Goal: Information Seeking & Learning: Learn about a topic

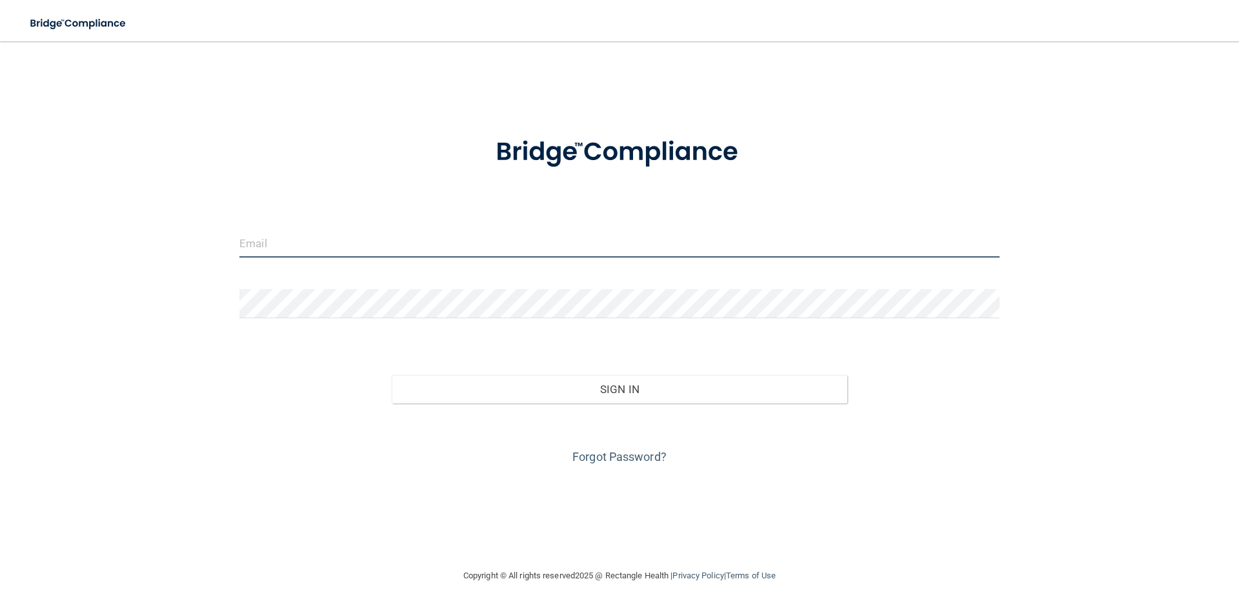
click at [521, 247] on input "email" at bounding box center [619, 242] width 760 height 29
type input "[EMAIL_ADDRESS][DOMAIN_NAME]"
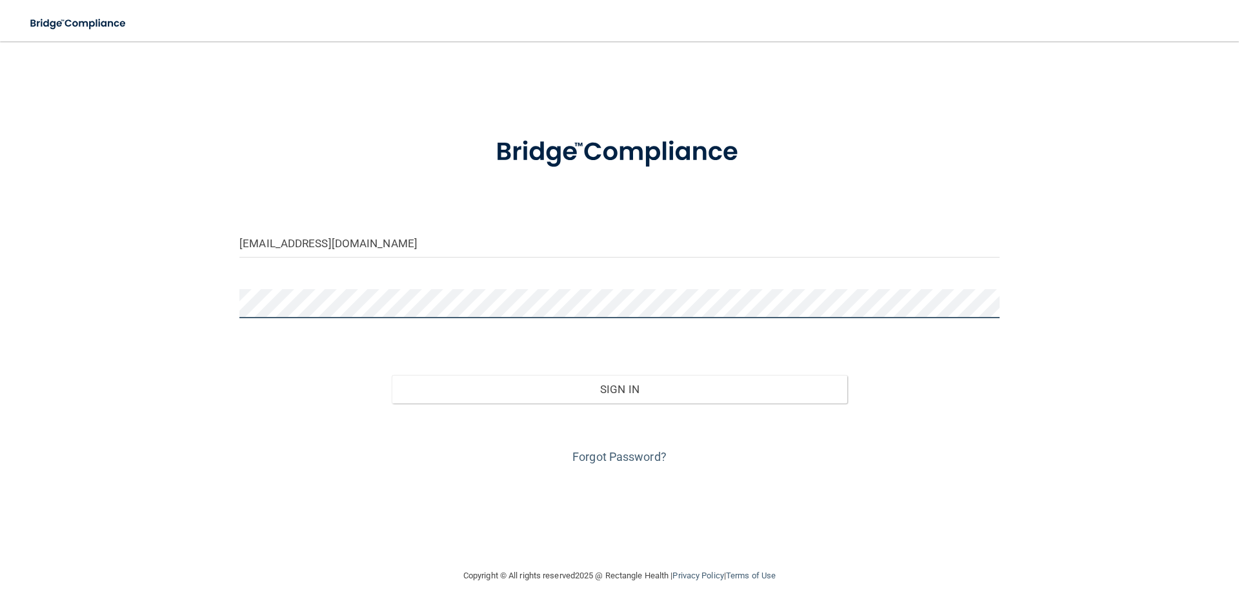
click at [392, 375] on button "Sign In" at bounding box center [620, 389] width 456 height 28
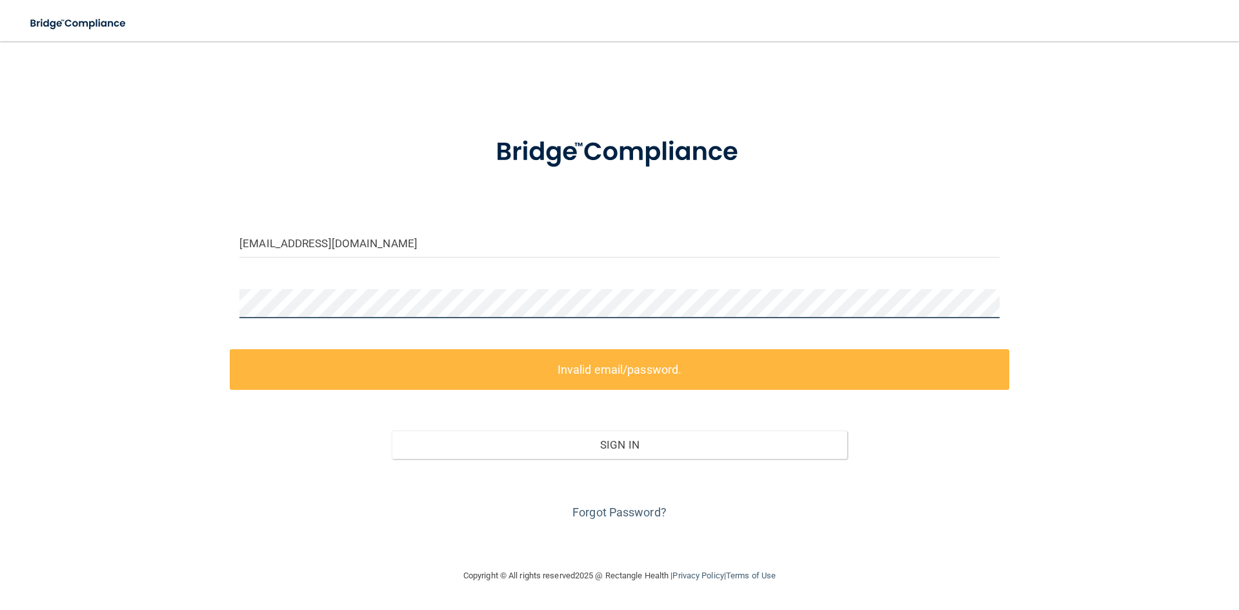
click at [185, 279] on div "techs@louisvilleoralsurgery.com Invalid email/password. You don't have permissi…" at bounding box center [619, 304] width 1187 height 501
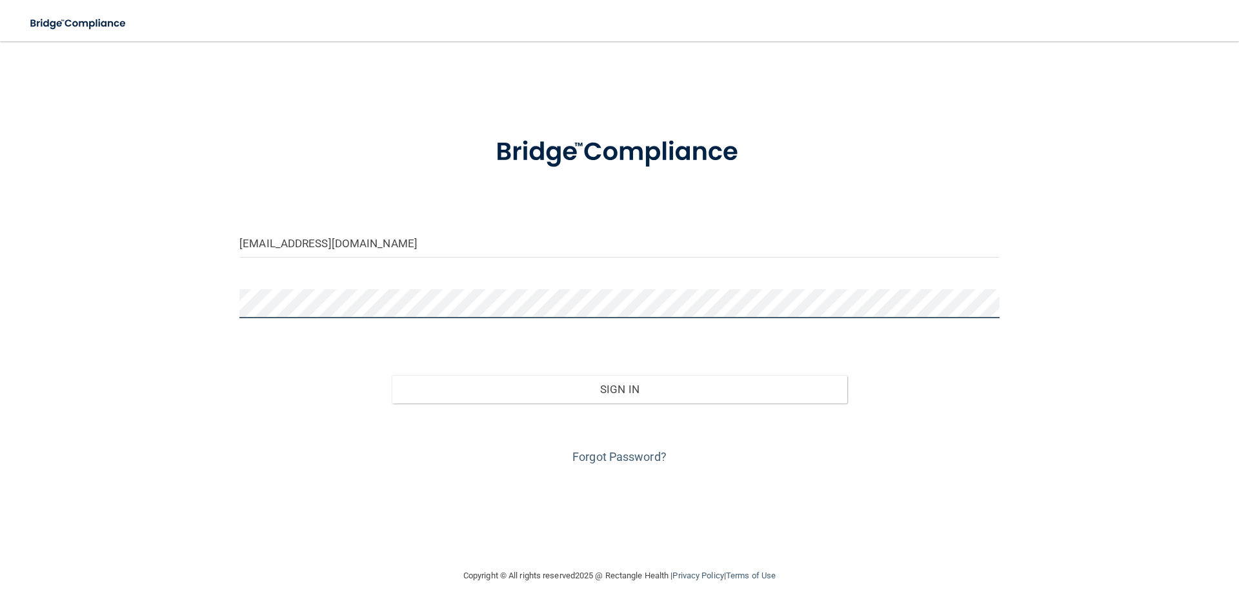
click at [392, 375] on button "Sign In" at bounding box center [620, 389] width 456 height 28
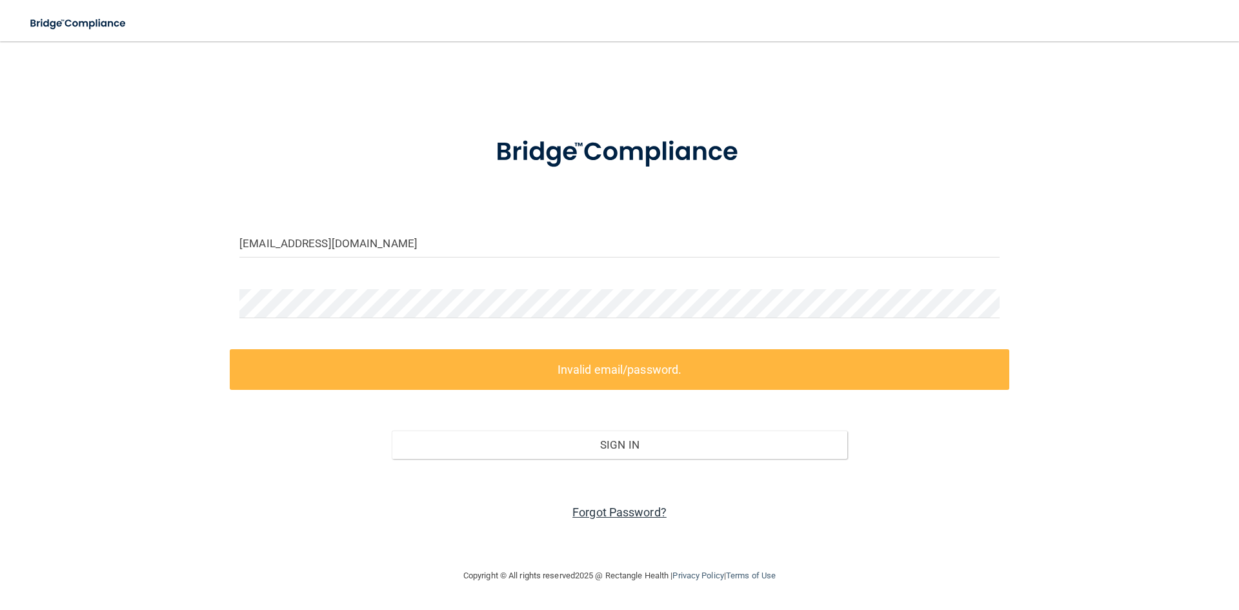
click at [611, 511] on link "Forgot Password?" at bounding box center [619, 512] width 94 height 14
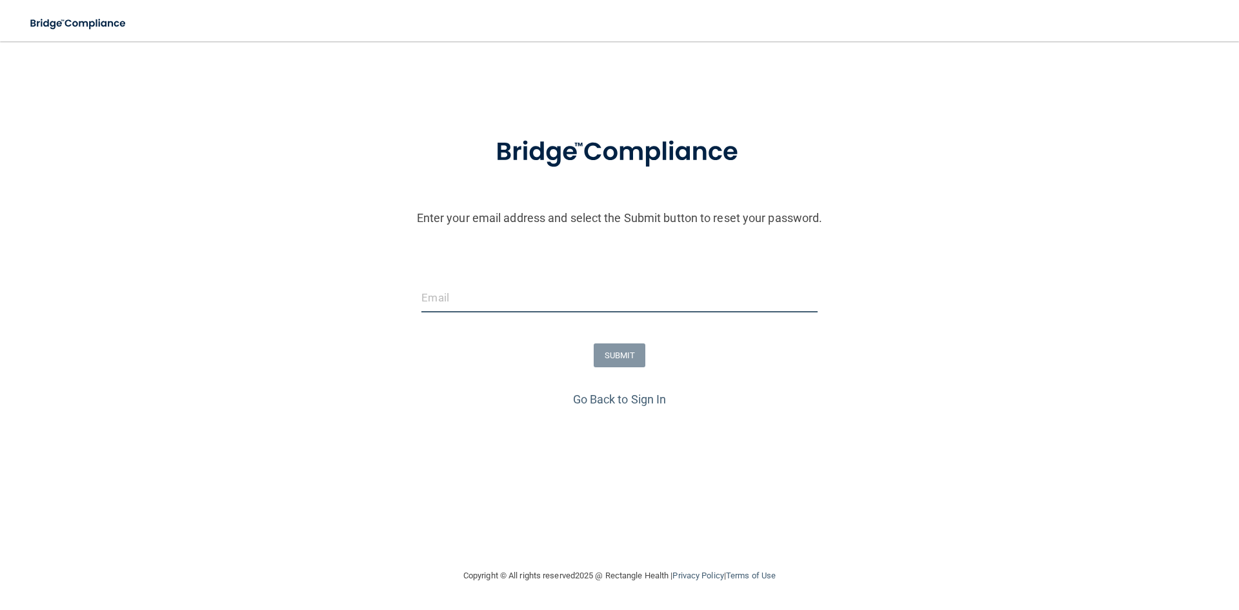
click at [570, 299] on input "email" at bounding box center [619, 297] width 396 height 29
type input "[EMAIL_ADDRESS][DOMAIN_NAME]"
click at [635, 372] on form "Enter your email address and select the Submit button to reset your password. t…" at bounding box center [619, 254] width 1226 height 270
click at [642, 365] on button "SUBMIT" at bounding box center [620, 355] width 52 height 24
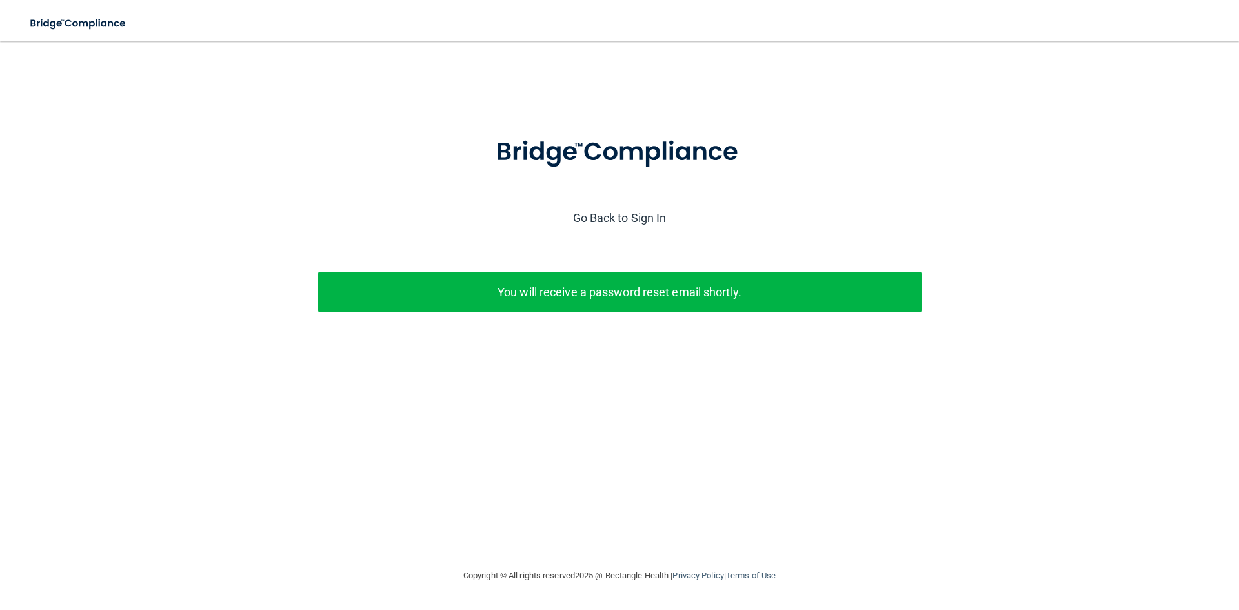
click at [645, 223] on link "Go Back to Sign In" at bounding box center [620, 218] width 94 height 14
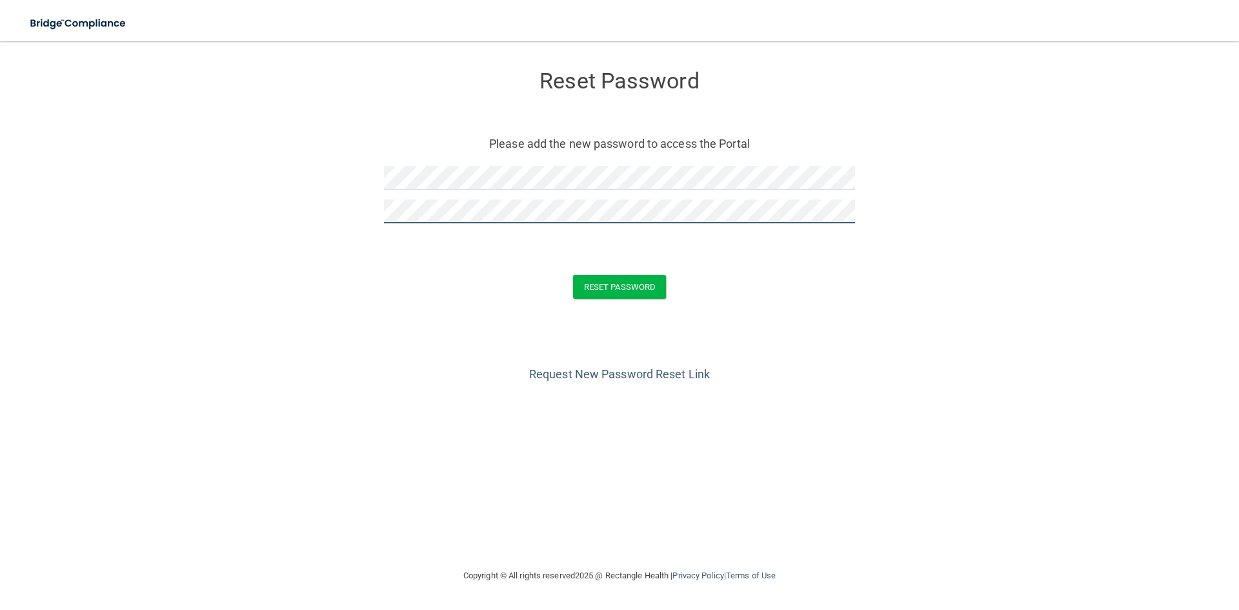
click at [573, 275] on button "Reset Password" at bounding box center [619, 287] width 93 height 24
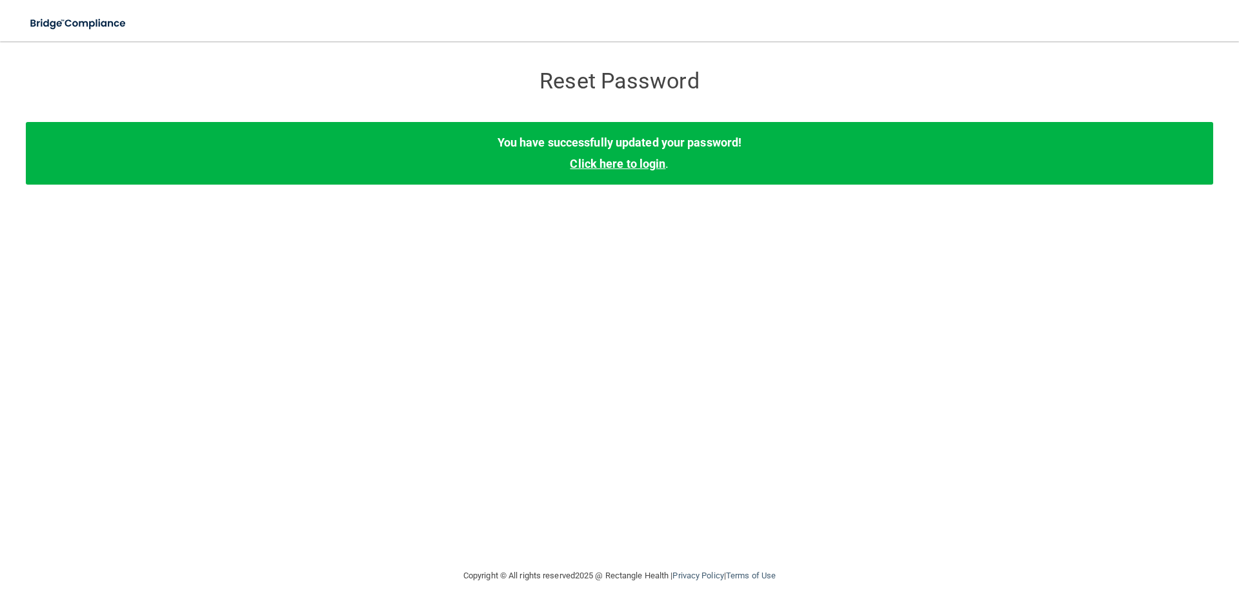
click at [623, 167] on link "Click here to login" at bounding box center [618, 164] width 96 height 14
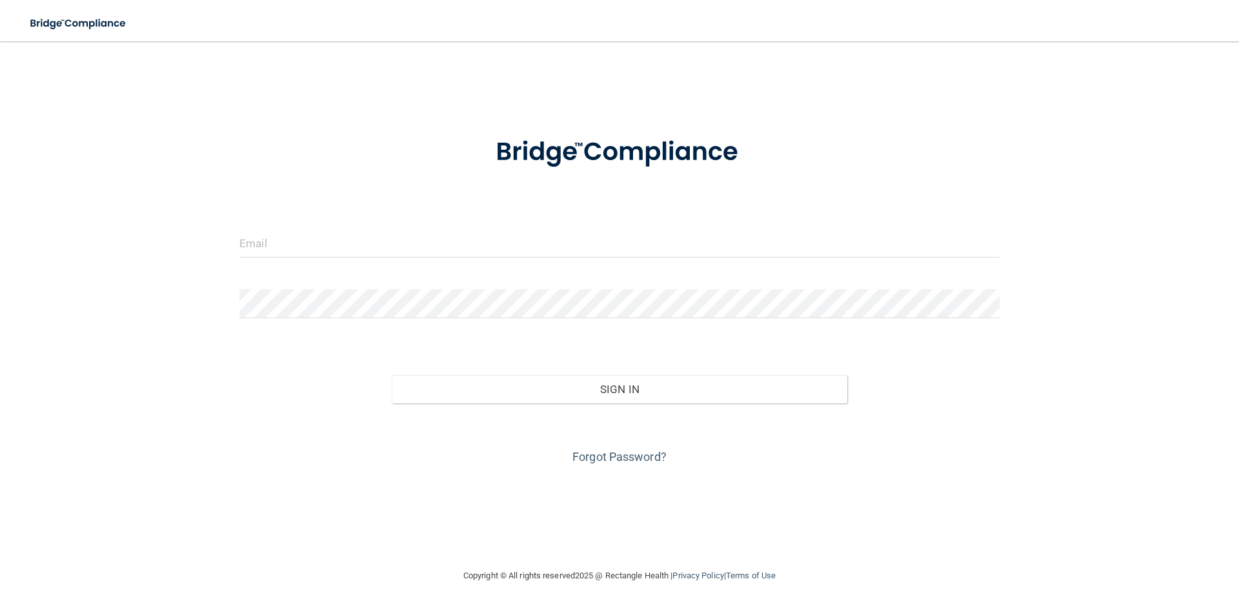
drag, startPoint x: 498, startPoint y: 222, endPoint x: 490, endPoint y: 227, distance: 9.5
click at [490, 227] on form "Invalid email/password. You don't have permission to access that page. Sign In …" at bounding box center [619, 293] width 760 height 348
type input "[EMAIL_ADDRESS][DOMAIN_NAME]"
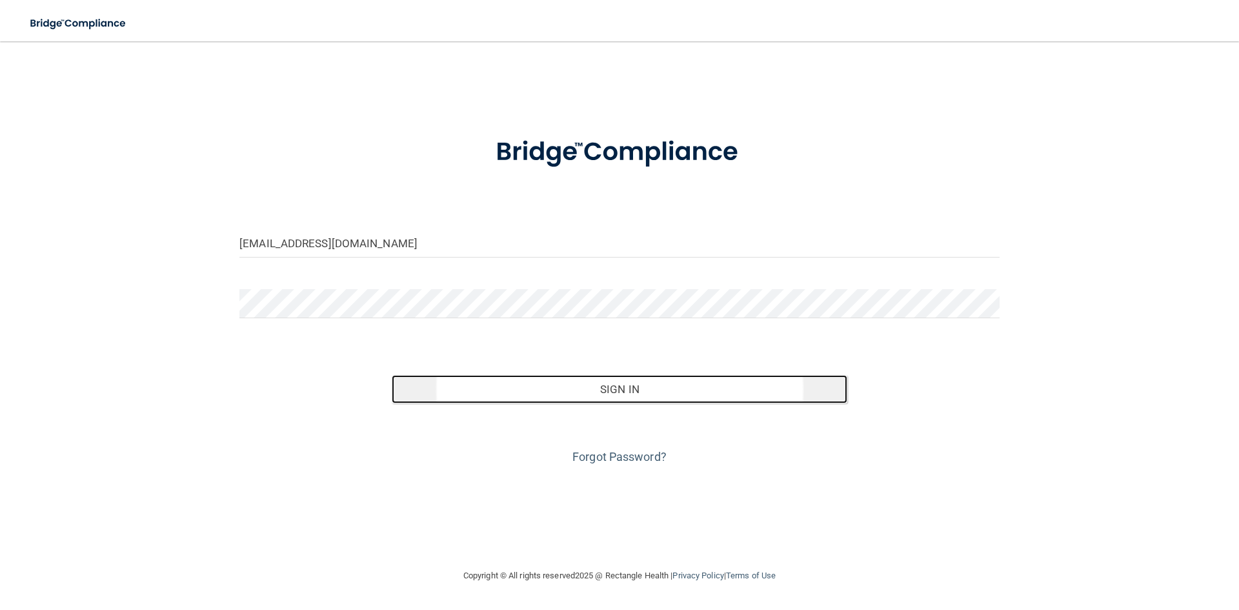
click at [596, 376] on button "Sign In" at bounding box center [620, 389] width 456 height 28
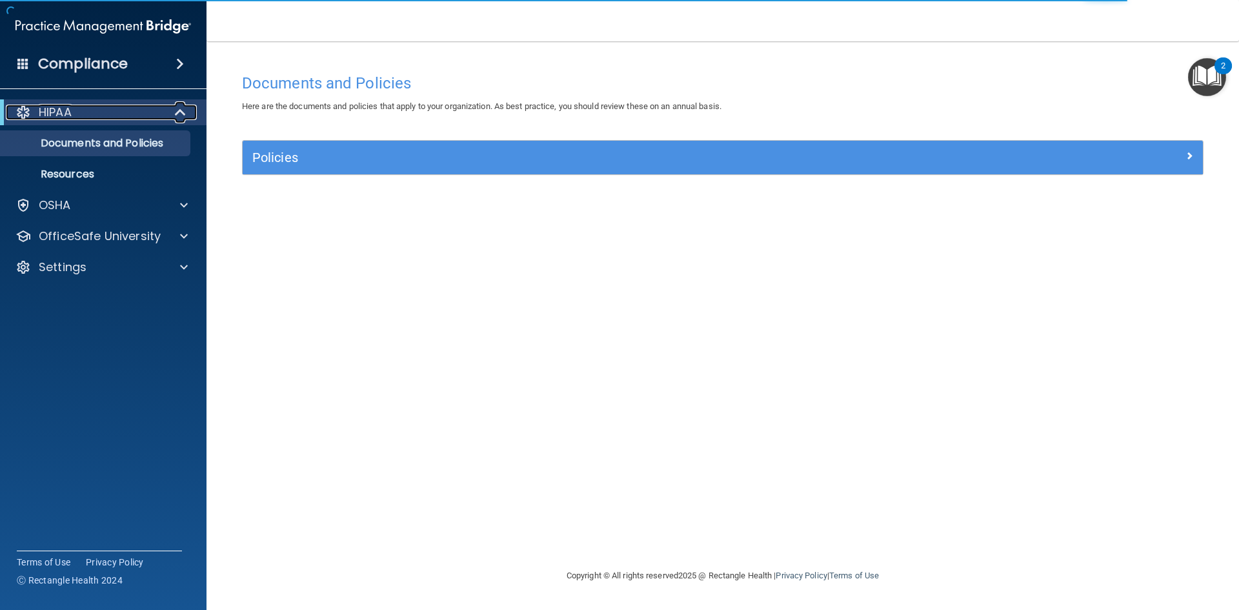
click at [78, 116] on div "HIPAA" at bounding box center [85, 112] width 159 height 15
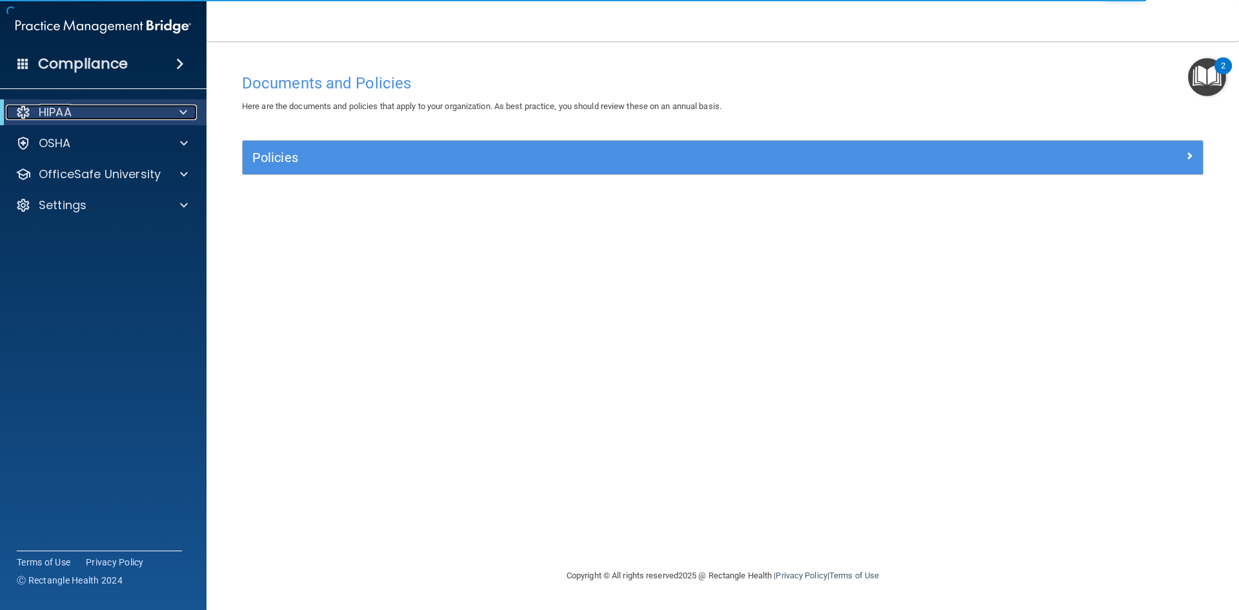
click at [86, 117] on div "HIPAA" at bounding box center [85, 112] width 159 height 15
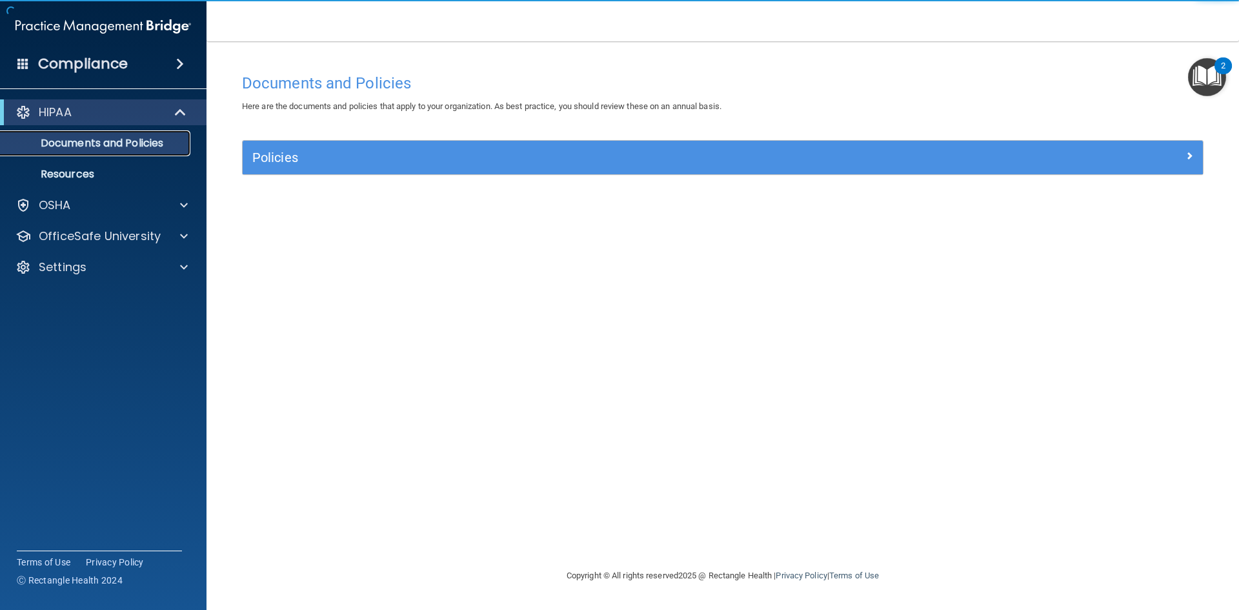
click at [70, 145] on p "Documents and Policies" at bounding box center [96, 143] width 176 height 13
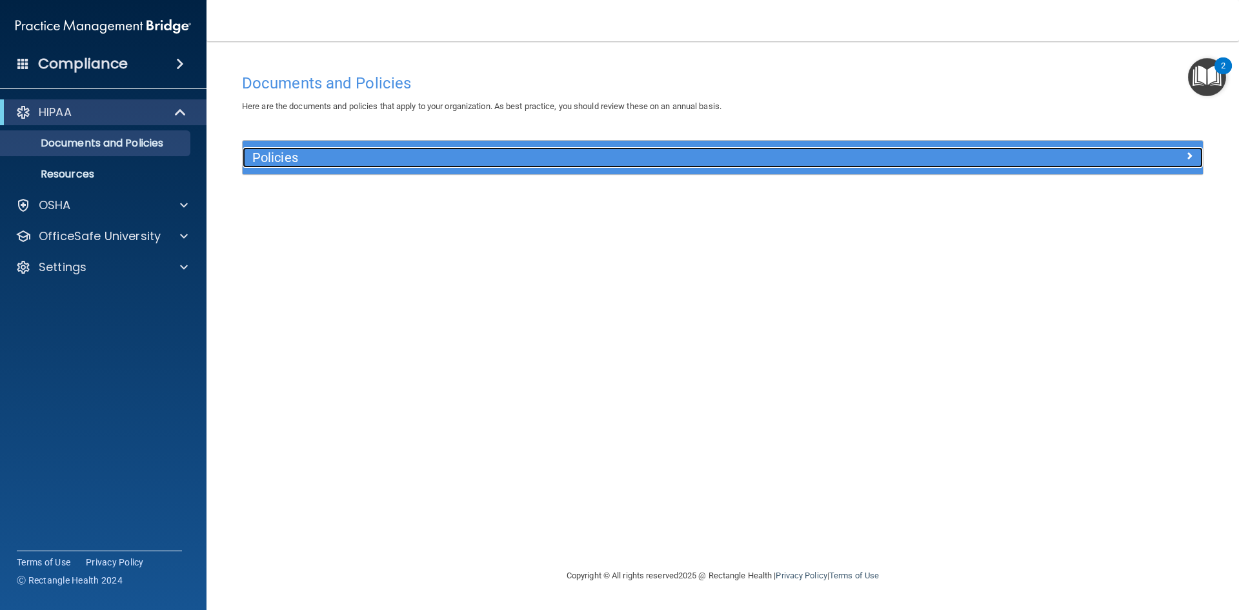
click at [641, 158] on h5 "Policies" at bounding box center [602, 157] width 701 height 14
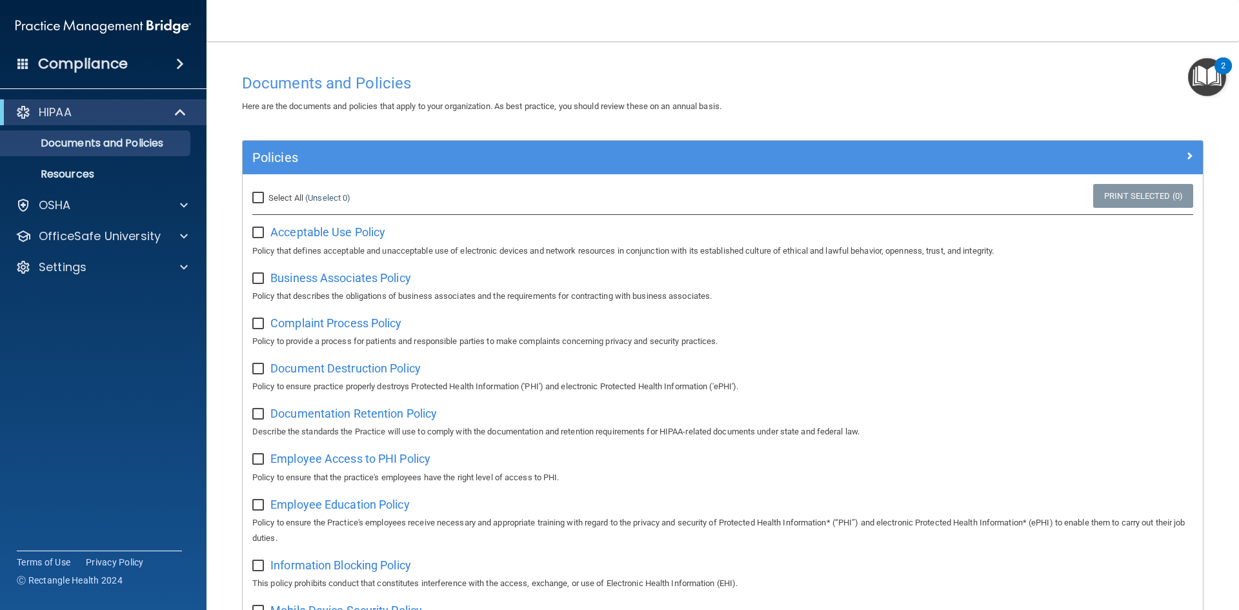
click at [255, 198] on input "Select All (Unselect 0) Unselect All" at bounding box center [259, 198] width 15 height 10
checkbox input "true"
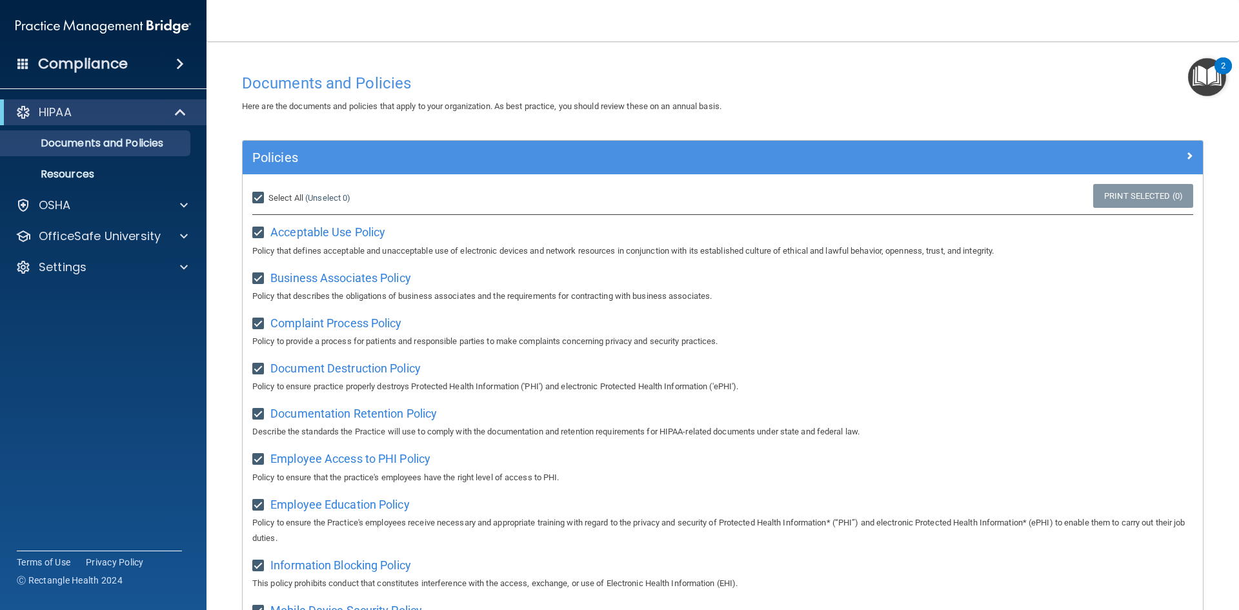
checkbox input "true"
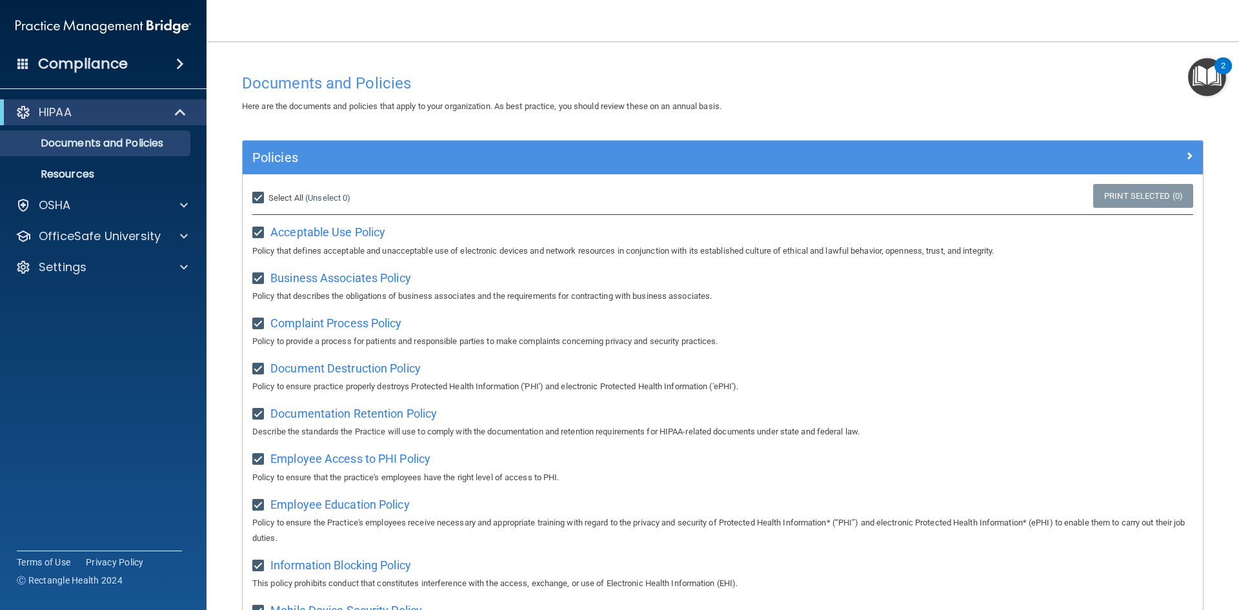
checkbox input "true"
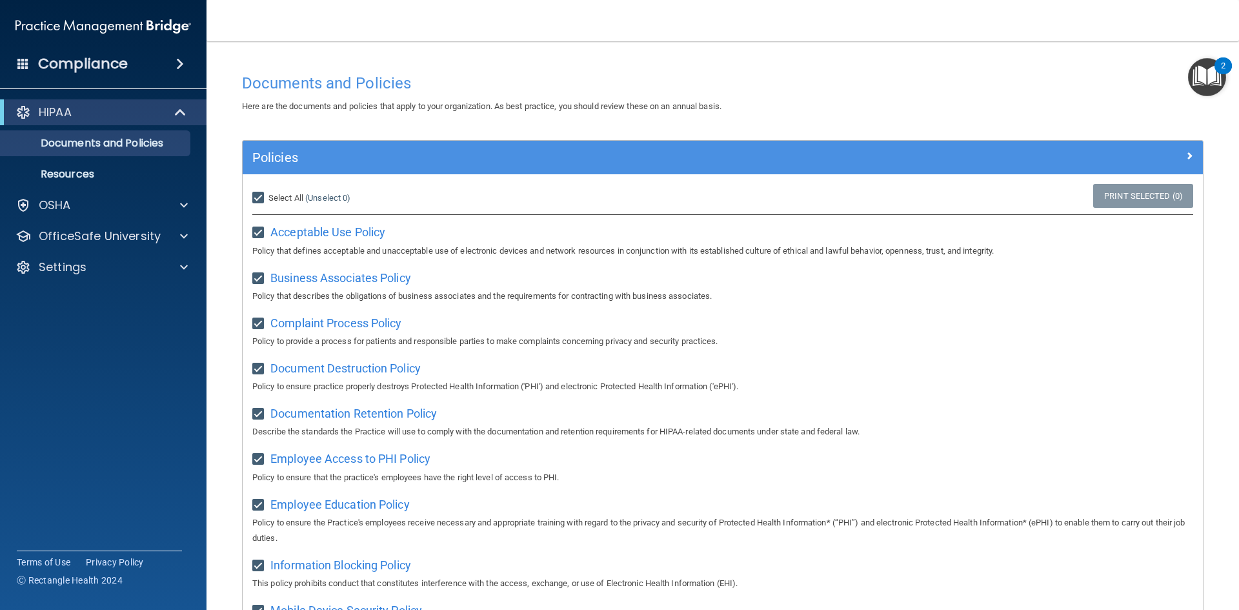
checkbox input "true"
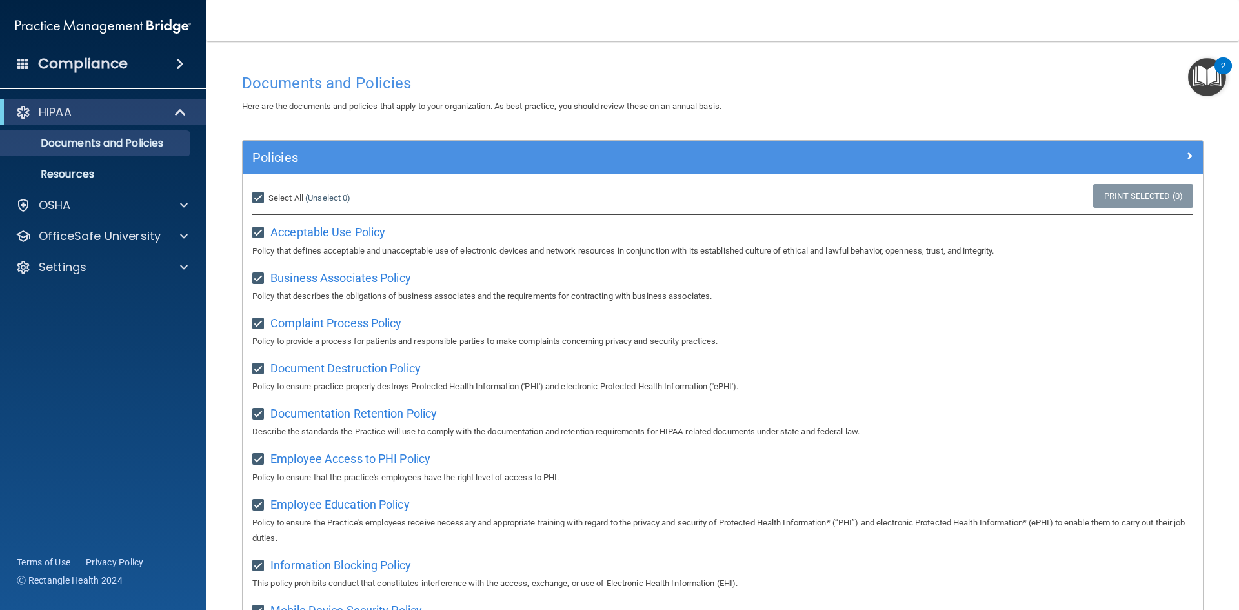
checkbox input "true"
click at [1109, 199] on link "Print Selected (21)" at bounding box center [1141, 196] width 105 height 24
click at [94, 169] on p "Resources" at bounding box center [96, 174] width 176 height 13
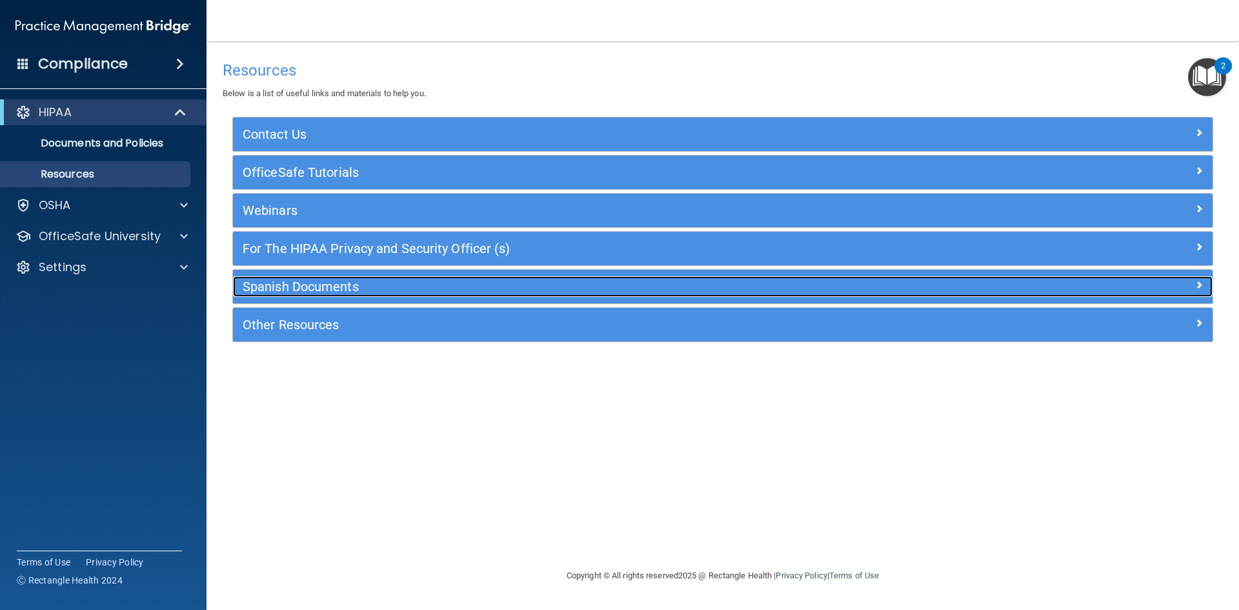
click at [316, 283] on h5 "Spanish Documents" at bounding box center [601, 286] width 716 height 14
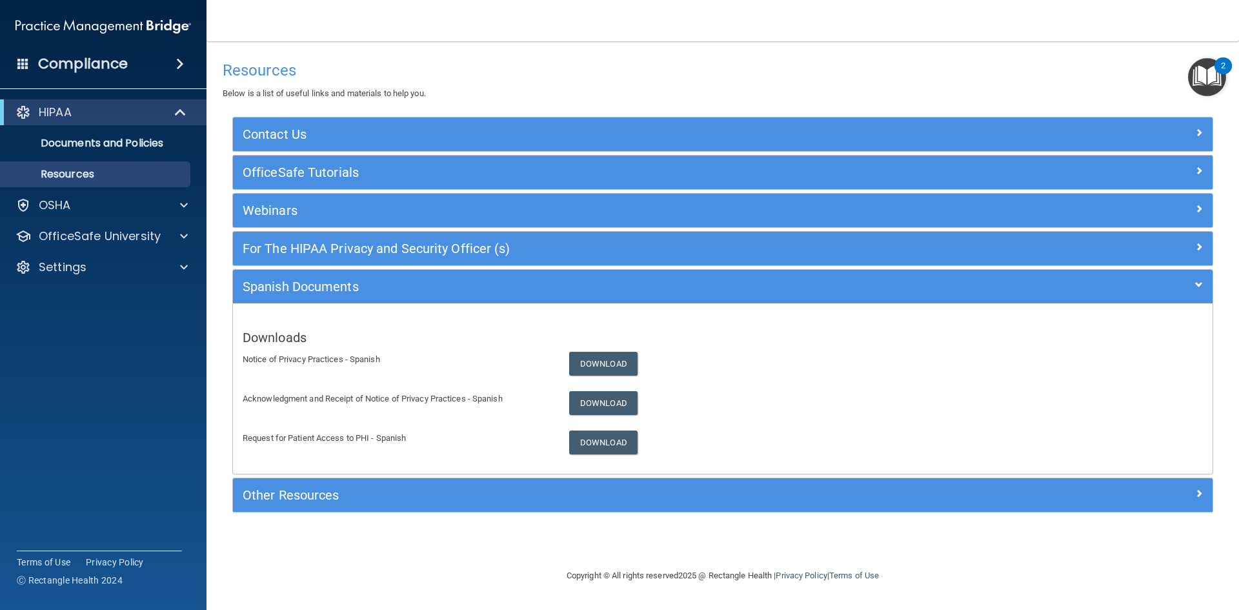
drag, startPoint x: 316, startPoint y: 283, endPoint x: 289, endPoint y: 556, distance: 274.3
click at [289, 556] on footer "Copyright © All rights reserved 2025 @ Rectangle Health | Privacy Policy | Term…" at bounding box center [722, 576] width 981 height 42
click at [96, 203] on div "OSHA" at bounding box center [86, 204] width 160 height 15
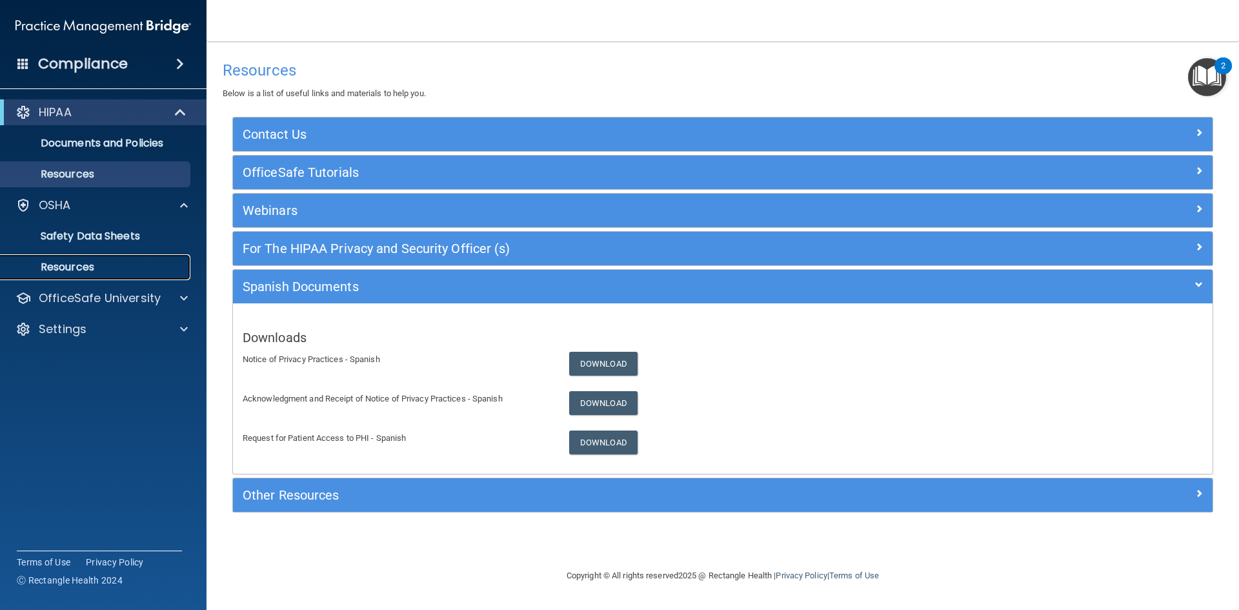
click at [77, 263] on p "Resources" at bounding box center [96, 267] width 176 height 13
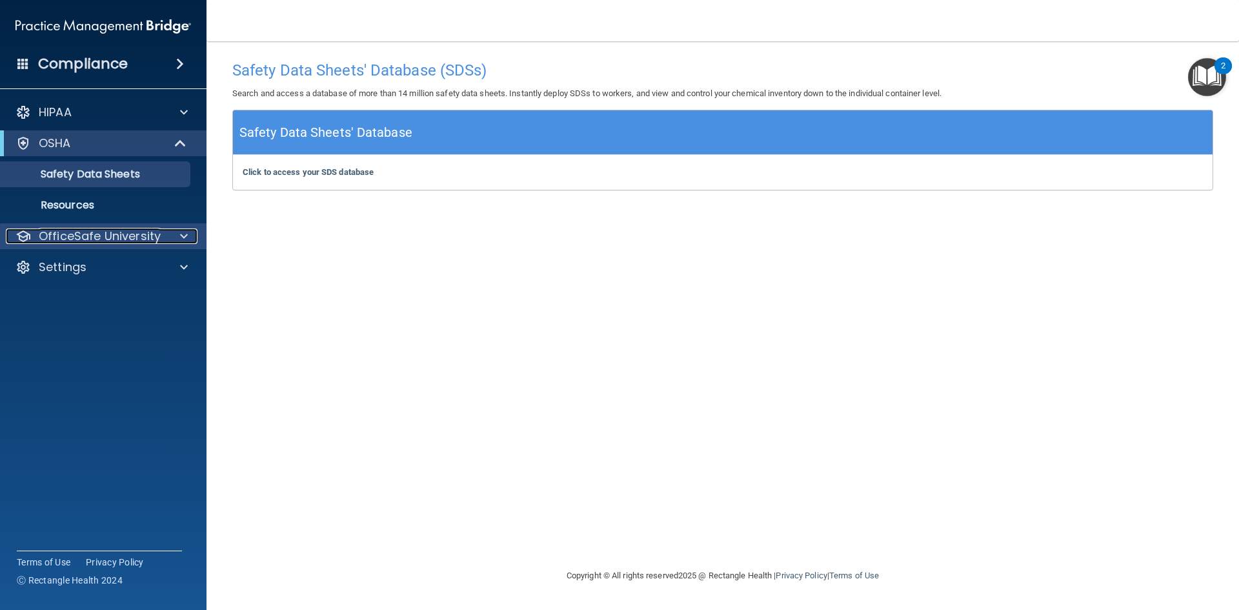
click at [86, 236] on p "OfficeSafe University" at bounding box center [100, 235] width 122 height 15
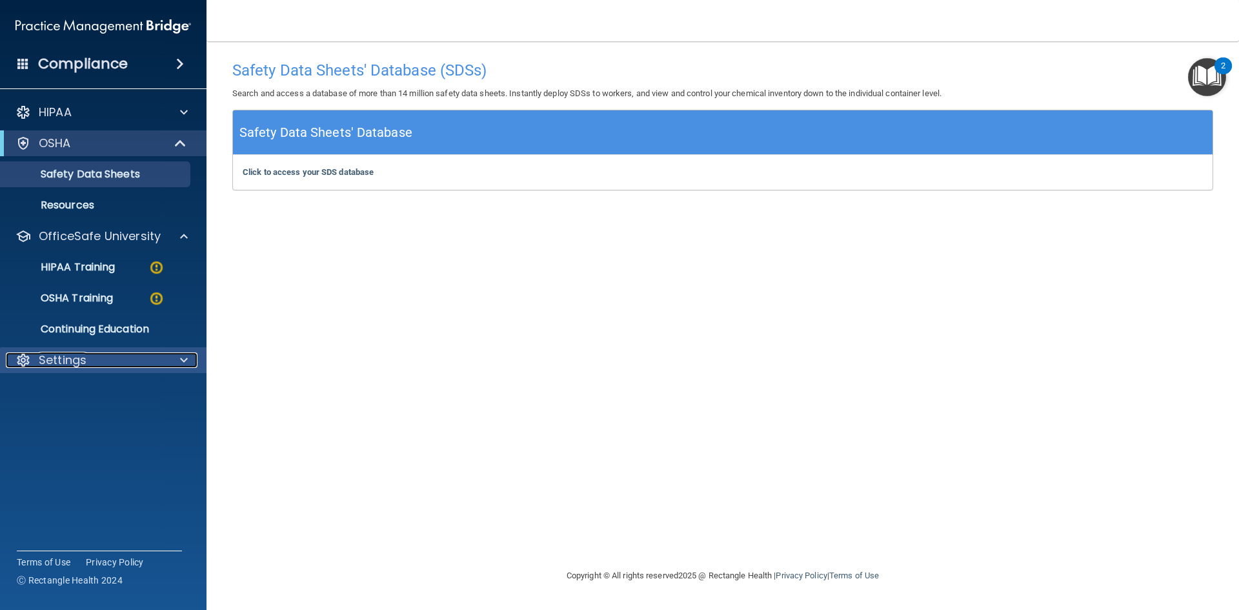
click at [95, 360] on div "Settings" at bounding box center [86, 359] width 160 height 15
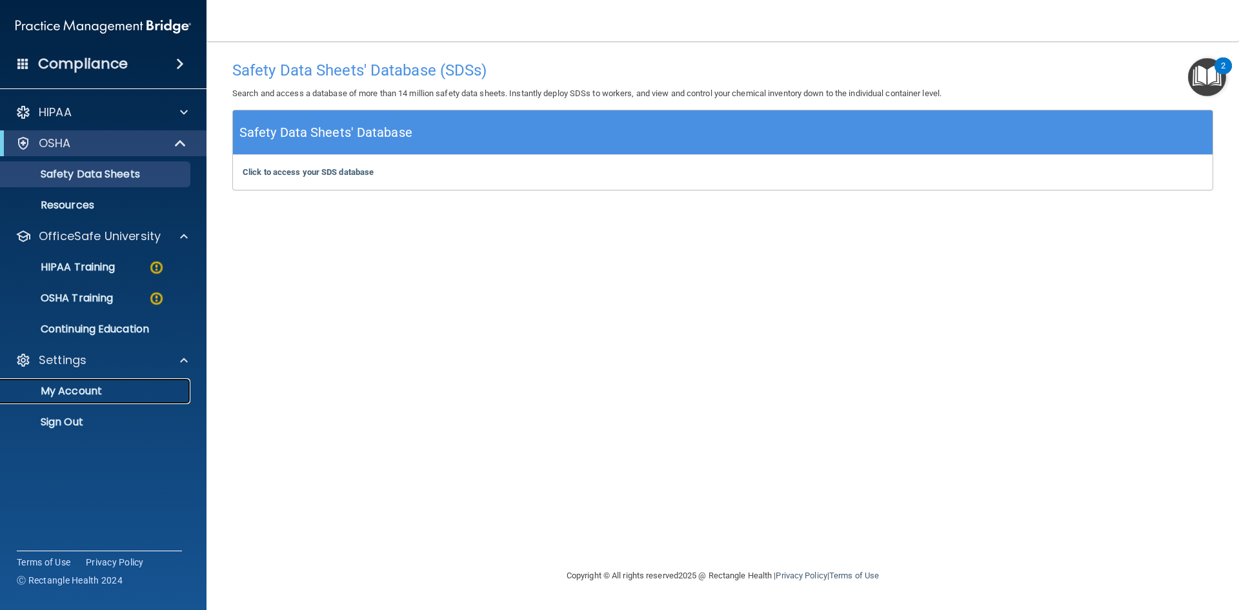
click at [78, 387] on p "My Account" at bounding box center [96, 391] width 176 height 13
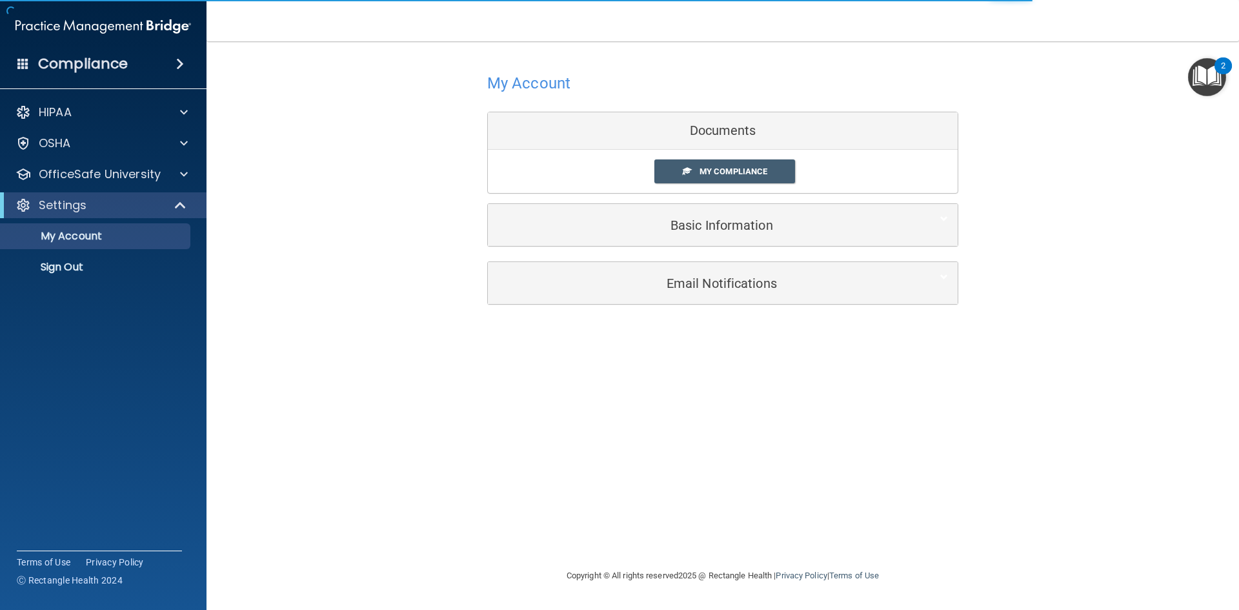
drag, startPoint x: 583, startPoint y: 423, endPoint x: 458, endPoint y: 498, distance: 145.9
click at [458, 498] on div "My Account Documents My Compliance My Compliance My BAA Basic Information Full …" at bounding box center [722, 304] width 981 height 501
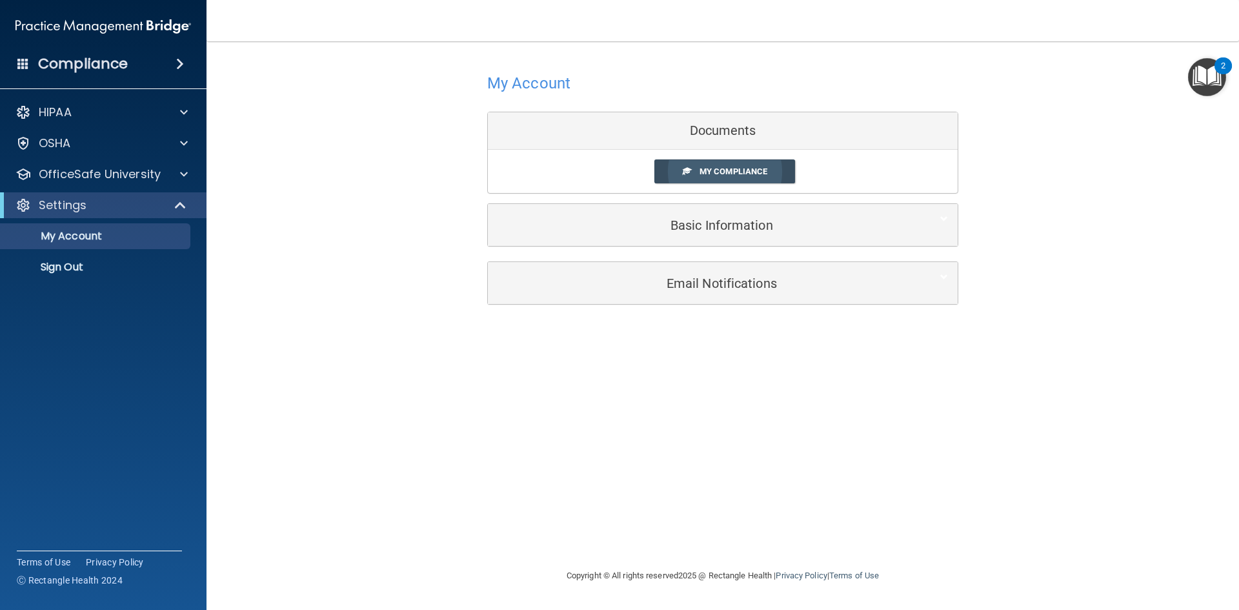
click at [734, 176] on span "My Compliance" at bounding box center [734, 171] width 68 height 10
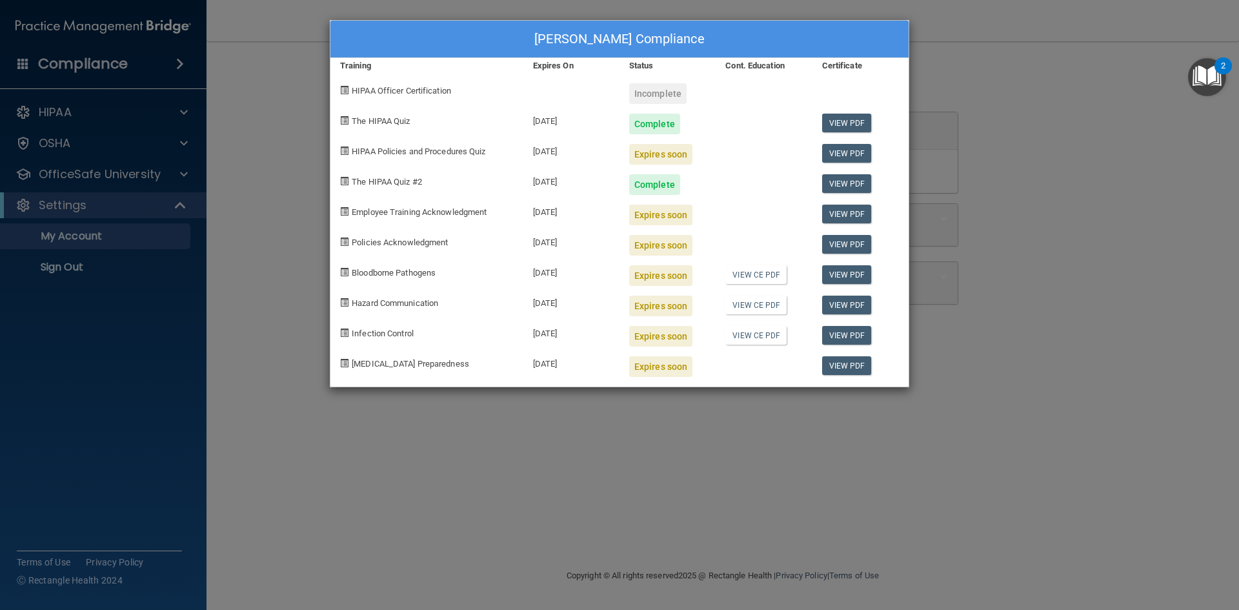
drag, startPoint x: 634, startPoint y: 284, endPoint x: 495, endPoint y: 344, distance: 151.8
click at [495, 344] on div "Infection Control" at bounding box center [426, 331] width 193 height 30
click at [644, 159] on div "Expires soon" at bounding box center [660, 154] width 63 height 21
click at [462, 153] on span "HIPAA Policies and Procedures Quiz" at bounding box center [419, 151] width 134 height 10
click at [895, 472] on div "Lauren Gallusser's Compliance Training Expires On Status Cont. Education Certif…" at bounding box center [619, 305] width 1239 height 610
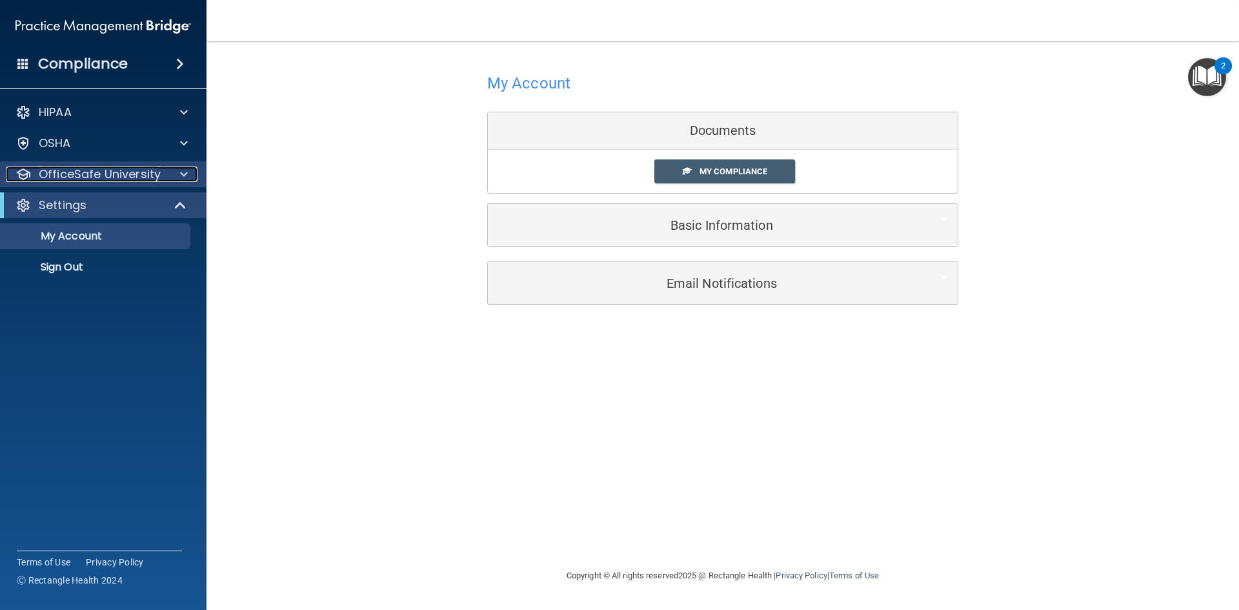
click at [101, 168] on p "OfficeSafe University" at bounding box center [100, 173] width 122 height 15
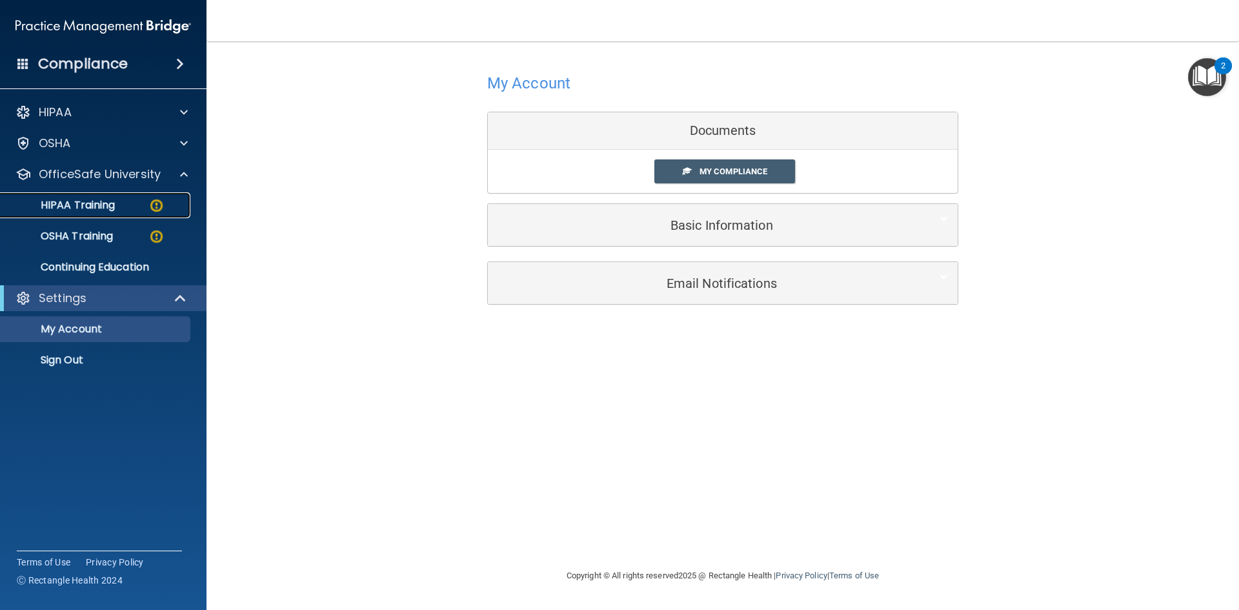
click at [107, 205] on p "HIPAA Training" at bounding box center [61, 205] width 106 height 13
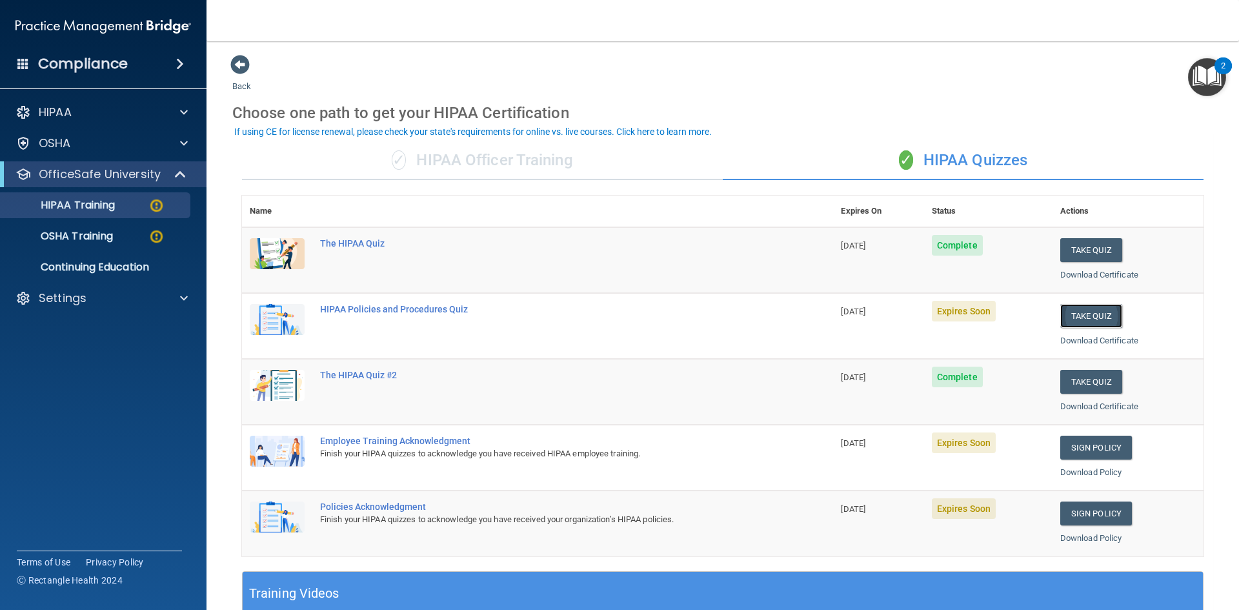
click at [1070, 308] on button "Take Quiz" at bounding box center [1091, 316] width 62 height 24
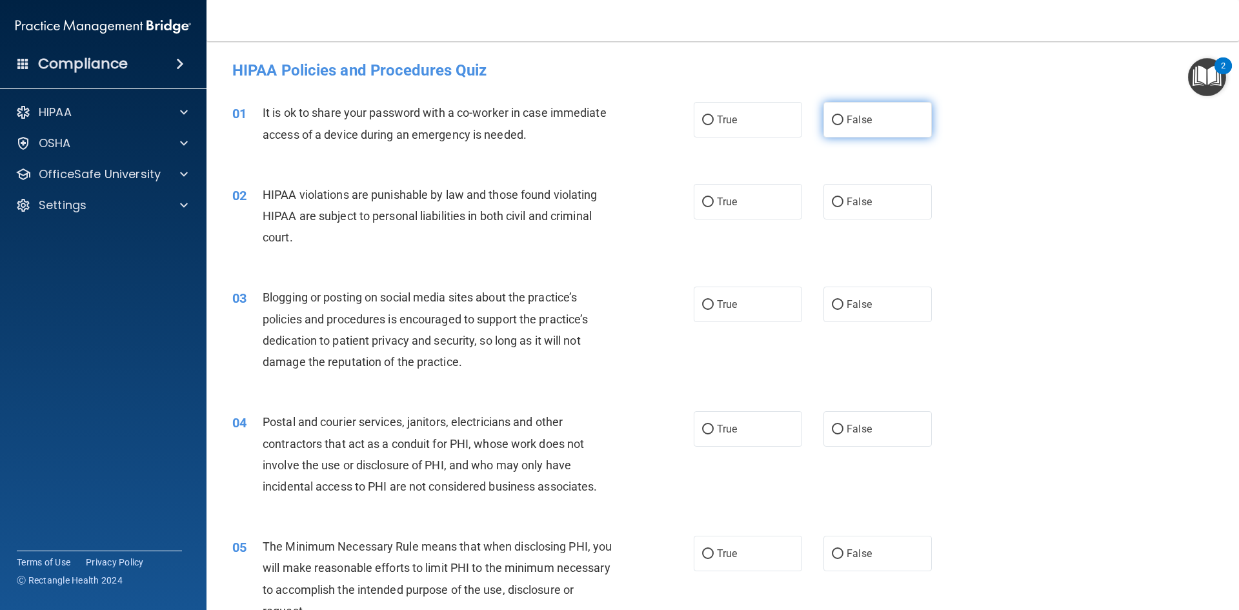
click at [836, 116] on input "False" at bounding box center [838, 121] width 12 height 10
radio input "true"
click at [742, 192] on label "True" at bounding box center [748, 201] width 108 height 35
click at [714, 197] on input "True" at bounding box center [708, 202] width 12 height 10
radio input "true"
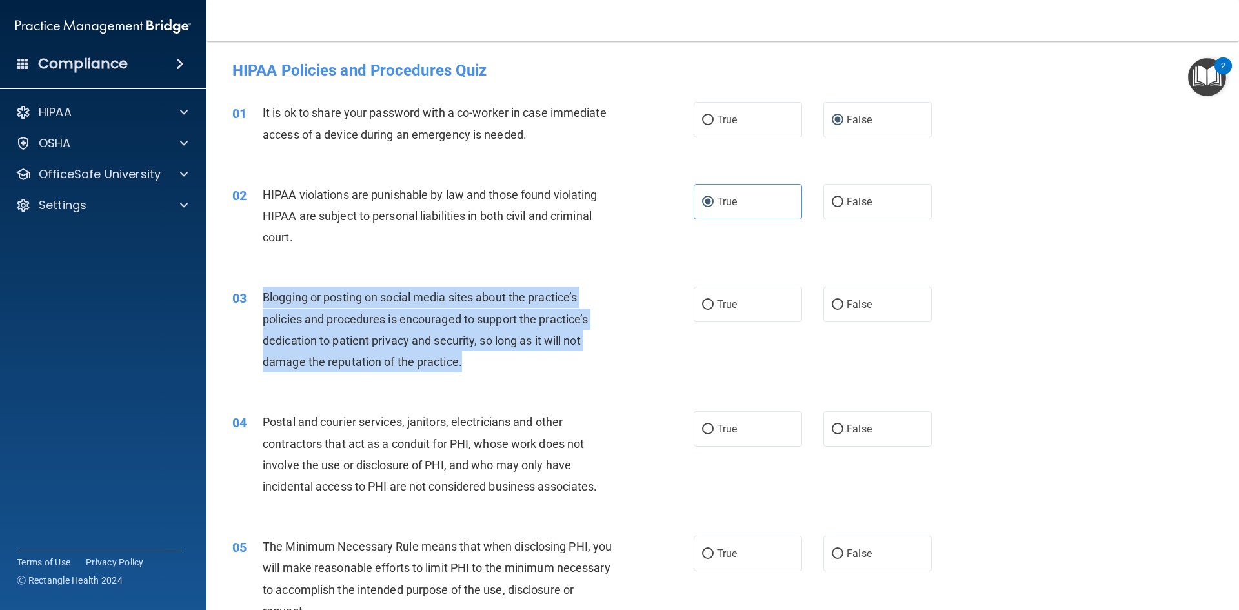
drag, startPoint x: 473, startPoint y: 371, endPoint x: 247, endPoint y: 291, distance: 239.6
click at [247, 291] on div "03 Blogging or posting on social media sites about the practice’s policies and …" at bounding box center [463, 333] width 500 height 92
copy div "Blogging or posting on social media sites about the practice’s policies and pro…"
click at [491, 347] on div "Blogging or posting on social media sites about the practice’s policies and pro…" at bounding box center [443, 330] width 361 height 86
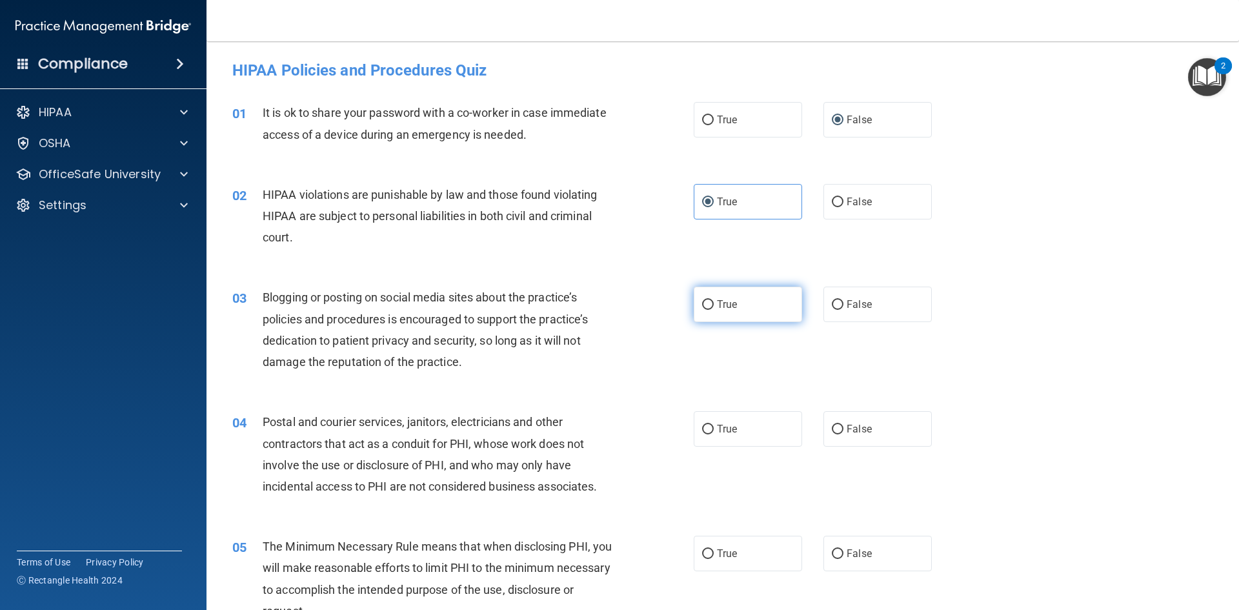
click at [753, 298] on label "True" at bounding box center [748, 304] width 108 height 35
click at [714, 300] on input "True" at bounding box center [708, 305] width 12 height 10
radio input "true"
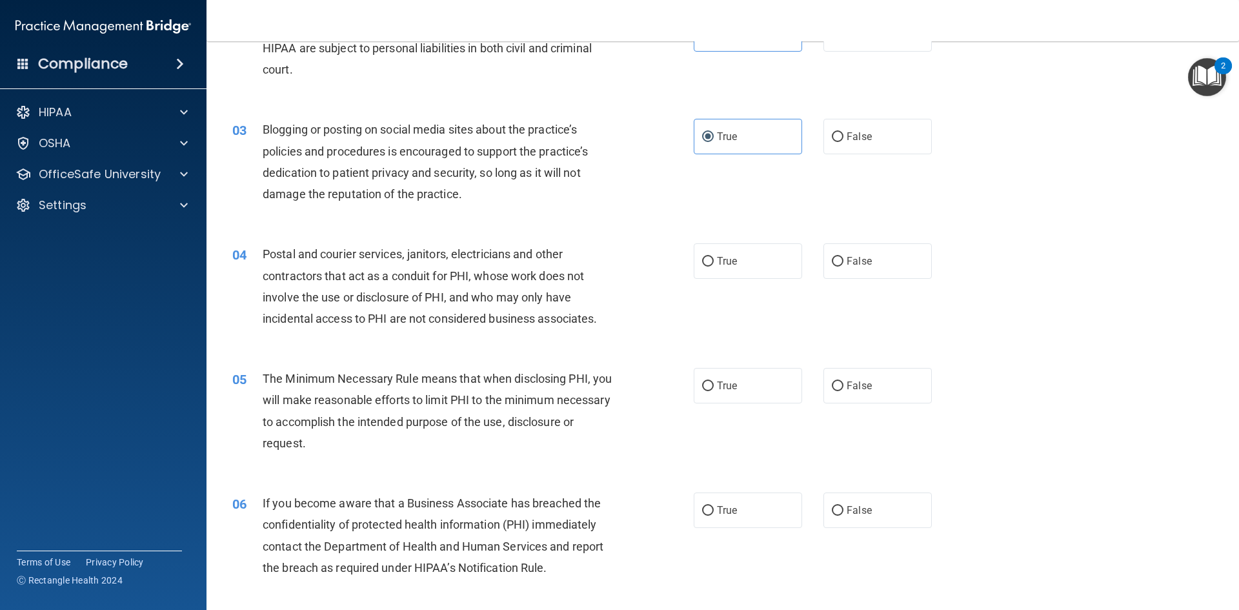
scroll to position [194, 0]
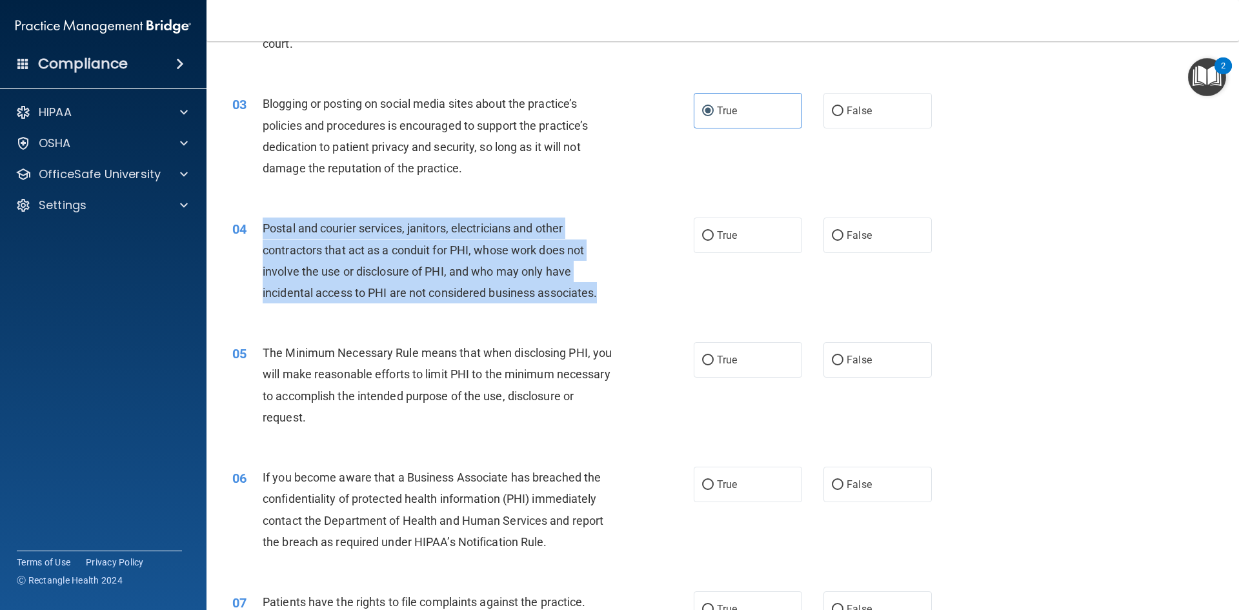
drag, startPoint x: 605, startPoint y: 290, endPoint x: 262, endPoint y: 227, distance: 348.6
click at [263, 227] on div "Postal and courier services, janitors, electricians and other contractors that …" at bounding box center [443, 260] width 361 height 86
copy span "Postal and courier services, janitors, electricians and other contractors that …"
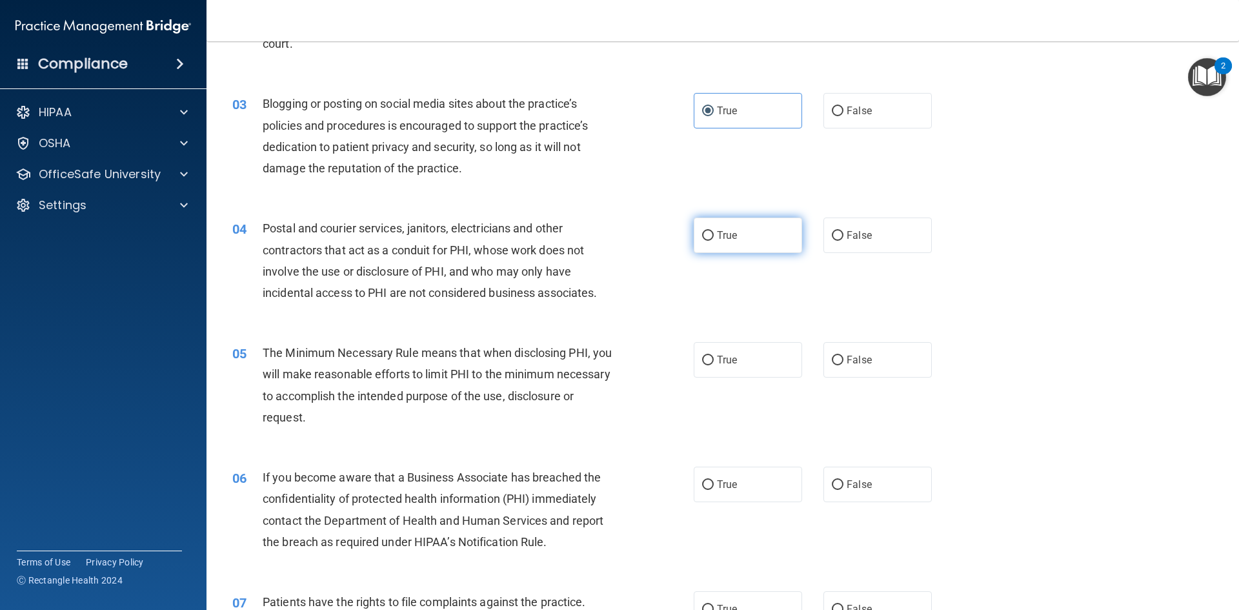
click at [749, 232] on label "True" at bounding box center [748, 234] width 108 height 35
click at [714, 232] on input "True" at bounding box center [708, 236] width 12 height 10
radio input "true"
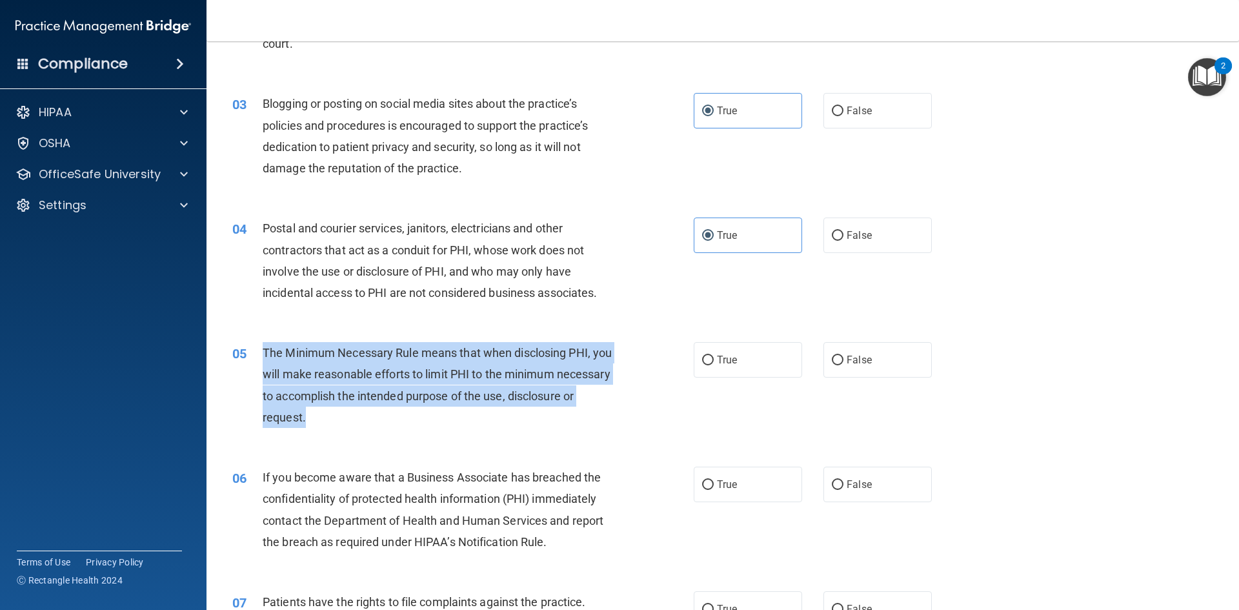
drag, startPoint x: 381, startPoint y: 421, endPoint x: 263, endPoint y: 357, distance: 134.3
click at [263, 357] on div "The Minimum Necessary Rule means that when disclosing PHI, you will make reason…" at bounding box center [443, 385] width 361 height 86
copy span "The Minimum Necessary Rule means that when disclosing PHI, you will make reason…"
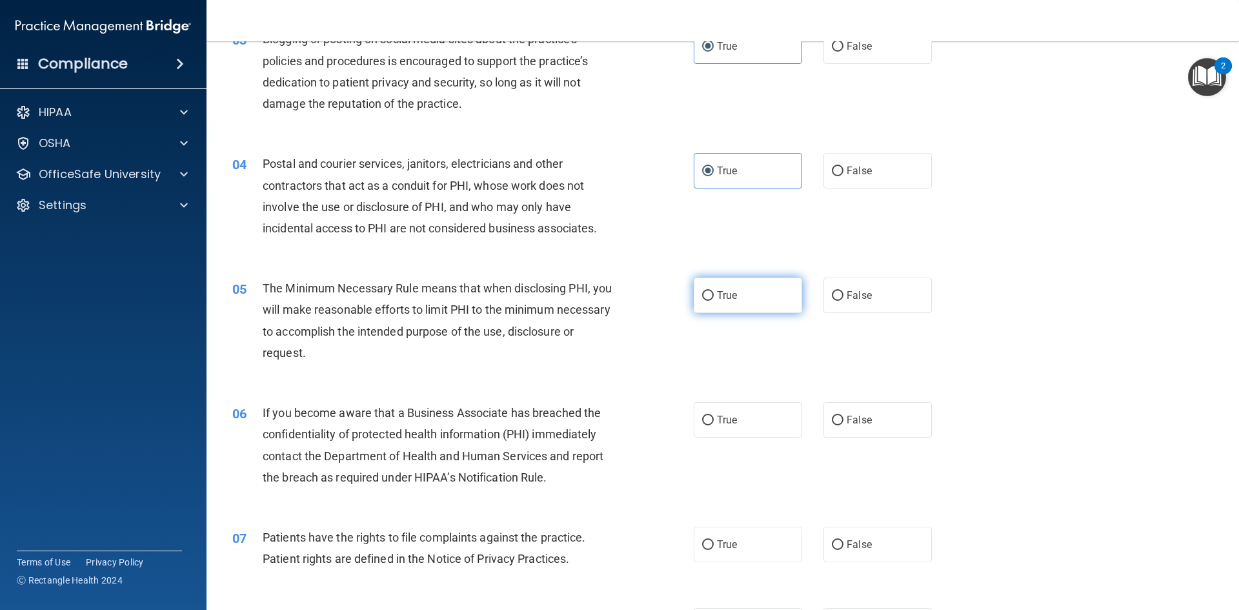
click at [720, 279] on label "True" at bounding box center [748, 294] width 108 height 35
click at [714, 291] on input "True" at bounding box center [708, 296] width 12 height 10
radio input "true"
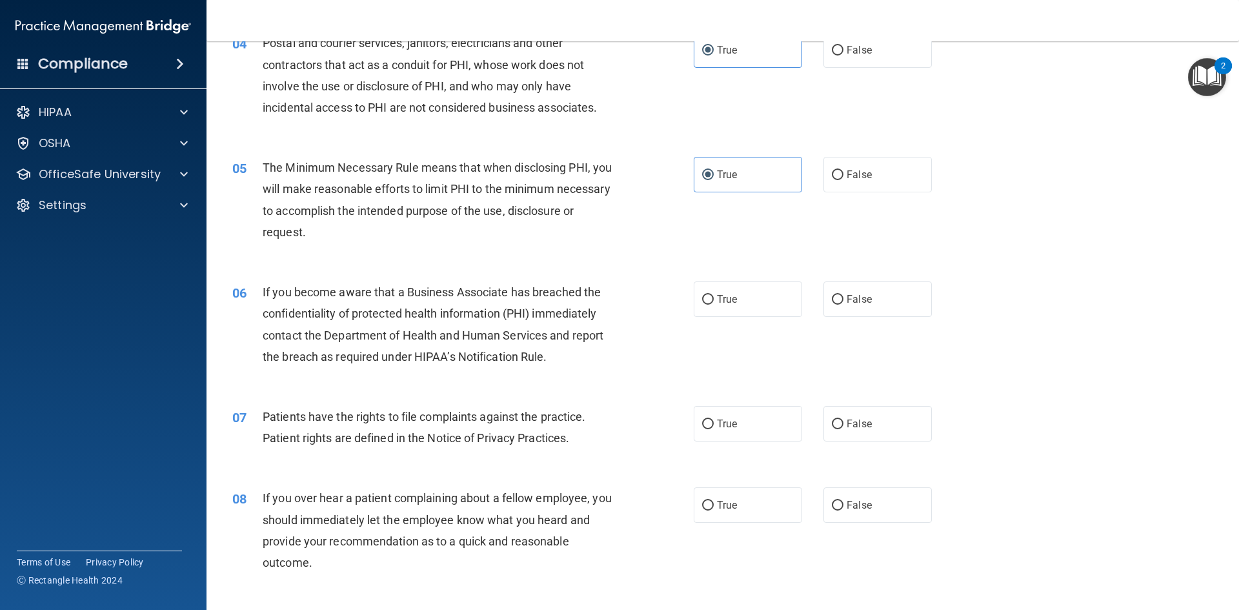
scroll to position [387, 0]
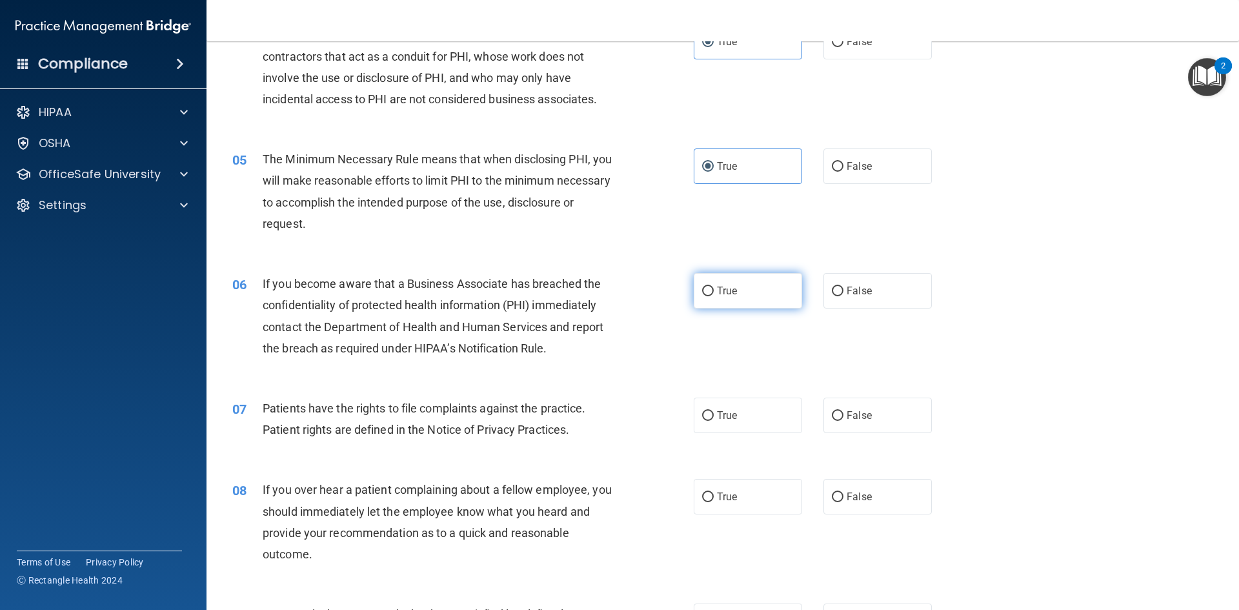
click at [717, 294] on span "True" at bounding box center [727, 291] width 20 height 12
click at [714, 294] on input "True" at bounding box center [708, 292] width 12 height 10
radio input "true"
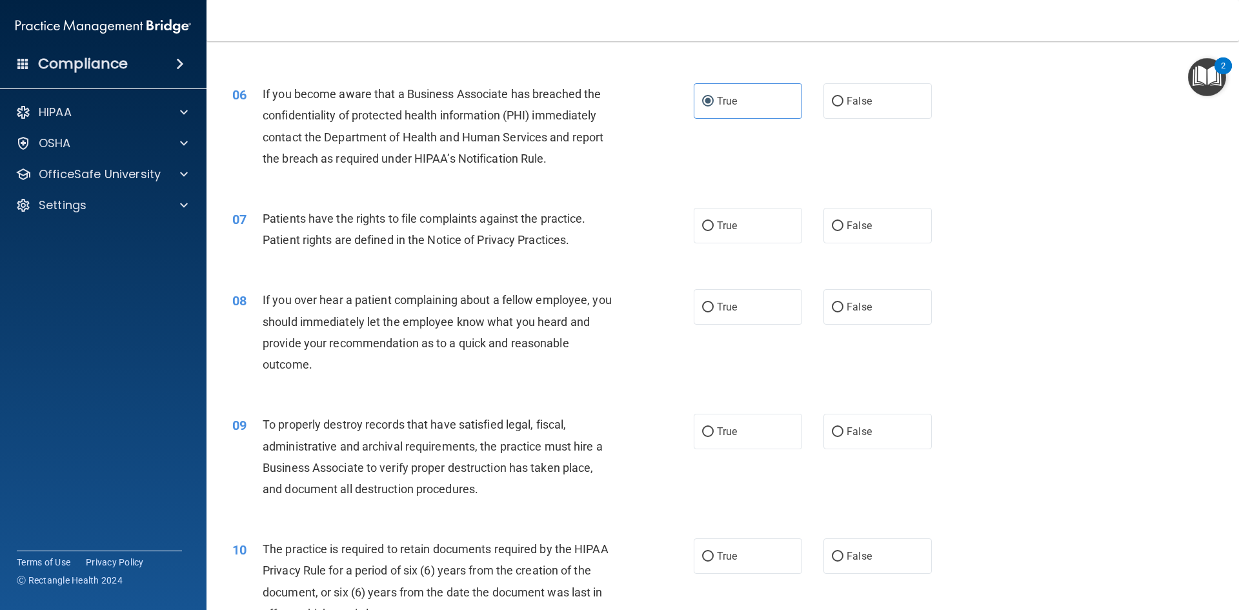
scroll to position [516, 0]
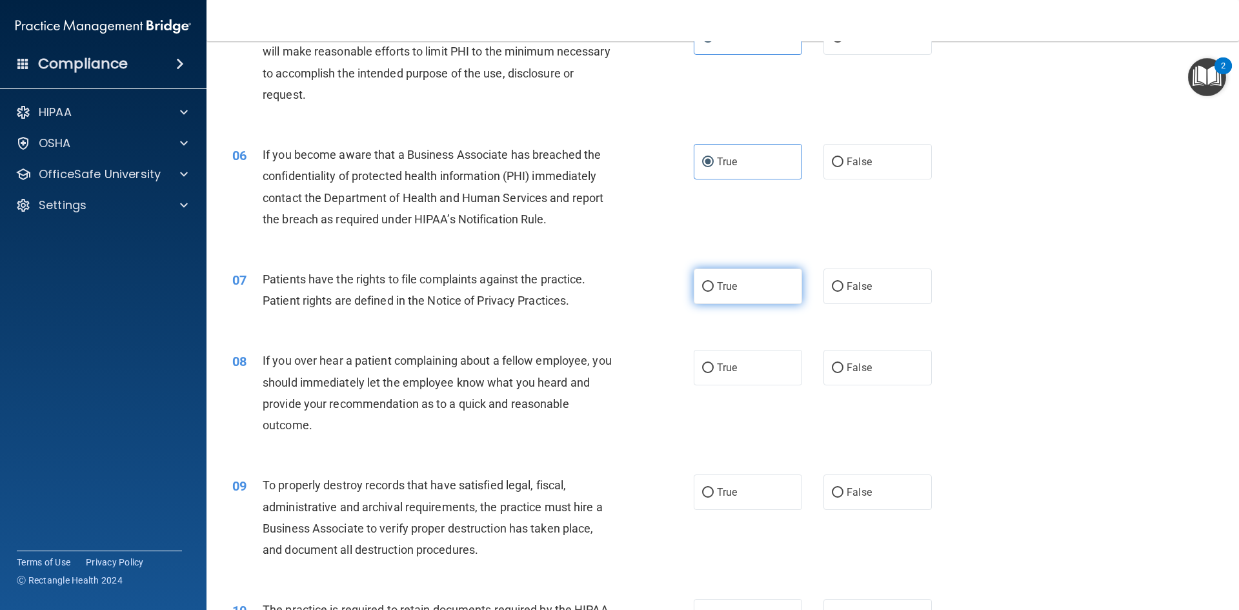
click at [717, 285] on span "True" at bounding box center [727, 286] width 20 height 12
click at [714, 285] on input "True" at bounding box center [708, 287] width 12 height 10
radio input "true"
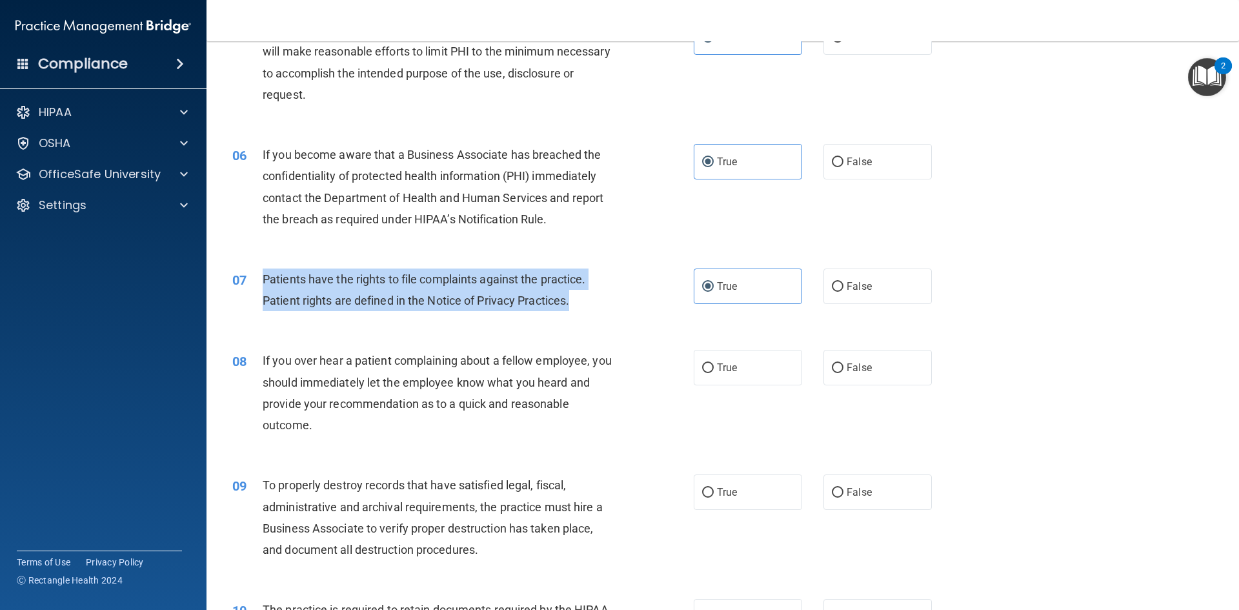
drag, startPoint x: 265, startPoint y: 279, endPoint x: 575, endPoint y: 308, distance: 311.8
click at [575, 308] on div "Patients have the rights to file complaints against the practice. Patient right…" at bounding box center [443, 289] width 361 height 43
copy span "Patients have the rights to file complaints against the practice. Patient right…"
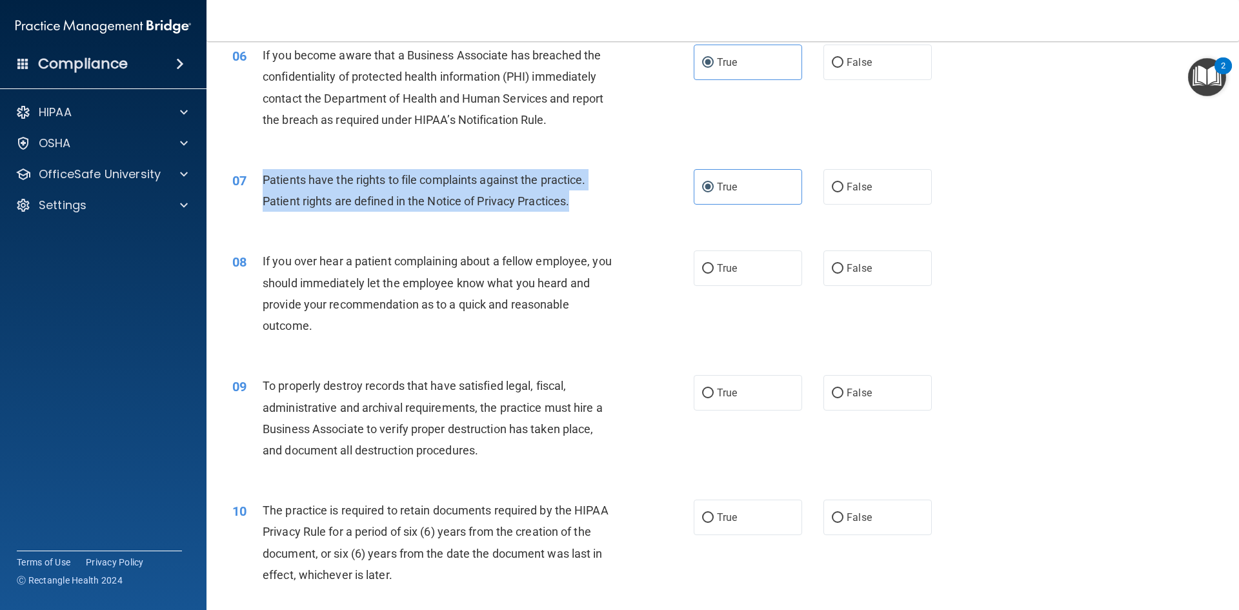
scroll to position [645, 0]
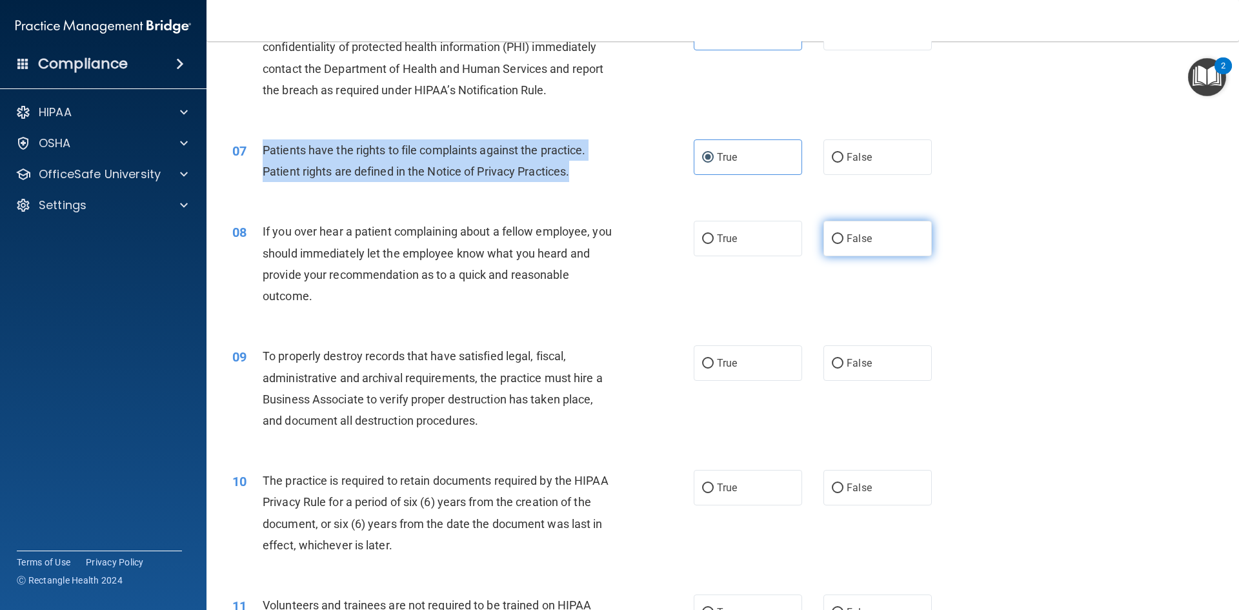
click at [836, 244] on input "False" at bounding box center [838, 239] width 12 height 10
radio input "true"
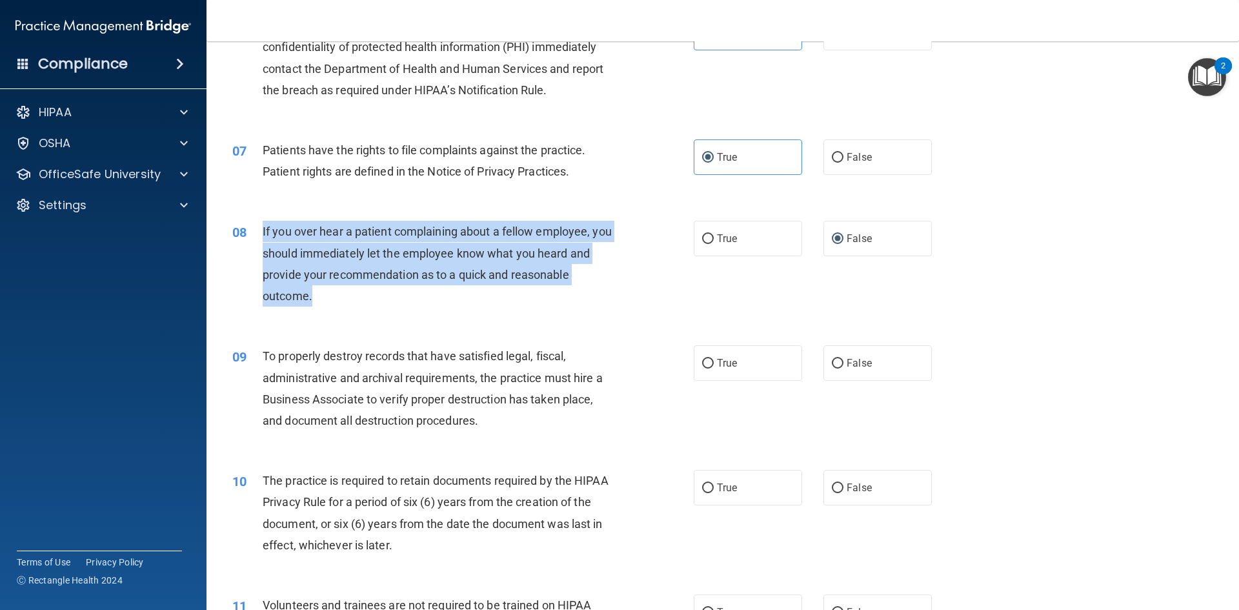
drag, startPoint x: 318, startPoint y: 289, endPoint x: 263, endPoint y: 240, distance: 74.1
click at [263, 240] on div "If you over hear a patient complaining about a fellow employee, you should imme…" at bounding box center [443, 264] width 361 height 86
copy span "If you over hear a patient complaining about a fellow employee, you should imme…"
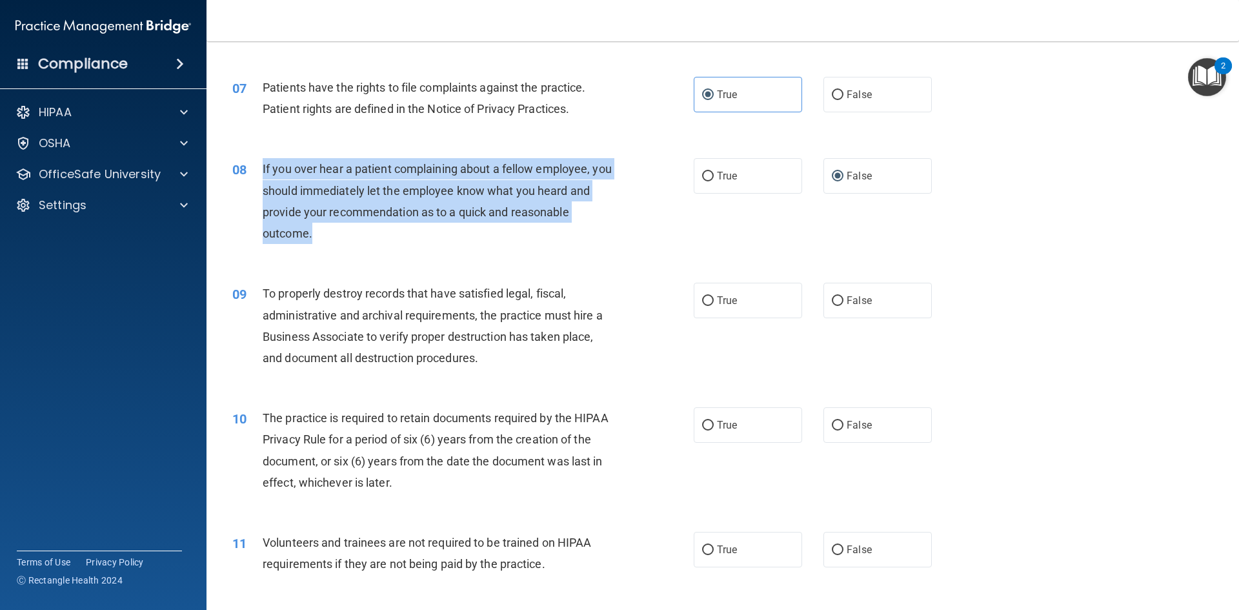
scroll to position [710, 0]
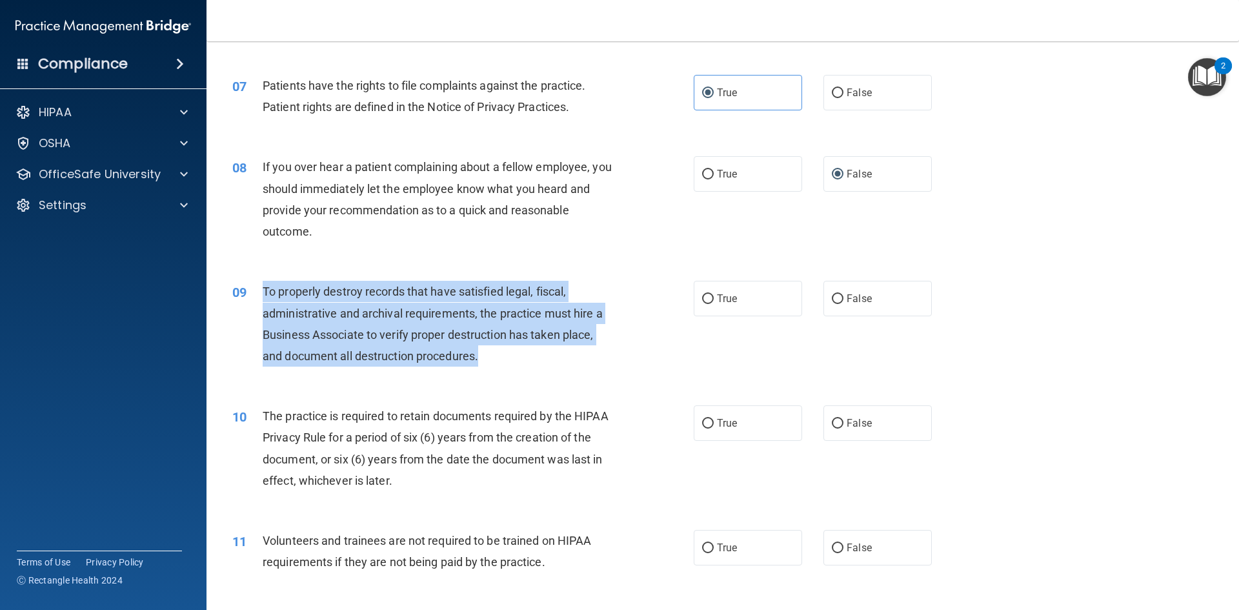
drag, startPoint x: 483, startPoint y: 359, endPoint x: 265, endPoint y: 290, distance: 228.8
click at [265, 290] on div "To properly destroy records that have satisfied legal, fiscal, administrative a…" at bounding box center [443, 324] width 361 height 86
copy span "To properly destroy records that have satisfied legal, fiscal, administrative a…"
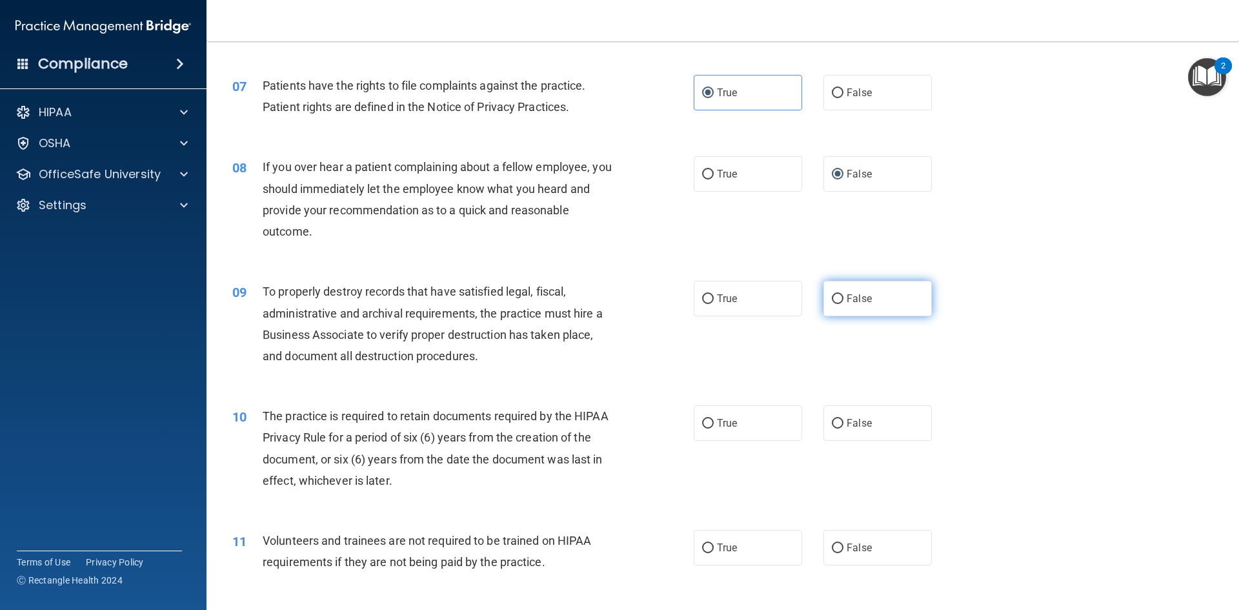
click at [899, 309] on label "False" at bounding box center [877, 298] width 108 height 35
click at [843, 304] on input "False" at bounding box center [838, 299] width 12 height 10
radio input "true"
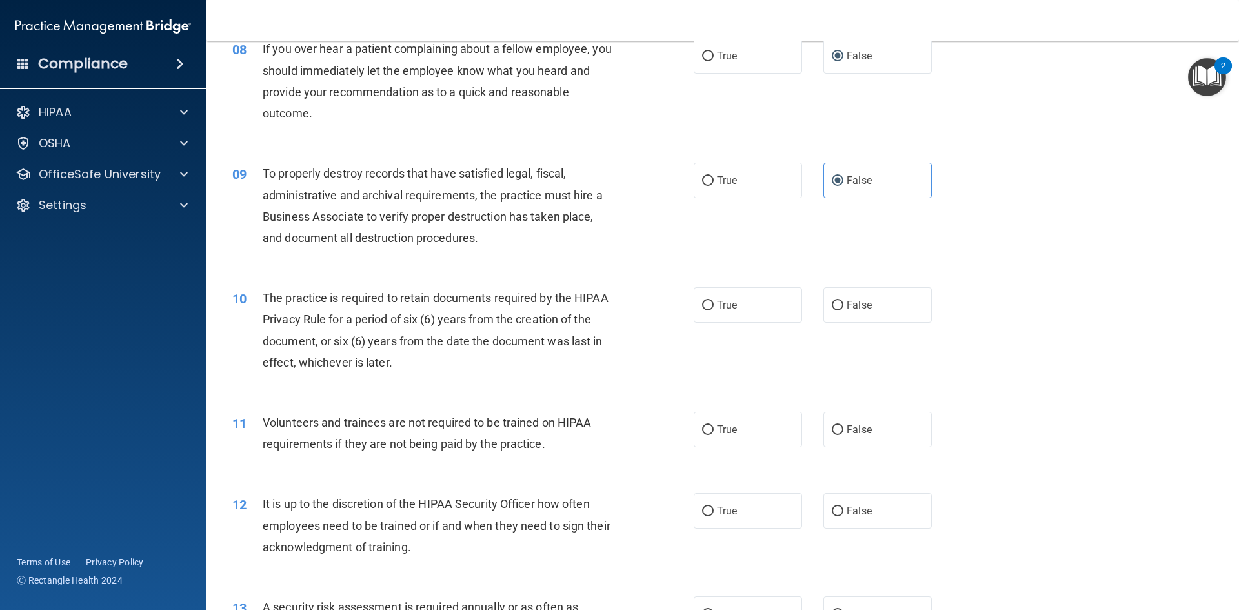
scroll to position [839, 0]
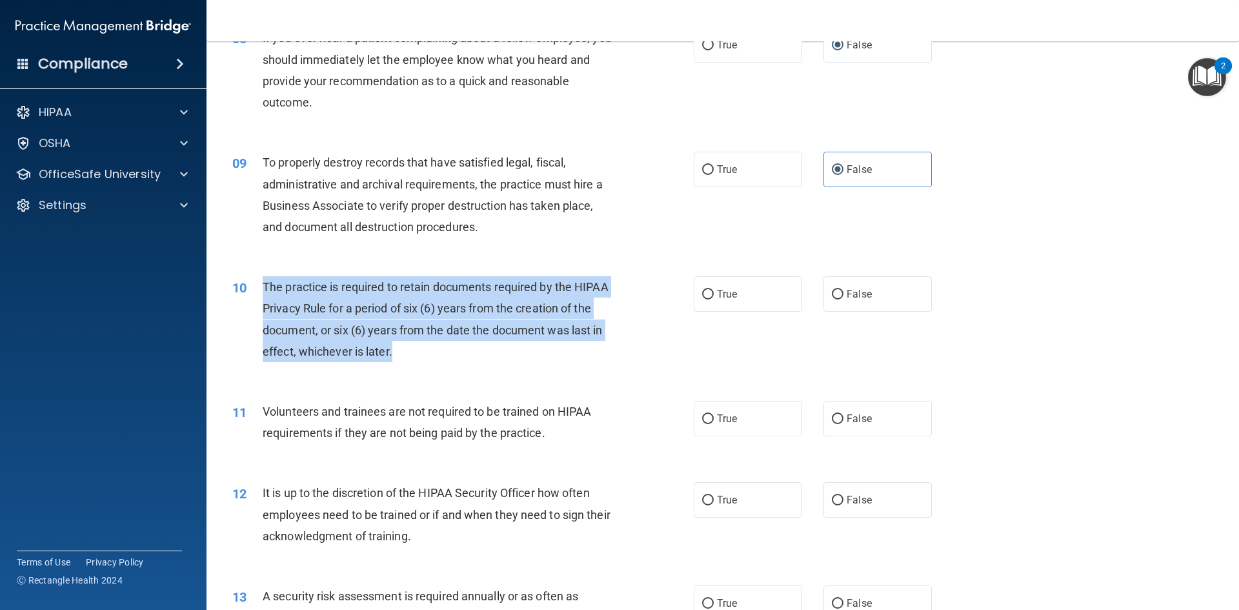
drag, startPoint x: 403, startPoint y: 359, endPoint x: 265, endPoint y: 278, distance: 160.3
click at [265, 278] on div "The practice is required to retain documents required by the HIPAA Privacy Rule…" at bounding box center [443, 319] width 361 height 86
copy span "The practice is required to retain documents required by the HIPAA Privacy Rule…"
click at [565, 334] on span "The practice is required to retain documents required by the HIPAA Privacy Rule…" at bounding box center [436, 319] width 346 height 78
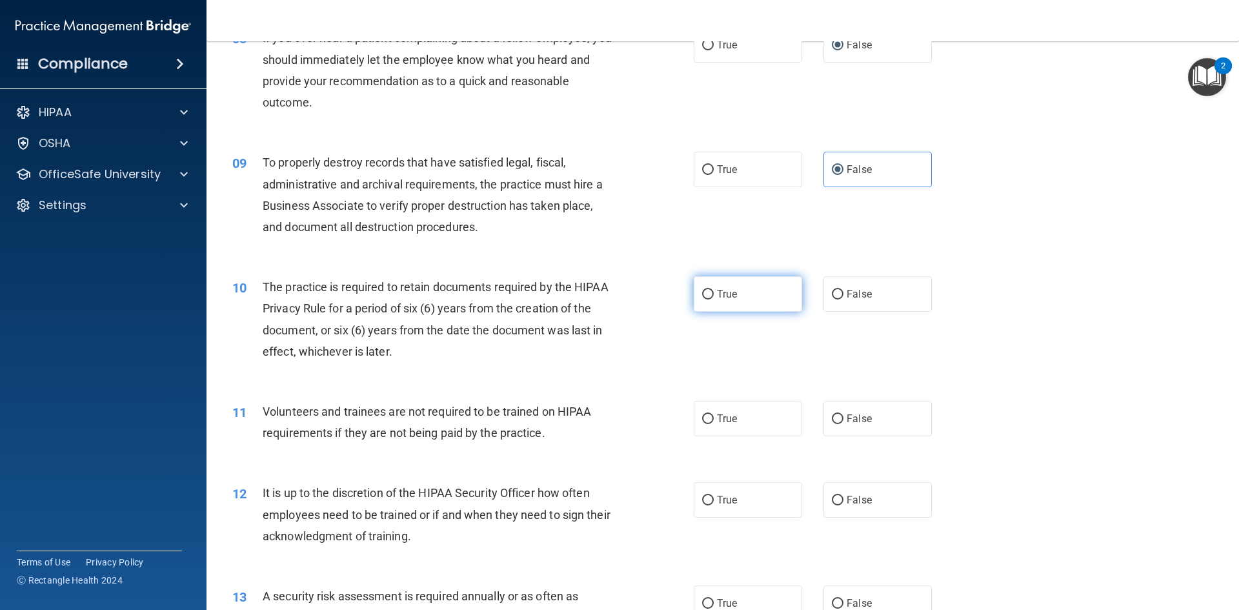
click at [714, 279] on label "True" at bounding box center [748, 293] width 108 height 35
click at [714, 290] on input "True" at bounding box center [708, 295] width 12 height 10
radio input "true"
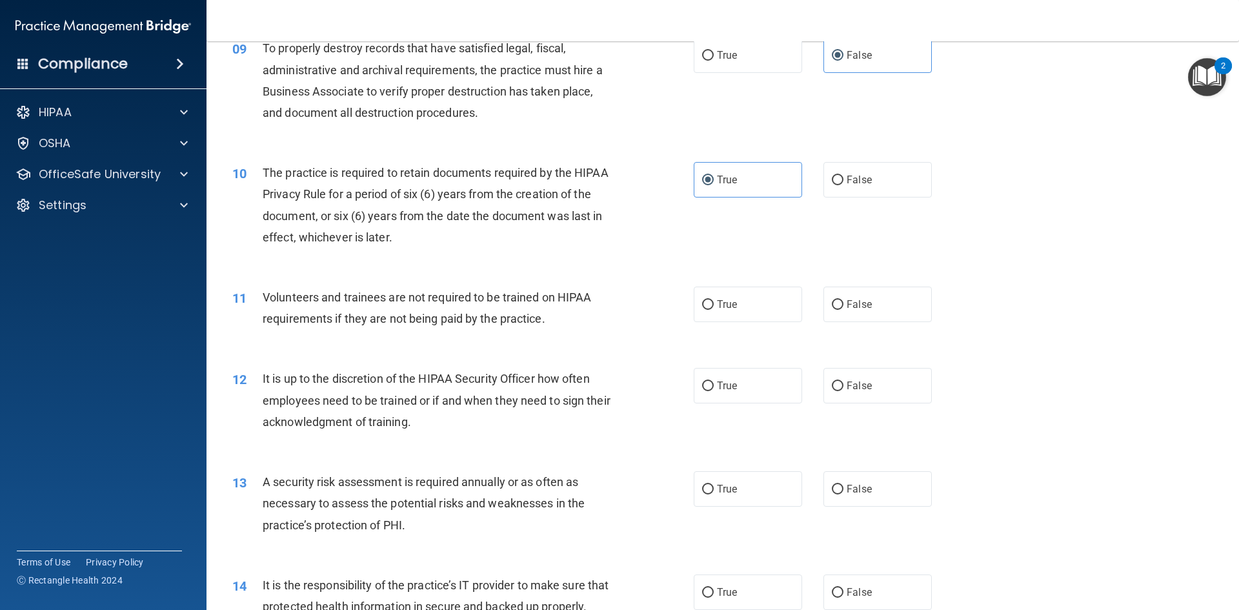
scroll to position [968, 0]
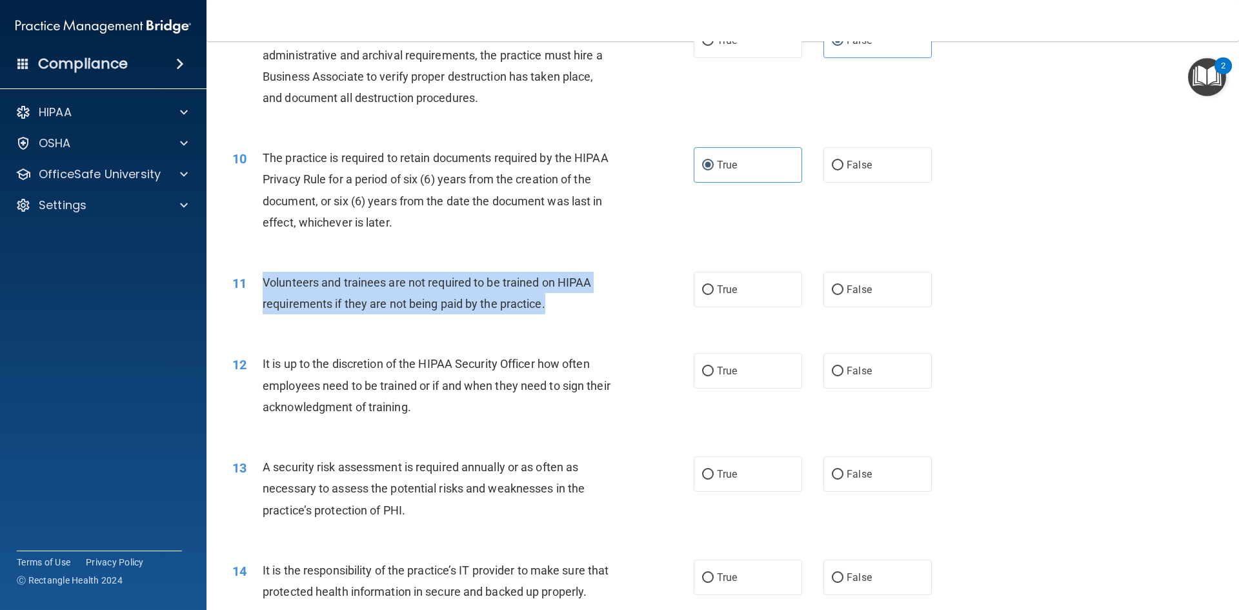
drag, startPoint x: 561, startPoint y: 316, endPoint x: 257, endPoint y: 281, distance: 305.3
click at [257, 281] on div "11 Volunteers and trainees are not required to be trained on HIPAA requirements…" at bounding box center [463, 296] width 500 height 49
copy div "Volunteers and trainees are not required to be trained on HIPAA requirements if…"
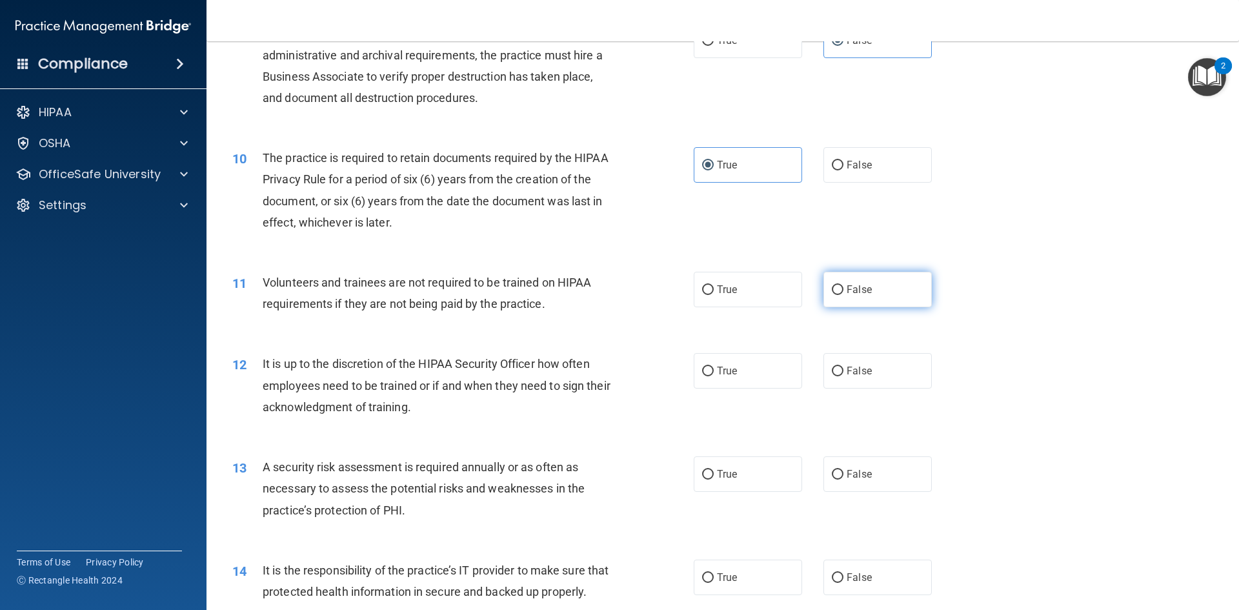
click at [826, 296] on label "False" at bounding box center [877, 289] width 108 height 35
click at [832, 295] on input "False" at bounding box center [838, 290] width 12 height 10
radio input "true"
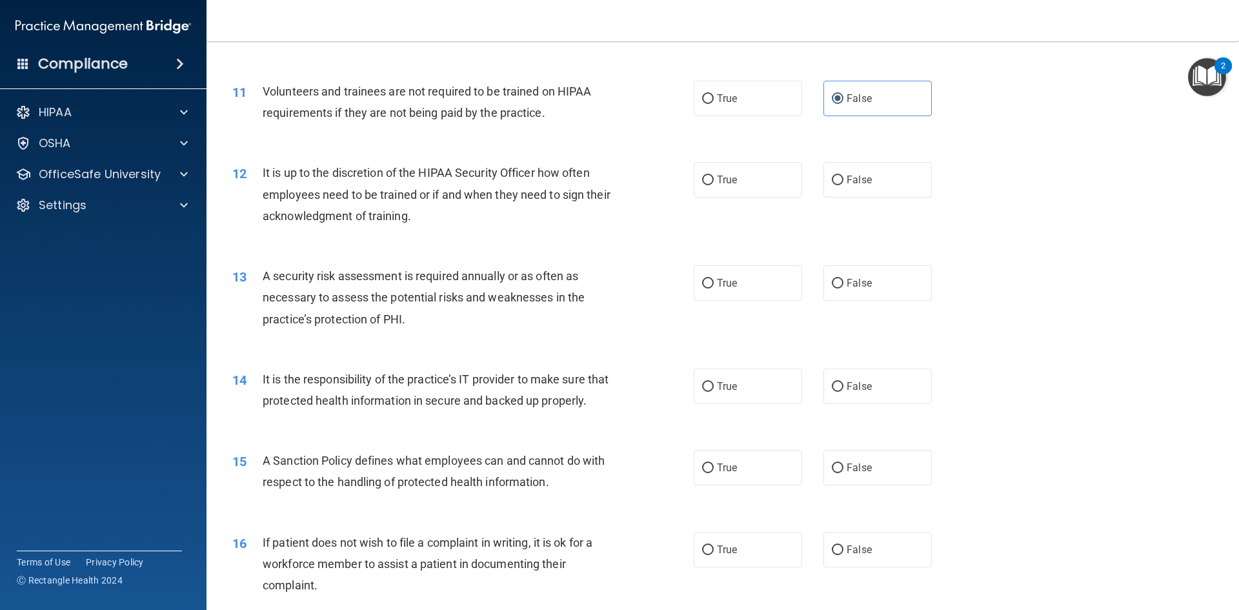
scroll to position [1162, 0]
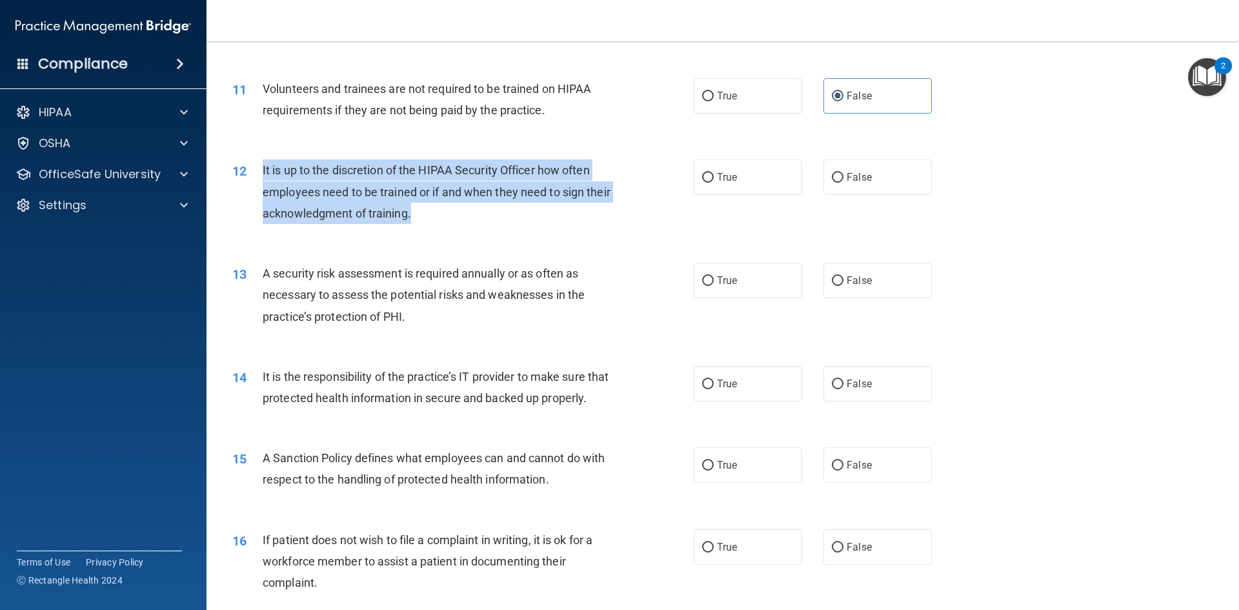
drag, startPoint x: 456, startPoint y: 217, endPoint x: 254, endPoint y: 170, distance: 206.9
click at [254, 170] on div "12 It is up to the discretion of the HIPAA Security Officer how often employees…" at bounding box center [463, 194] width 500 height 71
copy div "It is up to the discretion of the HIPAA Security Officer how often employees ne…"
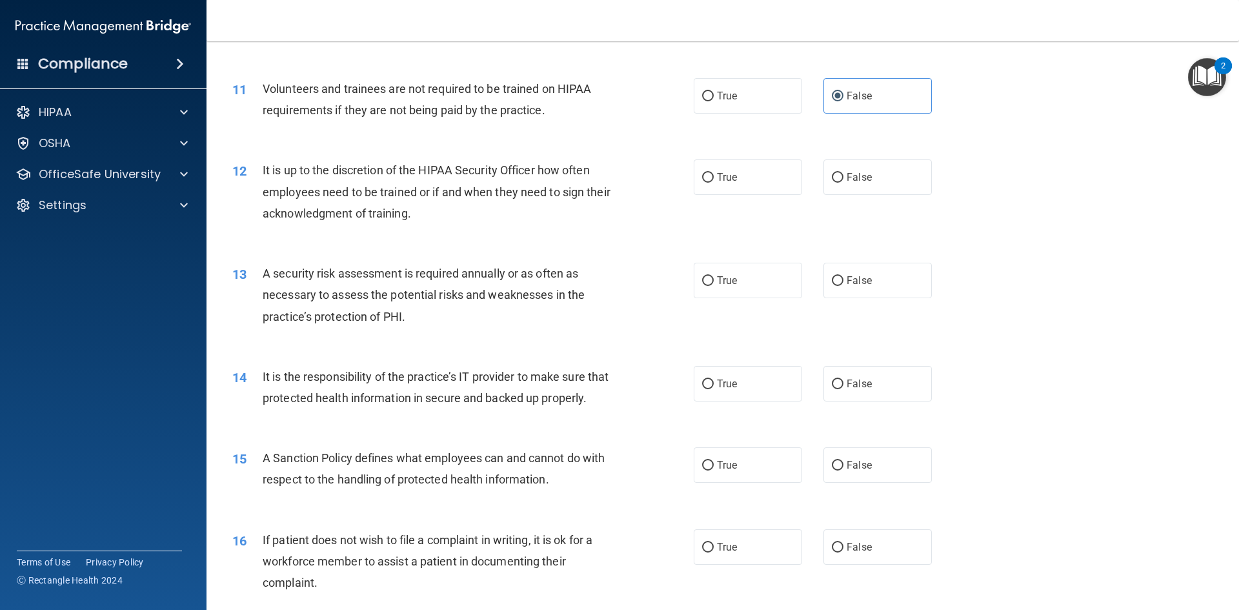
click at [519, 270] on span "A security risk assessment is required annually or as often as necessary to ass…" at bounding box center [424, 295] width 322 height 56
click at [718, 178] on span "True" at bounding box center [727, 177] width 20 height 12
click at [714, 178] on input "True" at bounding box center [708, 178] width 12 height 10
radio input "true"
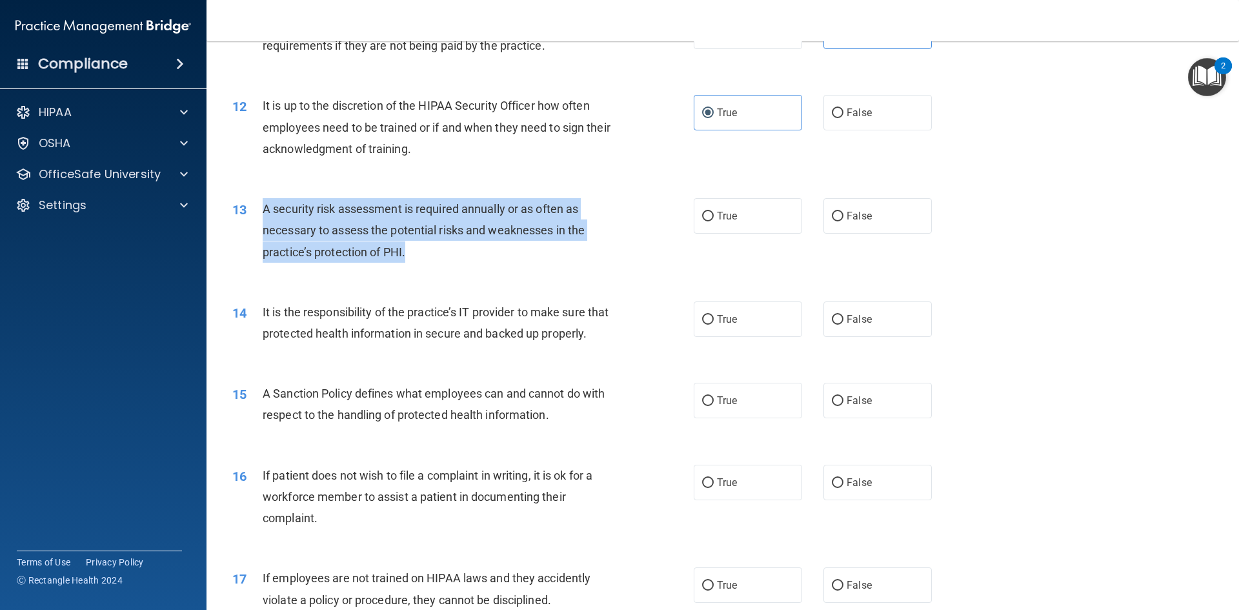
drag, startPoint x: 441, startPoint y: 258, endPoint x: 259, endPoint y: 202, distance: 191.1
click at [259, 202] on div "13 A security risk assessment is required annually or as often as necessary to …" at bounding box center [463, 233] width 500 height 71
copy div "A security risk assessment is required annually or as often as necessary to ass…"
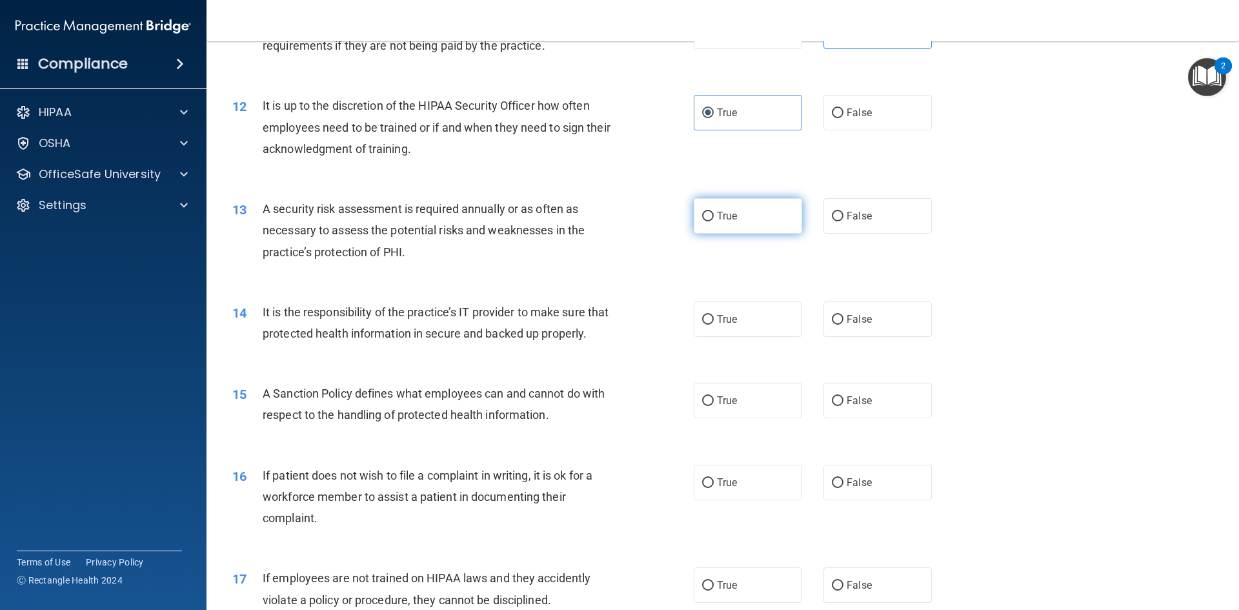
click at [737, 232] on label "True" at bounding box center [748, 215] width 108 height 35
click at [714, 221] on input "True" at bounding box center [708, 217] width 12 height 10
radio input "true"
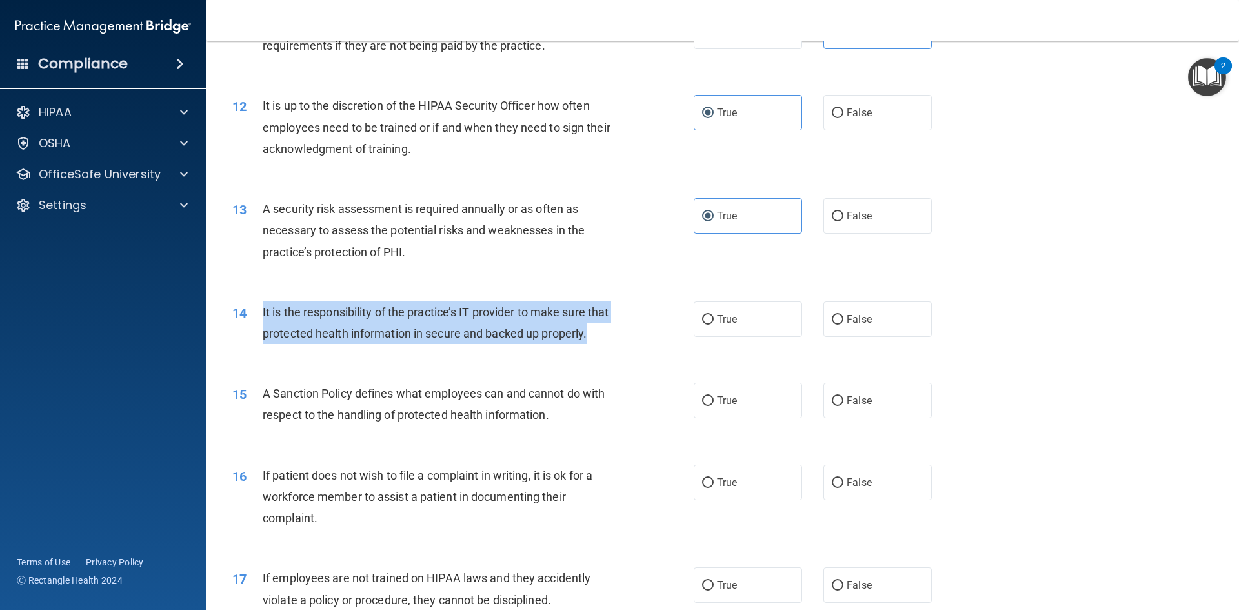
drag, startPoint x: 383, startPoint y: 353, endPoint x: 253, endPoint y: 303, distance: 139.5
click at [253, 303] on div "14 It is the responsibility of the practice’s IT provider to make sure that pro…" at bounding box center [463, 325] width 500 height 49
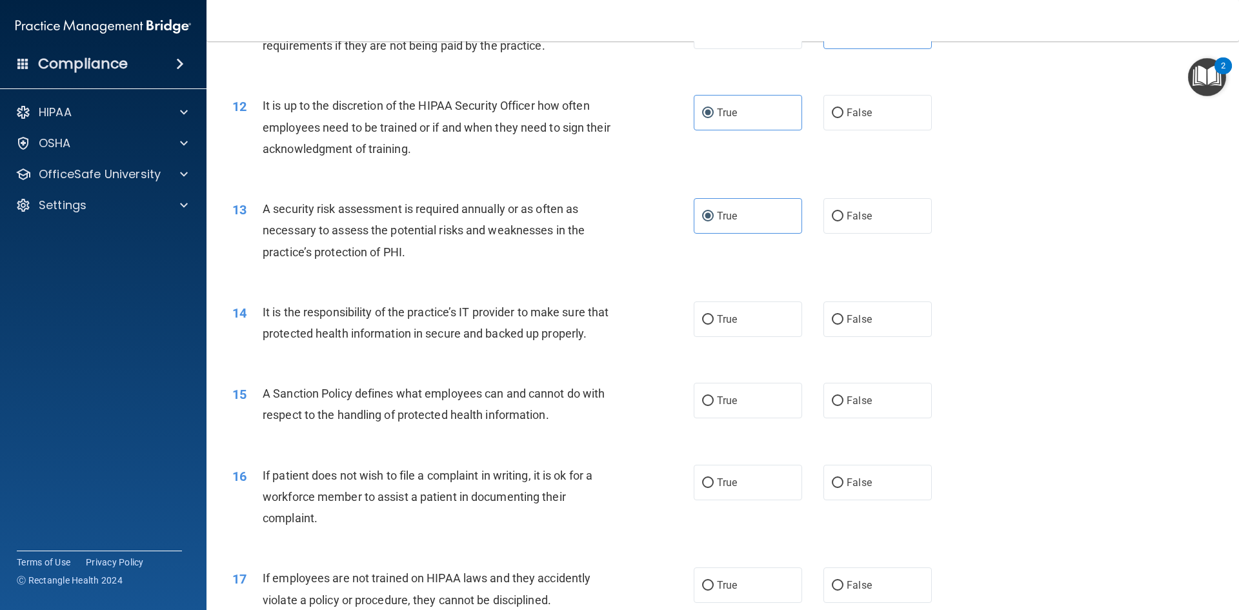
drag, startPoint x: 719, startPoint y: 277, endPoint x: 719, endPoint y: 310, distance: 32.3
click at [719, 281] on div "13 A security risk assessment is required annually or as often as necessary to …" at bounding box center [723, 233] width 1000 height 103
click at [720, 316] on span "True" at bounding box center [727, 319] width 20 height 12
click at [714, 316] on input "True" at bounding box center [708, 320] width 12 height 10
radio input "true"
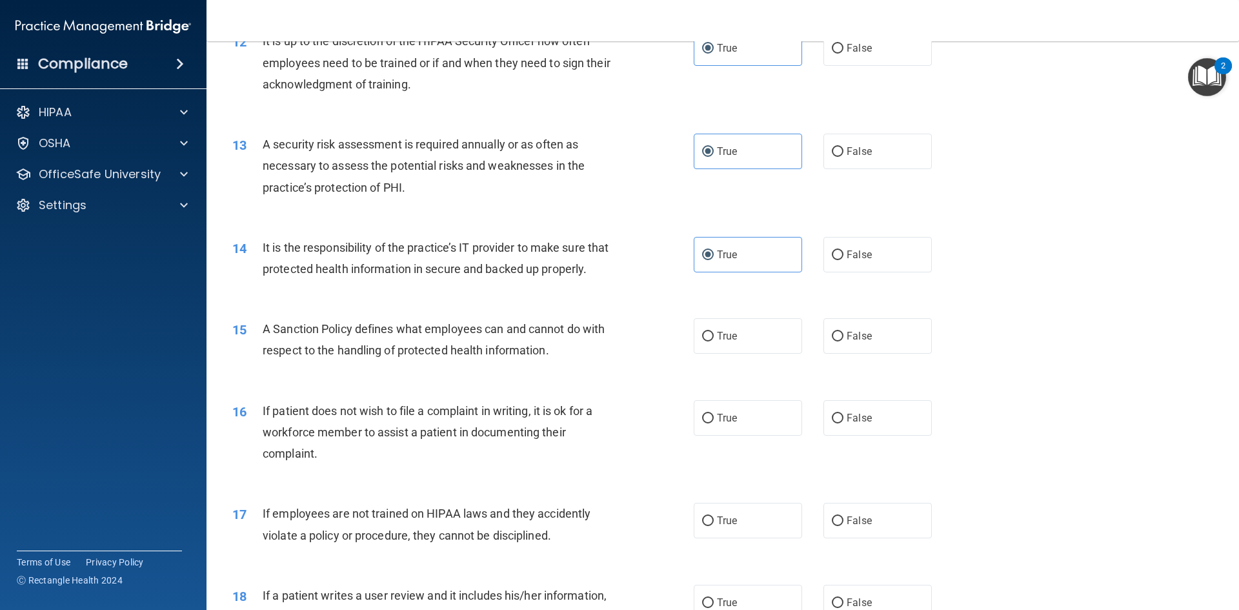
scroll to position [1355, 0]
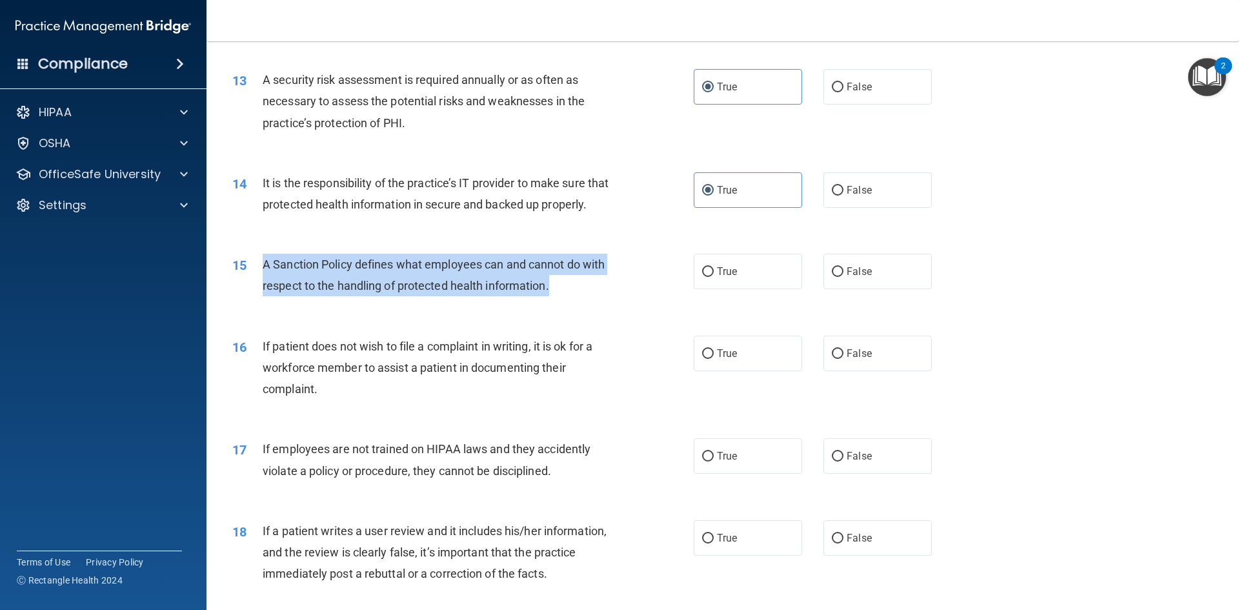
drag, startPoint x: 265, startPoint y: 281, endPoint x: 574, endPoint y: 302, distance: 310.5
click at [574, 296] on div "A Sanction Policy defines what employees can and cannot do with respect to the …" at bounding box center [443, 275] width 361 height 43
click at [575, 296] on div "A Sanction Policy defines what employees can and cannot do with respect to the …" at bounding box center [443, 275] width 361 height 43
drag, startPoint x: 263, startPoint y: 283, endPoint x: 567, endPoint y: 318, distance: 305.9
click at [567, 296] on div "A Sanction Policy defines what employees can and cannot do with respect to the …" at bounding box center [443, 275] width 361 height 43
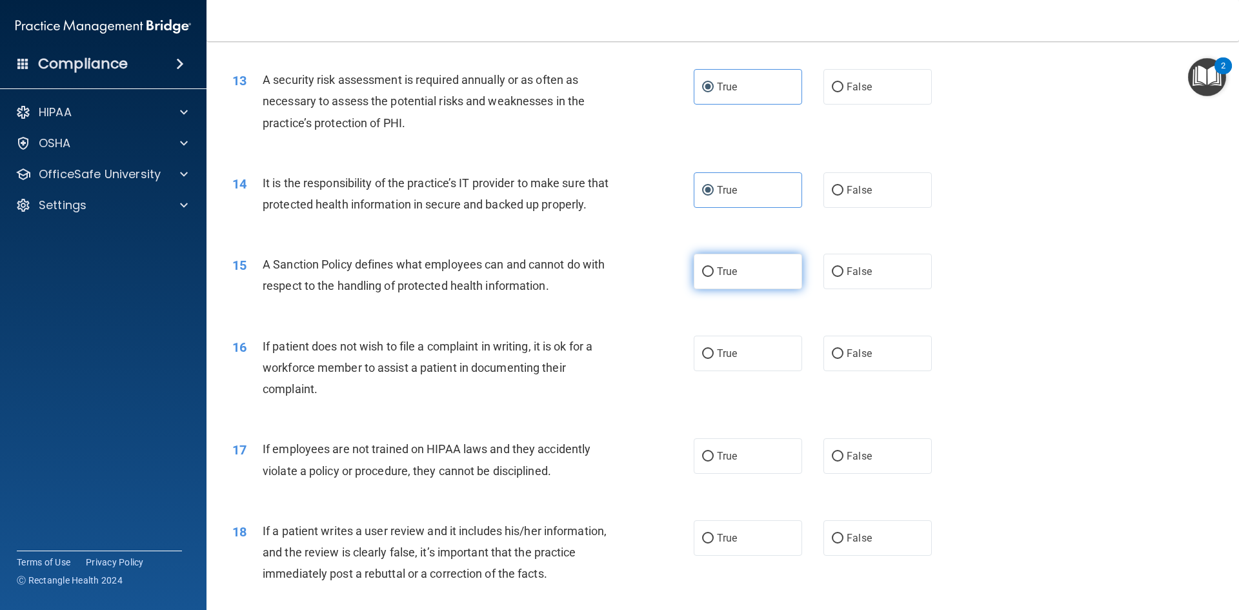
click at [717, 277] on span "True" at bounding box center [727, 271] width 20 height 12
click at [714, 277] on input "True" at bounding box center [708, 272] width 12 height 10
radio input "true"
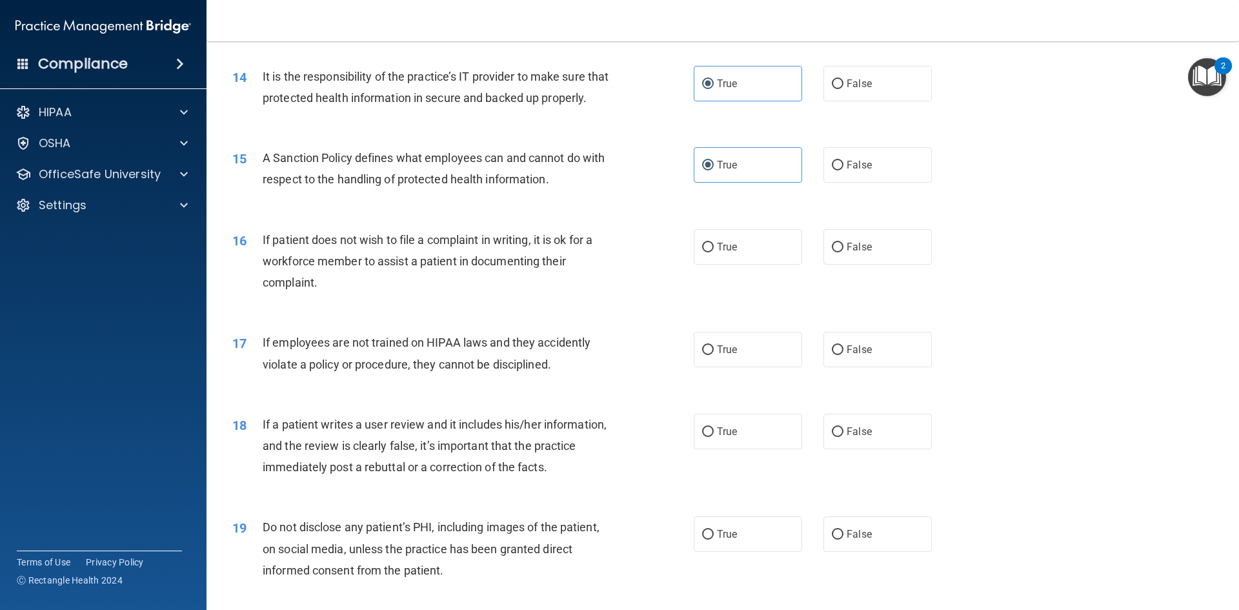
scroll to position [1484, 0]
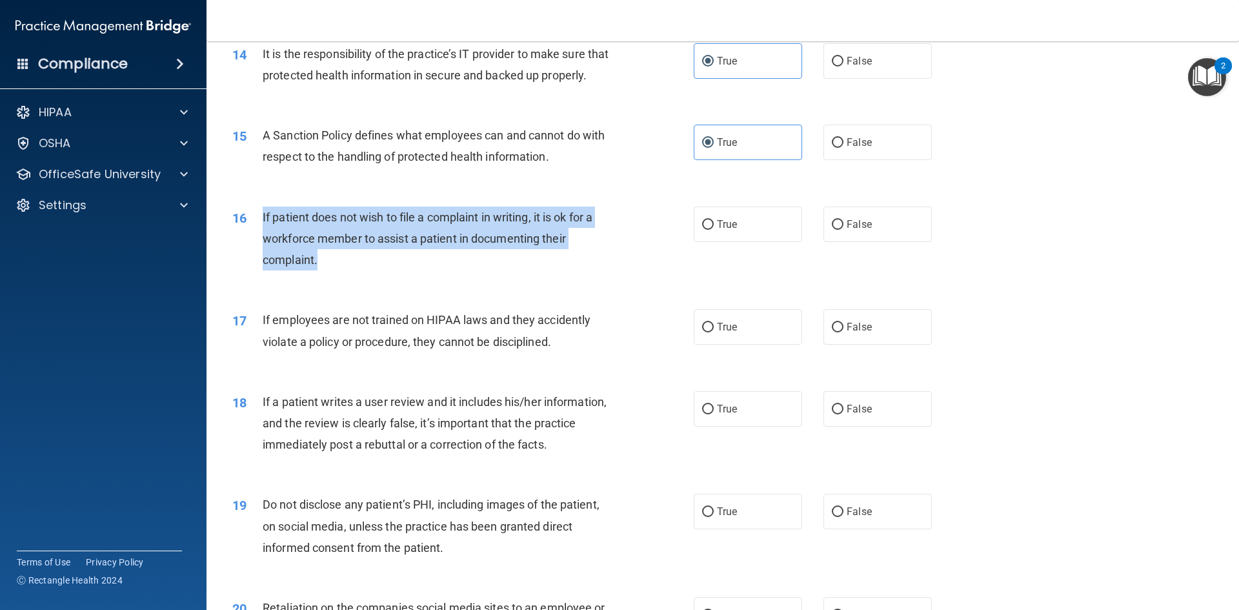
drag, startPoint x: 262, startPoint y: 238, endPoint x: 363, endPoint y: 274, distance: 107.6
click at [363, 271] on div "If patient does not wish to file a complaint in writing, it is ok for a workfor…" at bounding box center [443, 239] width 361 height 65
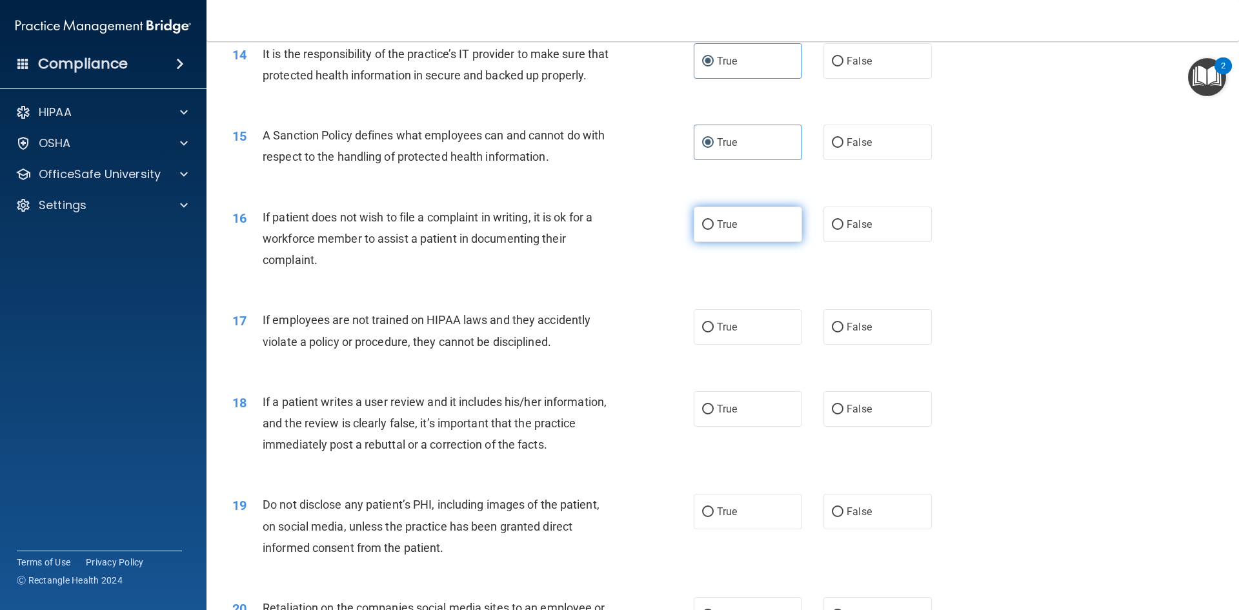
click at [737, 237] on label "True" at bounding box center [748, 224] width 108 height 35
click at [714, 230] on input "True" at bounding box center [708, 225] width 12 height 10
radio input "true"
drag, startPoint x: 737, startPoint y: 237, endPoint x: 599, endPoint y: 276, distance: 143.3
click at [599, 271] on div "If patient does not wish to file a complaint in writing, it is ok for a workfor…" at bounding box center [443, 239] width 361 height 65
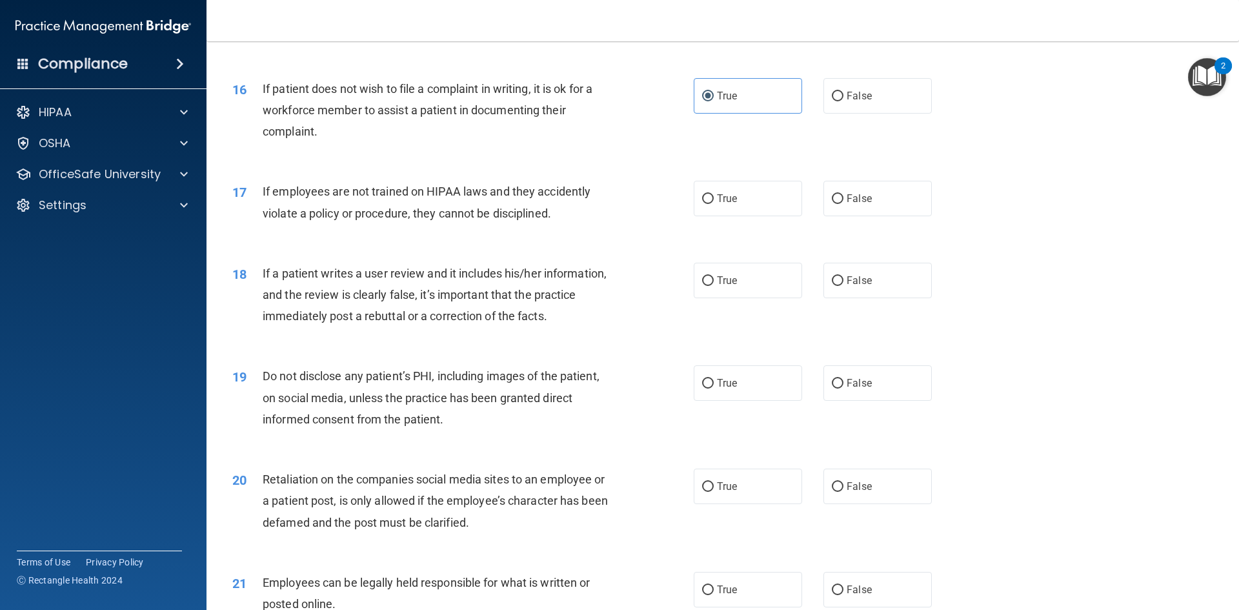
scroll to position [1613, 0]
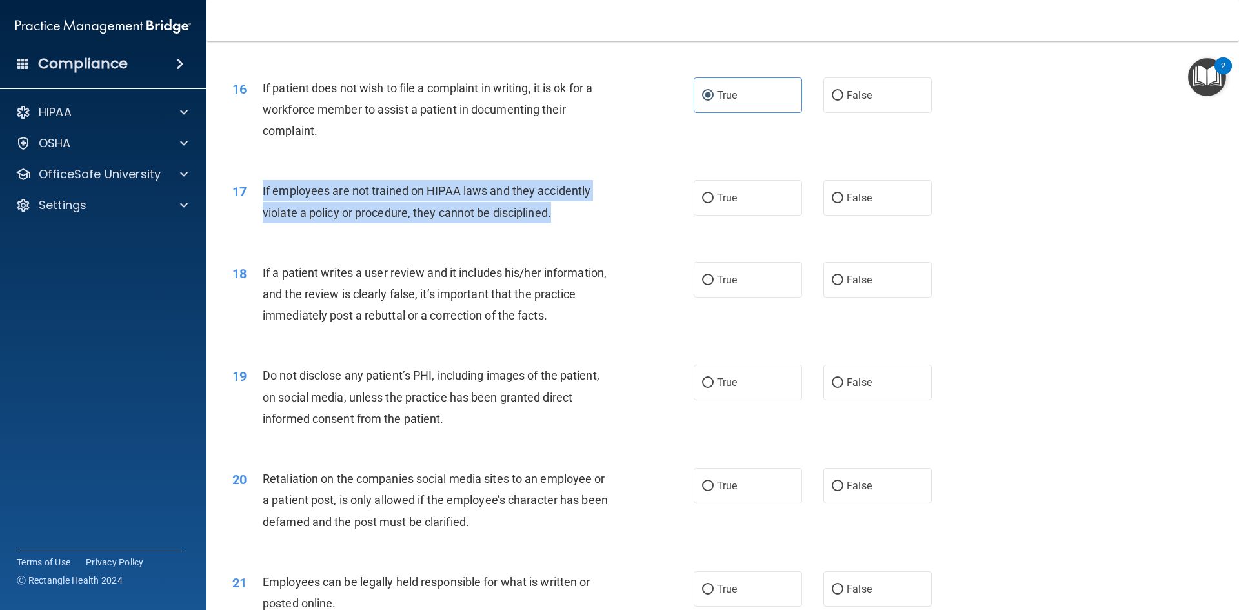
drag, startPoint x: 261, startPoint y: 207, endPoint x: 571, endPoint y: 248, distance: 312.5
click at [571, 229] on div "17 If employees are not trained on HIPAA laws and they accidently violate a pol…" at bounding box center [463, 204] width 500 height 49
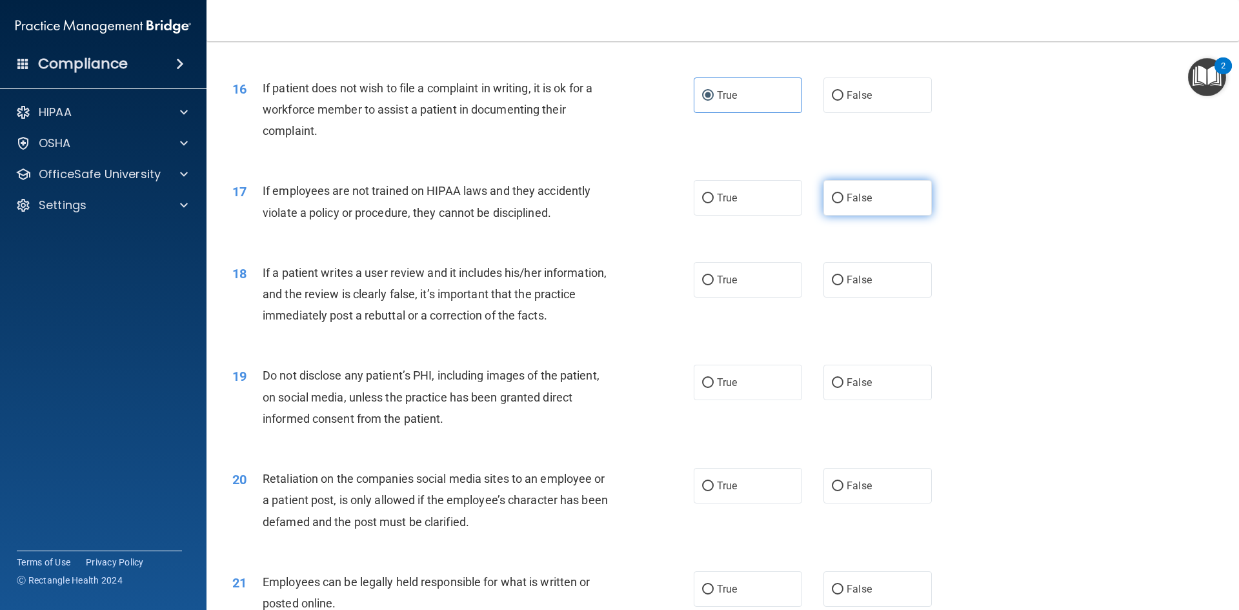
click at [896, 216] on label "False" at bounding box center [877, 197] width 108 height 35
click at [843, 203] on input "False" at bounding box center [838, 199] width 12 height 10
radio input "true"
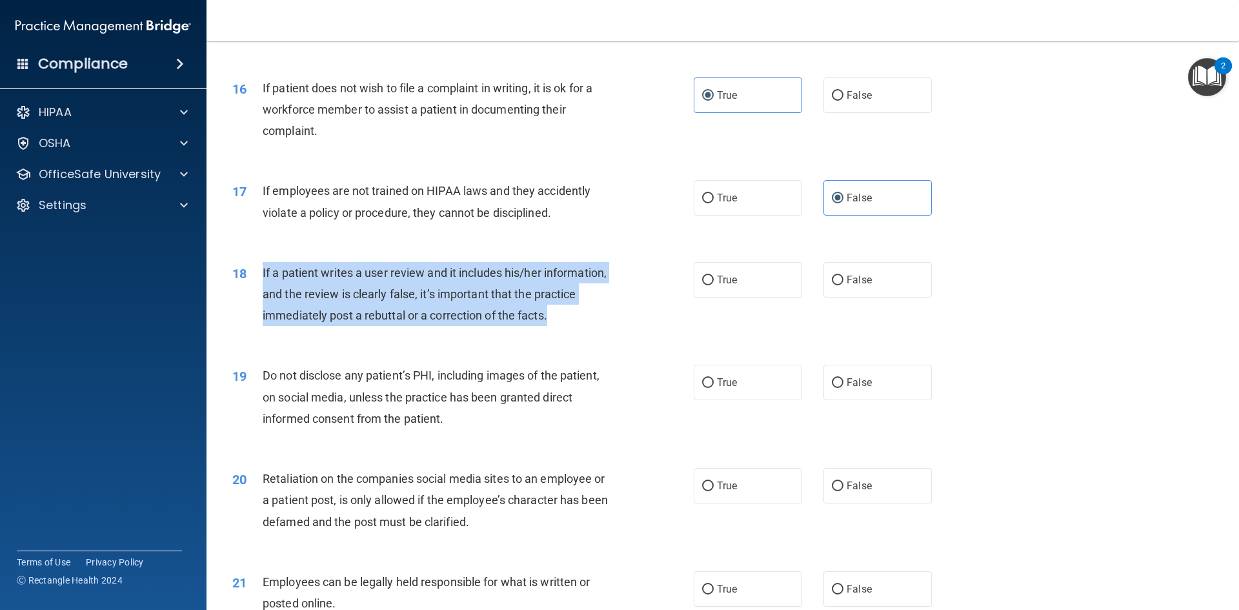
drag, startPoint x: 262, startPoint y: 286, endPoint x: 563, endPoint y: 345, distance: 307.2
click at [563, 327] on div "If a patient writes a user review and it includes his/her information, and the …" at bounding box center [443, 294] width 361 height 65
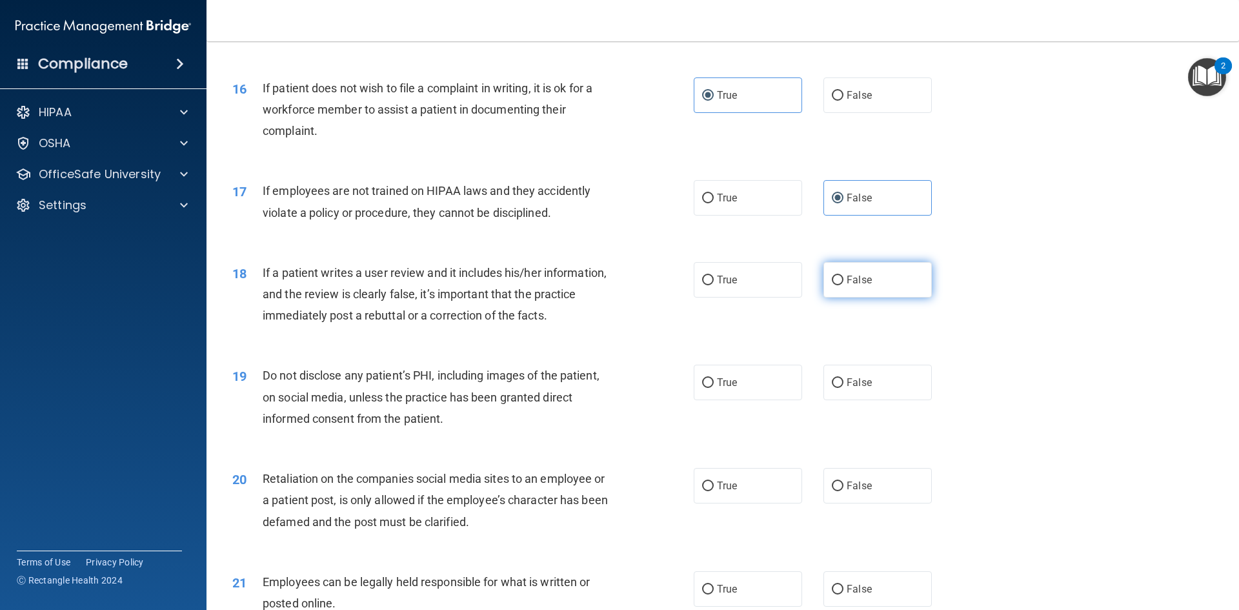
click at [876, 297] on label "False" at bounding box center [877, 279] width 108 height 35
click at [843, 285] on input "False" at bounding box center [838, 281] width 12 height 10
radio input "true"
click at [665, 370] on div "19 Do not disclose any patient’s PHI, including images of the patient, on socia…" at bounding box center [723, 399] width 1000 height 103
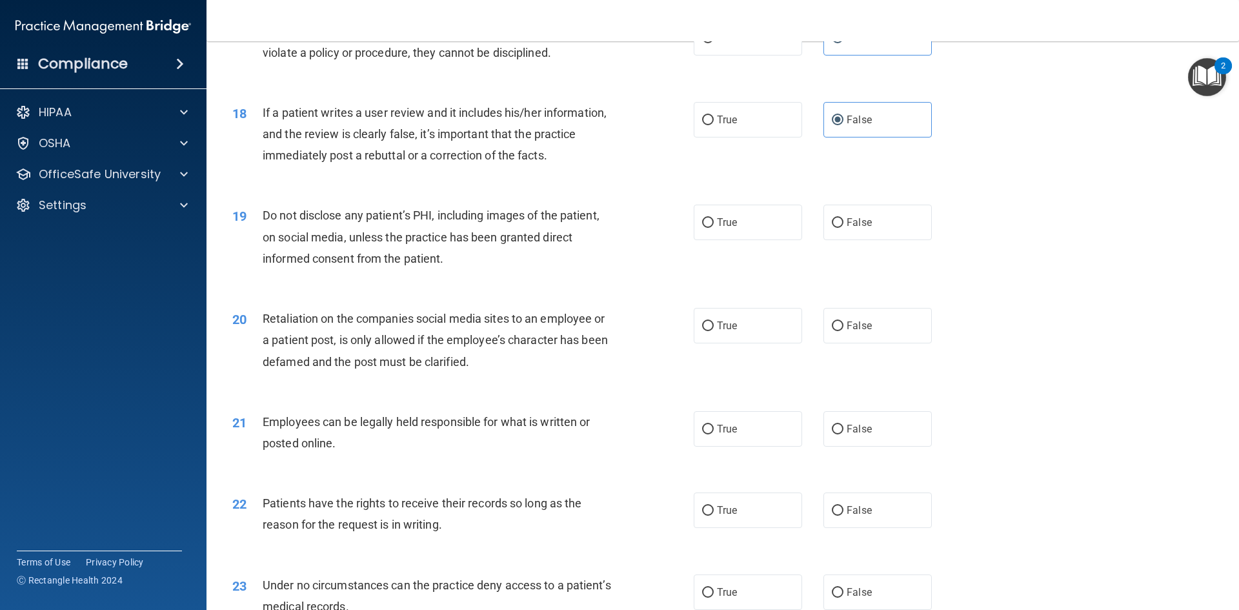
scroll to position [1807, 0]
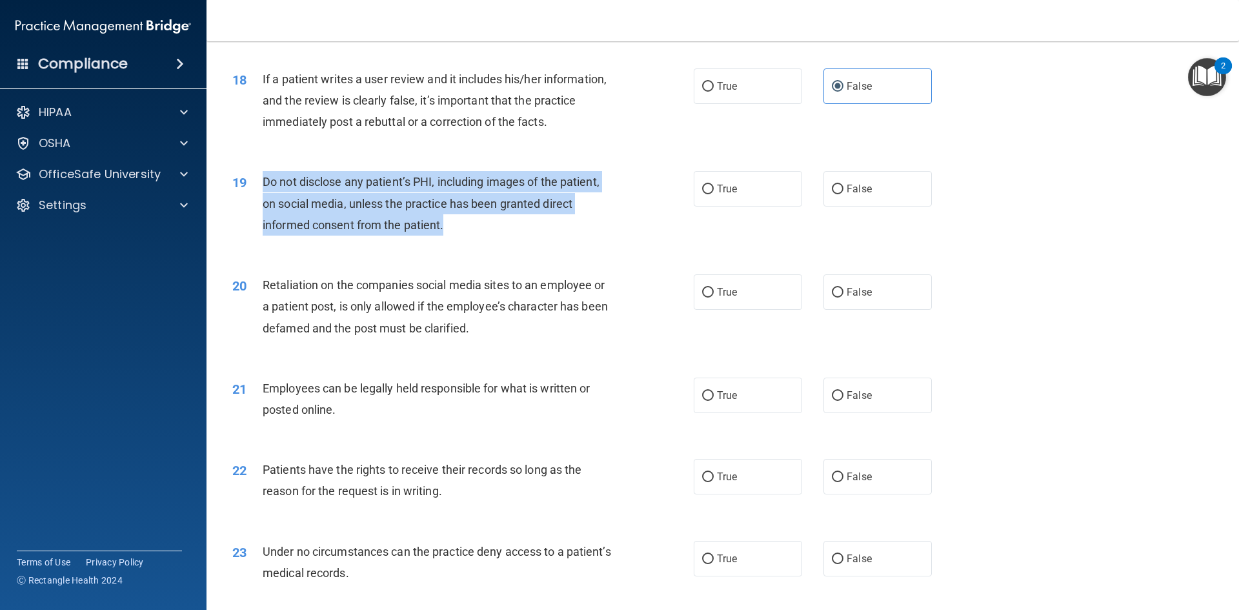
drag, startPoint x: 262, startPoint y: 198, endPoint x: 470, endPoint y: 259, distance: 217.3
click at [470, 242] on div "19 Do not disclose any patient’s PHI, including images of the patient, on socia…" at bounding box center [463, 206] width 500 height 71
click at [707, 194] on input "True" at bounding box center [708, 190] width 12 height 10
radio input "true"
click at [606, 236] on div "Do not disclose any patient’s PHI, including images of the patient, on social m…" at bounding box center [443, 203] width 361 height 65
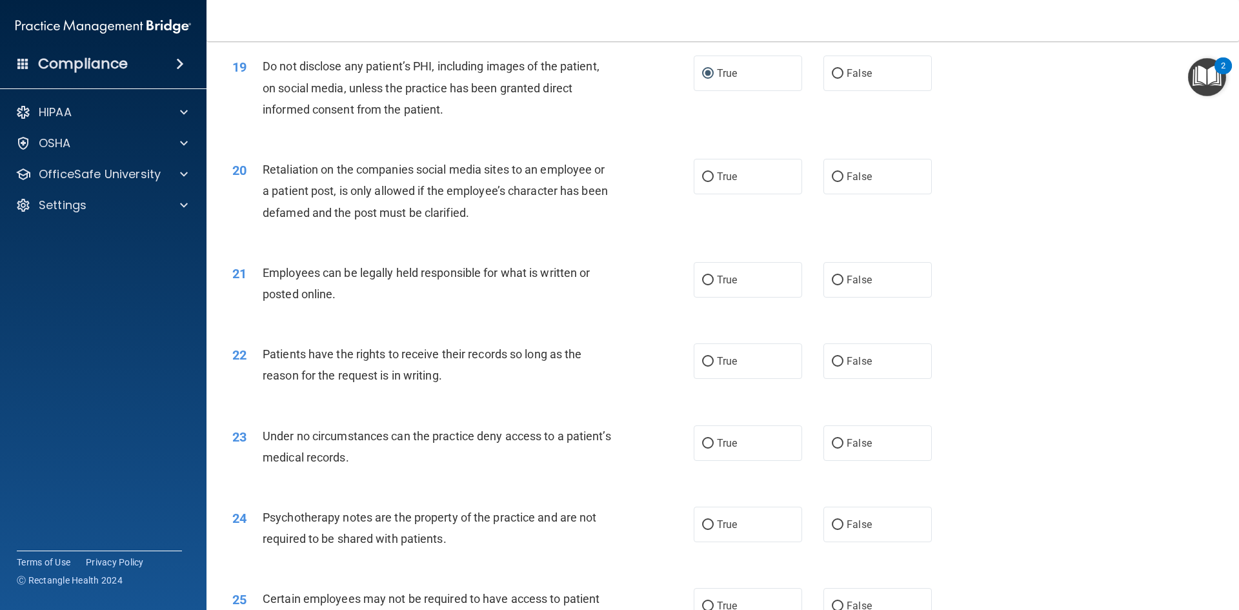
scroll to position [1936, 0]
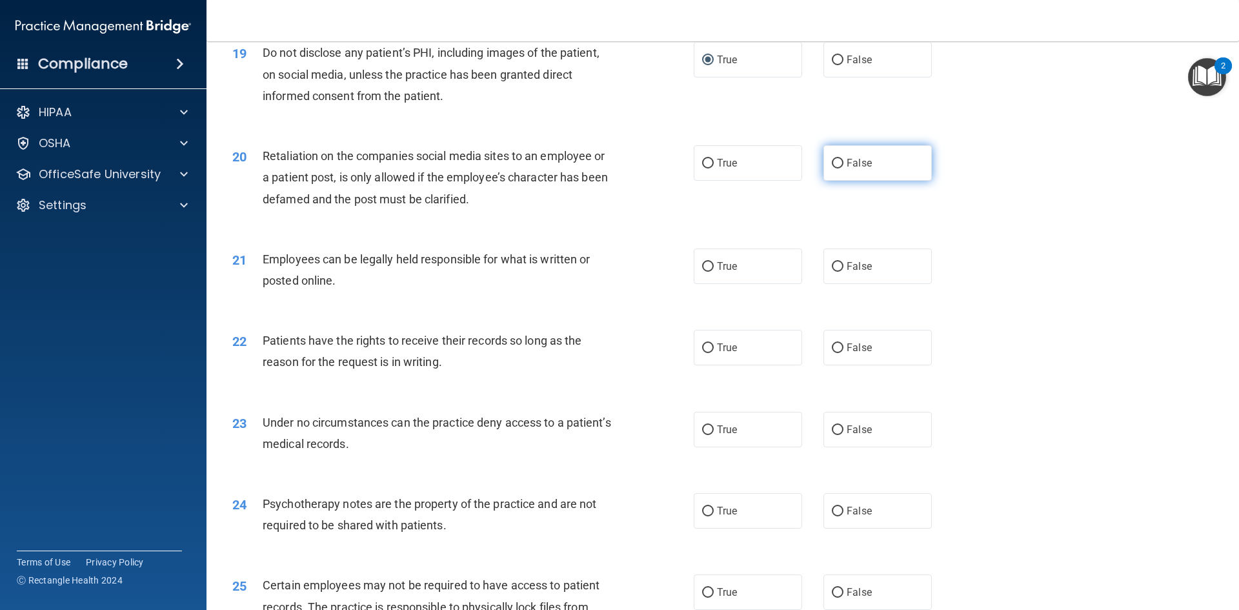
click at [873, 175] on label "False" at bounding box center [877, 162] width 108 height 35
click at [843, 168] on input "False" at bounding box center [838, 164] width 12 height 10
radio input "true"
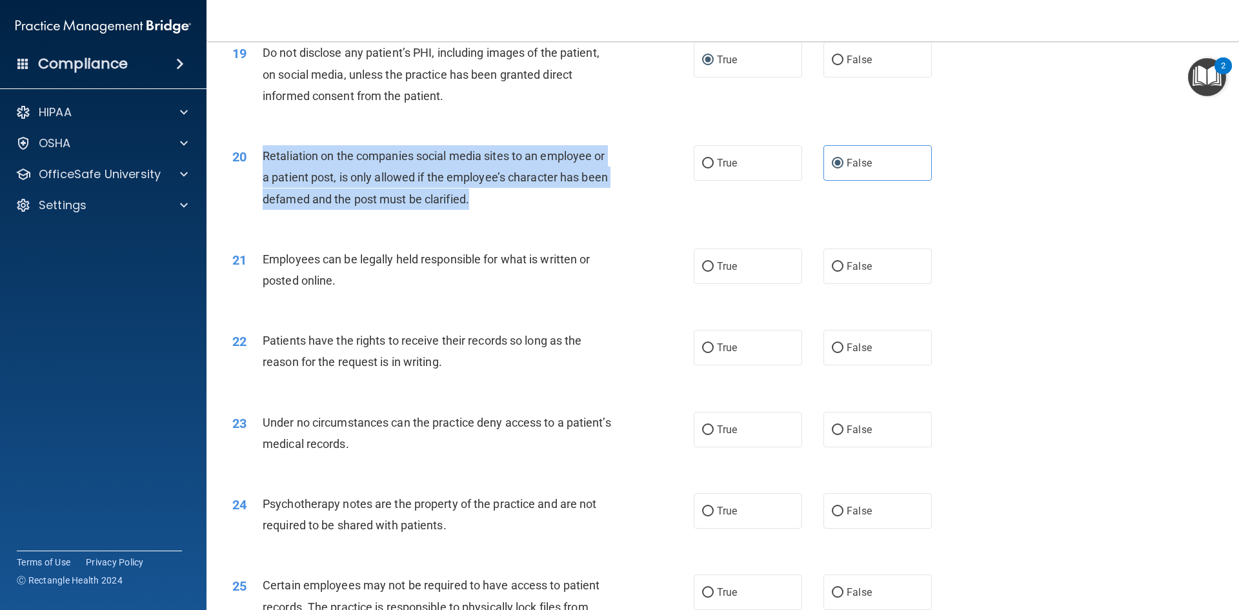
drag, startPoint x: 261, startPoint y: 179, endPoint x: 481, endPoint y: 233, distance: 227.3
click at [481, 216] on div "20 Retaliation on the companies social media sites to an employee or a patient …" at bounding box center [463, 180] width 500 height 71
click at [615, 210] on div "Retaliation on the companies social media sites to an employee or a patient pos…" at bounding box center [443, 177] width 361 height 65
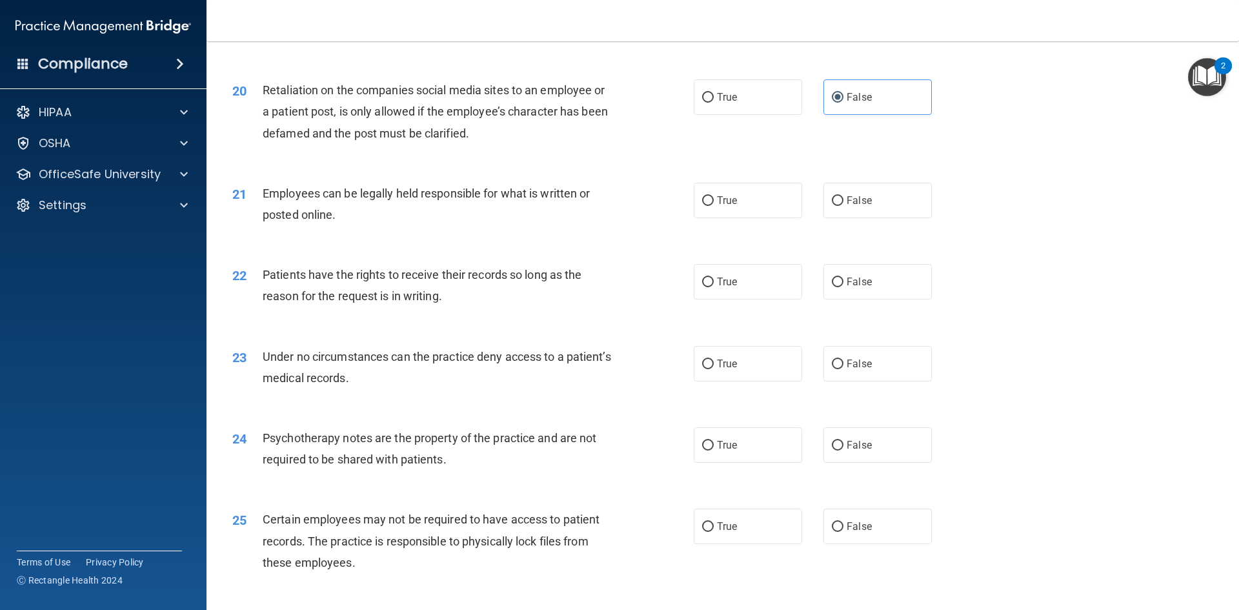
scroll to position [2065, 0]
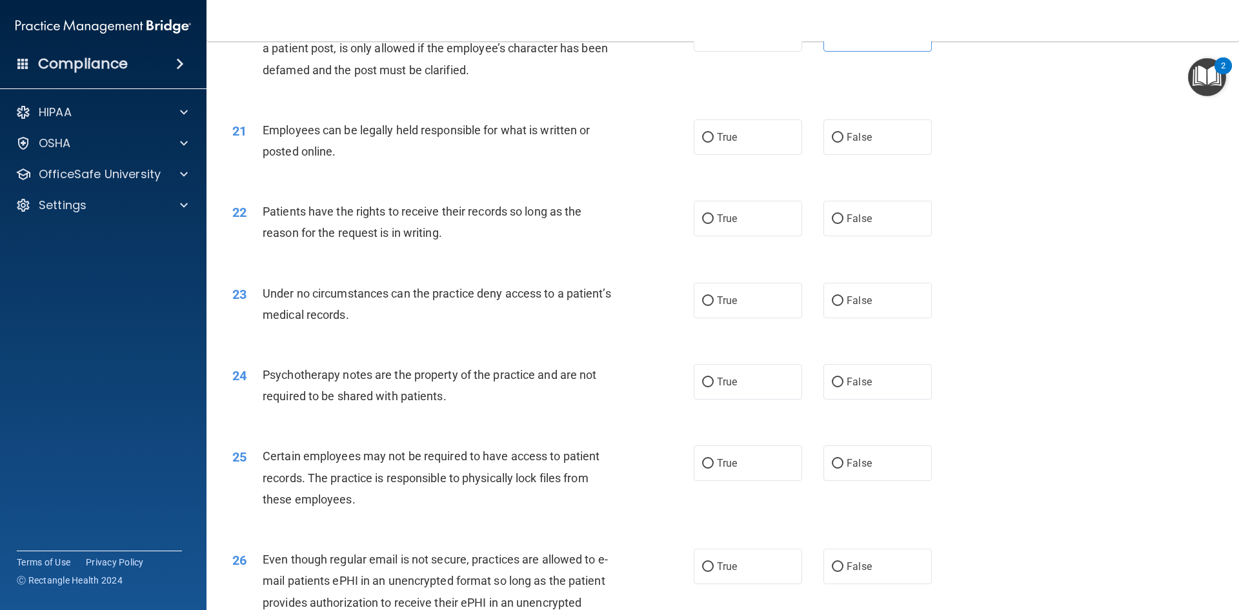
drag, startPoint x: 340, startPoint y: 173, endPoint x: 314, endPoint y: 176, distance: 26.0
click at [314, 158] on span "Employees can be legally held responsible for what is written or posted online." at bounding box center [426, 140] width 327 height 35
drag, startPoint x: 747, startPoint y: 169, endPoint x: 710, endPoint y: 166, distance: 36.9
click at [740, 155] on label "True" at bounding box center [748, 136] width 108 height 35
click at [714, 143] on input "True" at bounding box center [708, 138] width 12 height 10
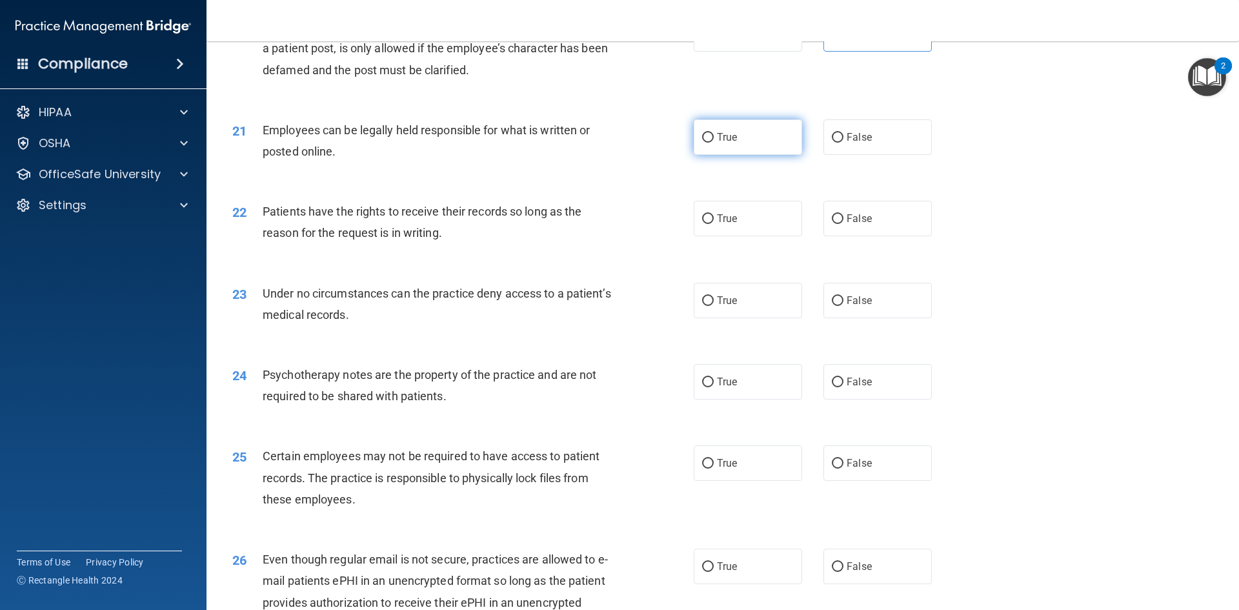
radio input "true"
click at [546, 162] on div "Employees can be legally held responsible for what is written or posted online." at bounding box center [443, 140] width 361 height 43
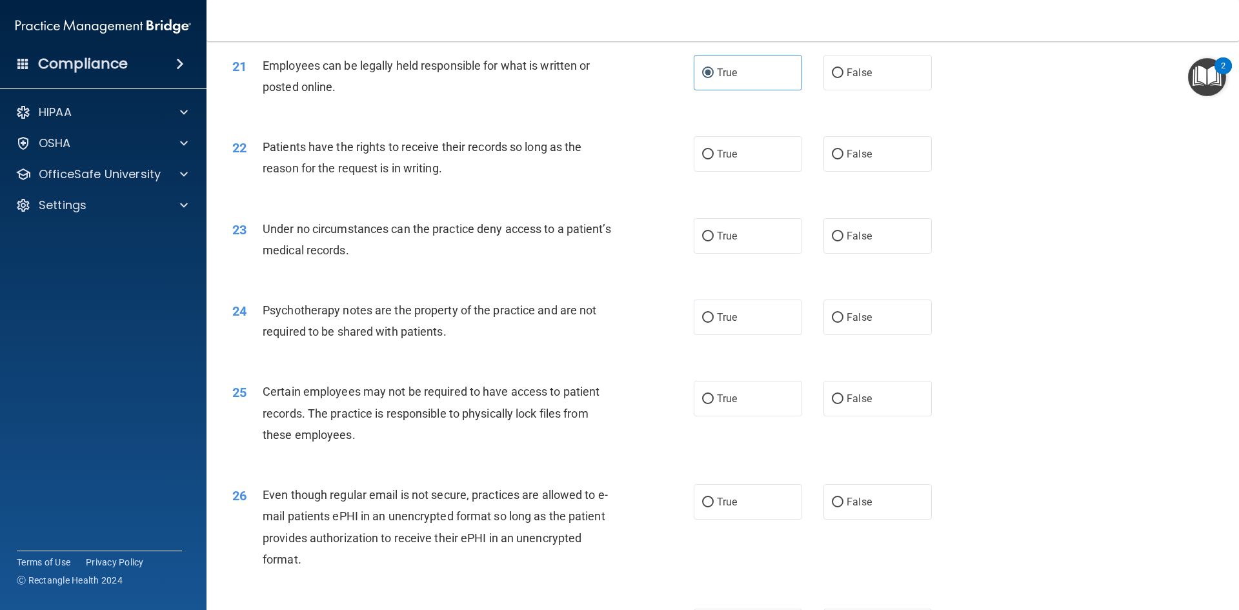
scroll to position [2194, 0]
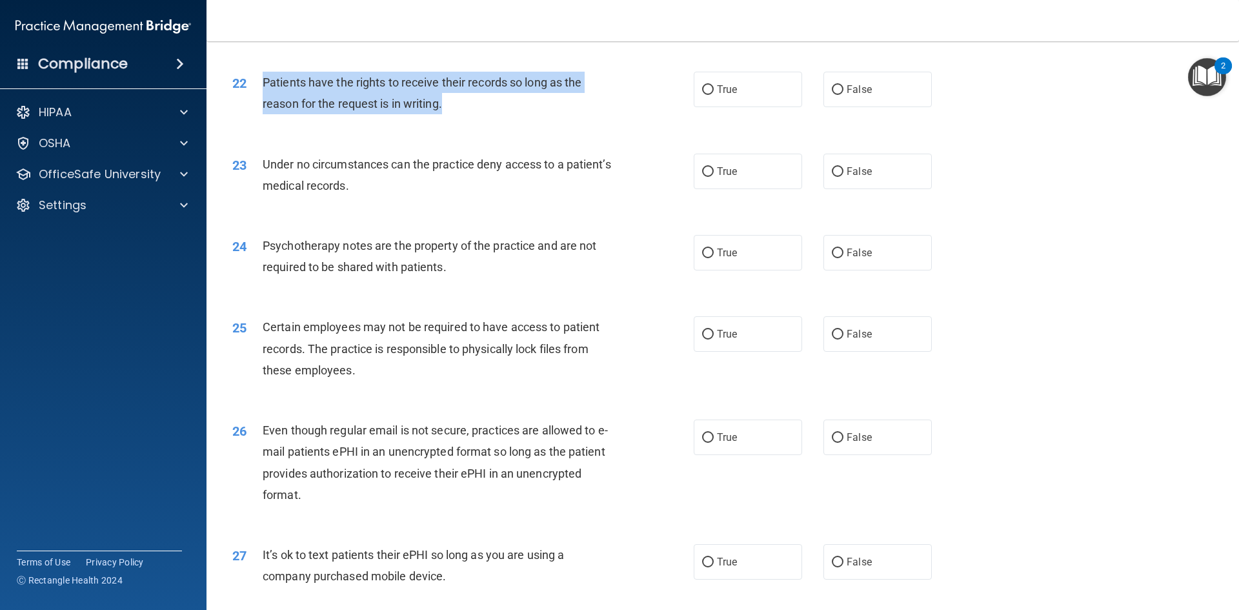
drag, startPoint x: 260, startPoint y: 101, endPoint x: 449, endPoint y: 126, distance: 190.7
click at [449, 121] on div "22 Patients have the rights to receive their records so long as the reason for …" at bounding box center [463, 96] width 500 height 49
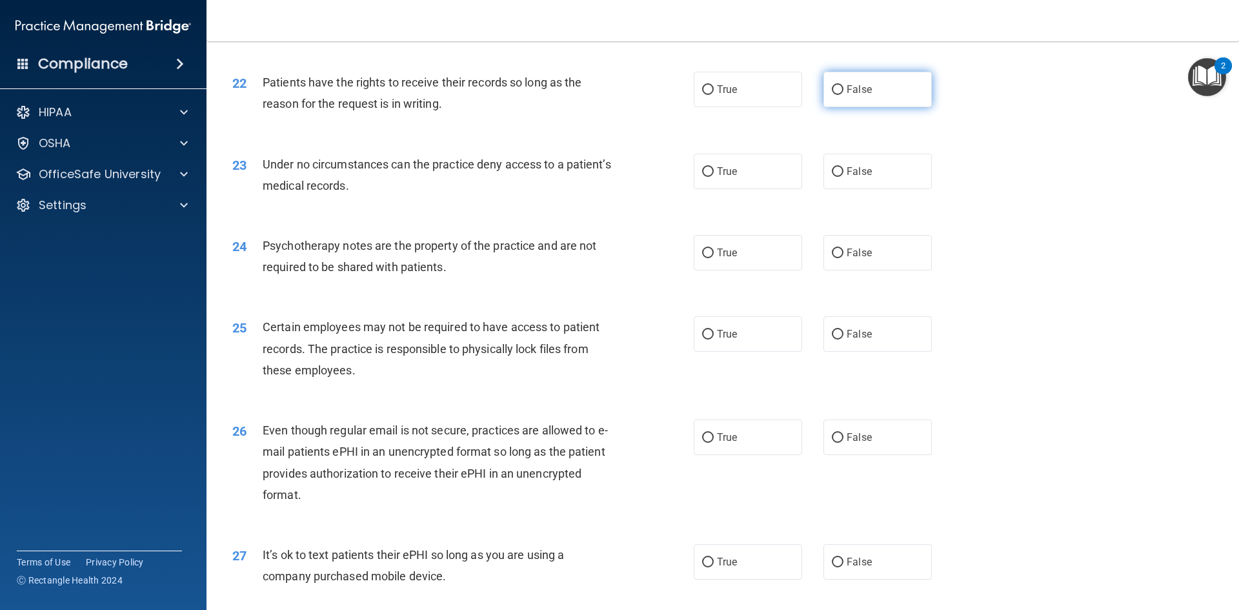
click at [833, 107] on label "False" at bounding box center [877, 89] width 108 height 35
click at [833, 95] on input "False" at bounding box center [838, 90] width 12 height 10
radio input "true"
click at [549, 137] on div "22 Patients have the rights to receive their records so long as the reason for …" at bounding box center [723, 95] width 1000 height 81
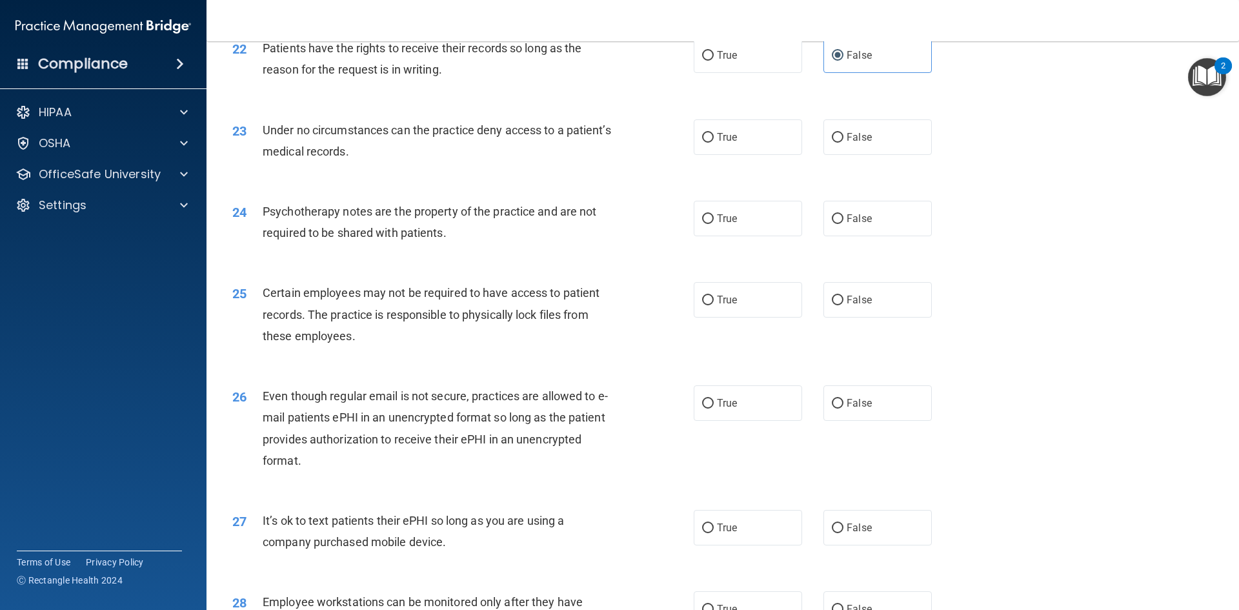
scroll to position [2259, 0]
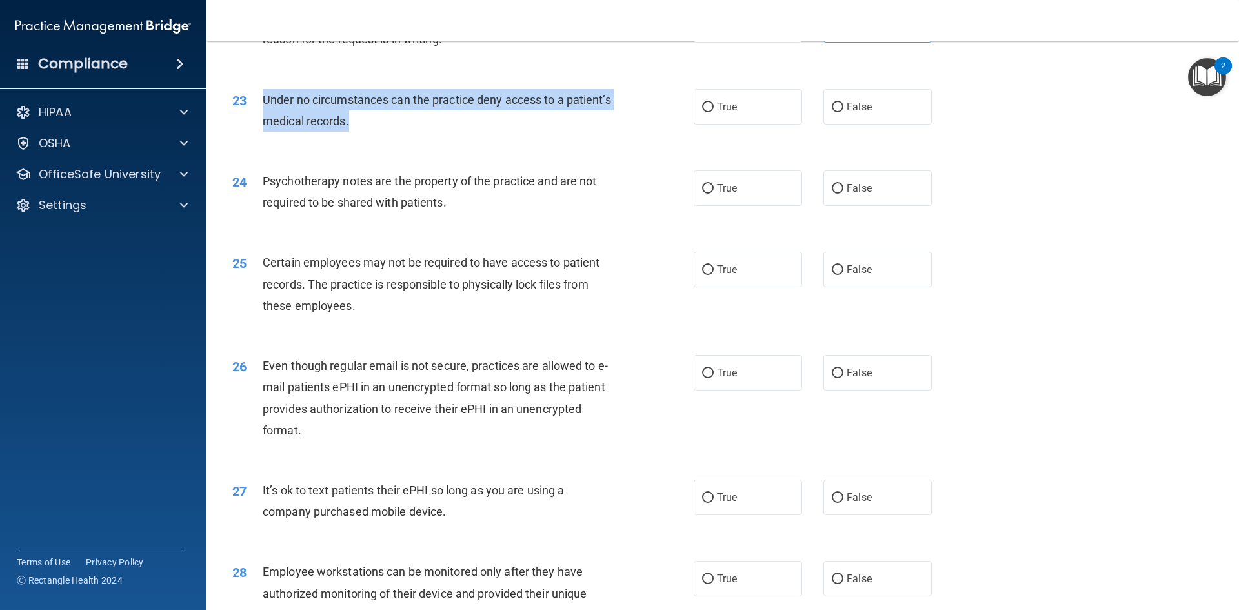
click at [265, 119] on span "Under no circumstances can the practice deny access to a patient’s medical reco…" at bounding box center [437, 110] width 348 height 35
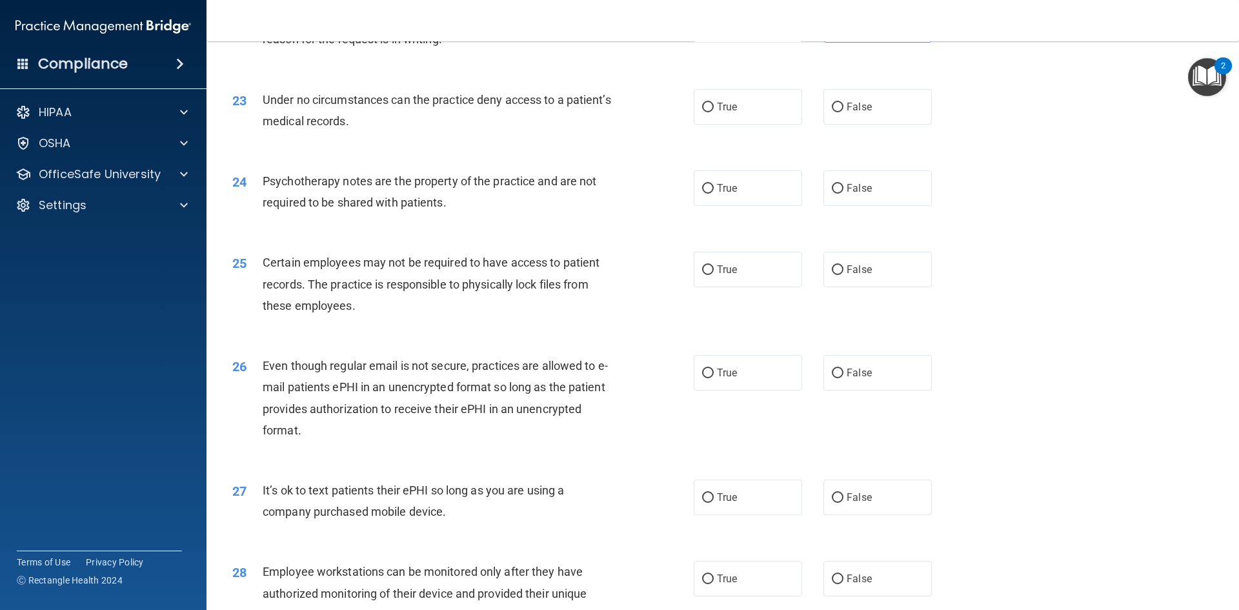
drag, startPoint x: 265, startPoint y: 119, endPoint x: 262, endPoint y: 110, distance: 9.4
click at [263, 110] on div "Under no circumstances can the practice deny access to a patient’s medical reco…" at bounding box center [443, 110] width 361 height 43
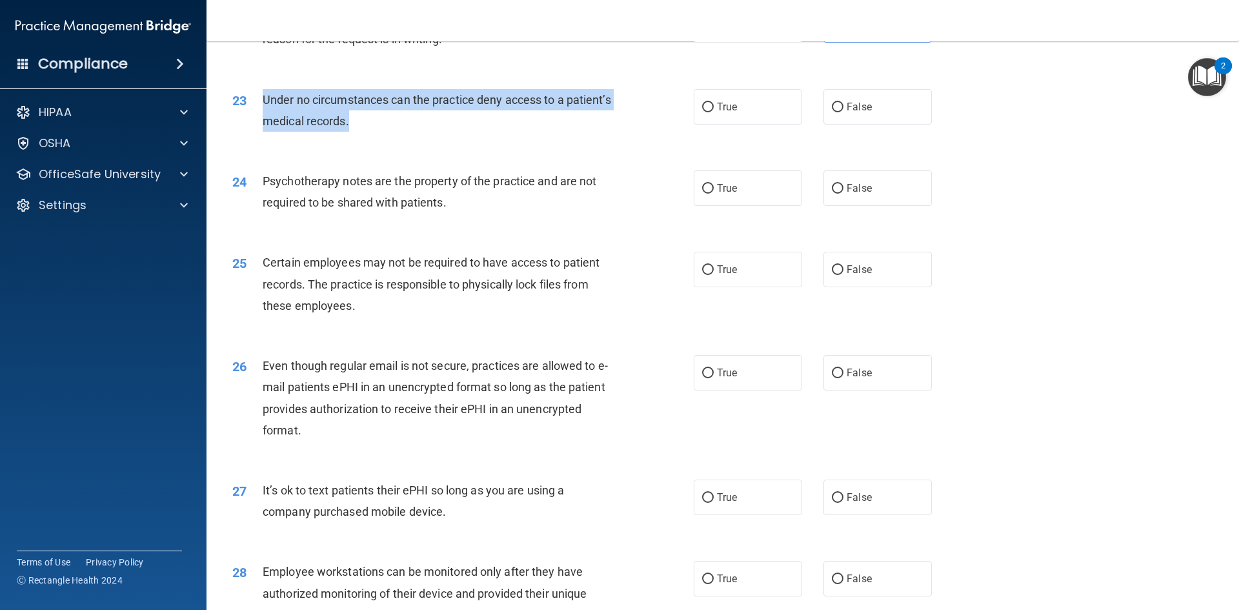
drag, startPoint x: 260, startPoint y: 117, endPoint x: 435, endPoint y: 148, distance: 177.6
click at [435, 138] on div "23 Under no circumstances can the practice deny access to a patient’s medical r…" at bounding box center [463, 113] width 500 height 49
click at [834, 112] on input "False" at bounding box center [838, 108] width 12 height 10
radio input "true"
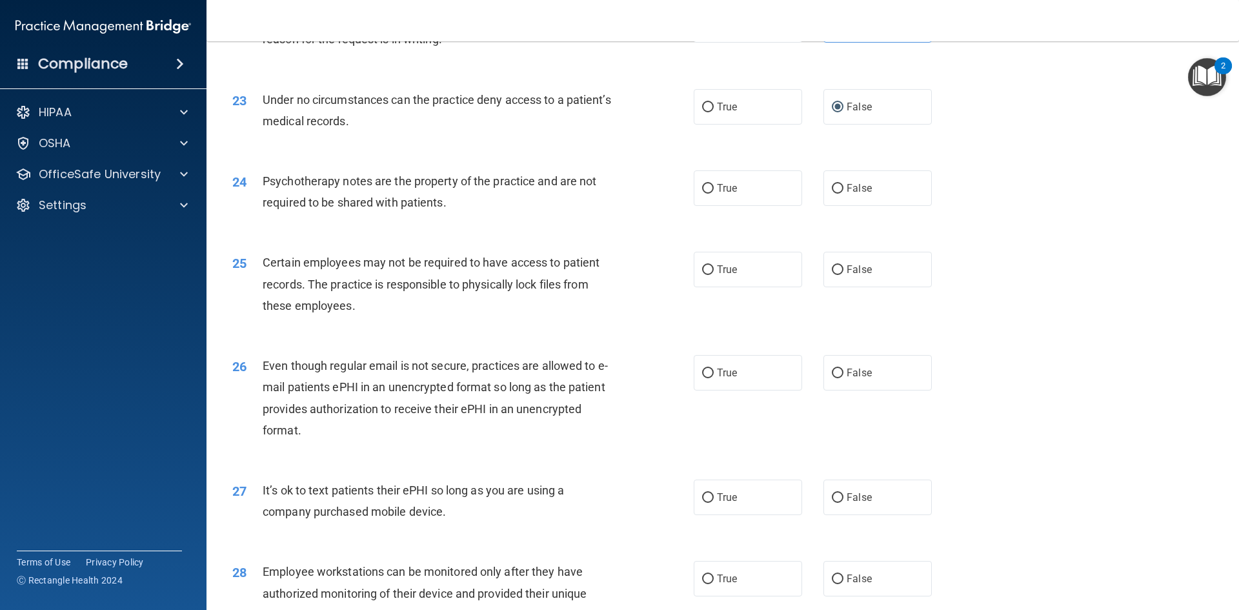
click at [537, 213] on div "Psychotherapy notes are the property of the practice and are not required to be…" at bounding box center [443, 191] width 361 height 43
click at [748, 206] on label "True" at bounding box center [748, 187] width 108 height 35
click at [714, 194] on input "True" at bounding box center [708, 189] width 12 height 10
radio input "true"
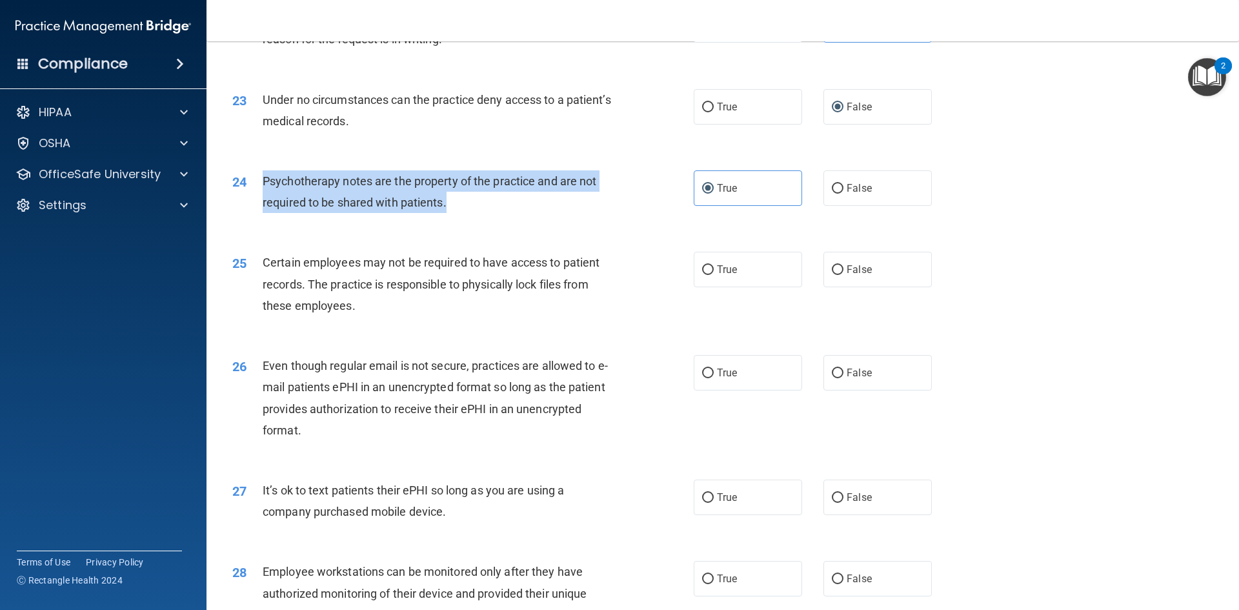
drag, startPoint x: 456, startPoint y: 232, endPoint x: 257, endPoint y: 197, distance: 201.3
click at [257, 197] on div "24 Psychotherapy notes are the property of the practice and are not required to…" at bounding box center [463, 194] width 500 height 49
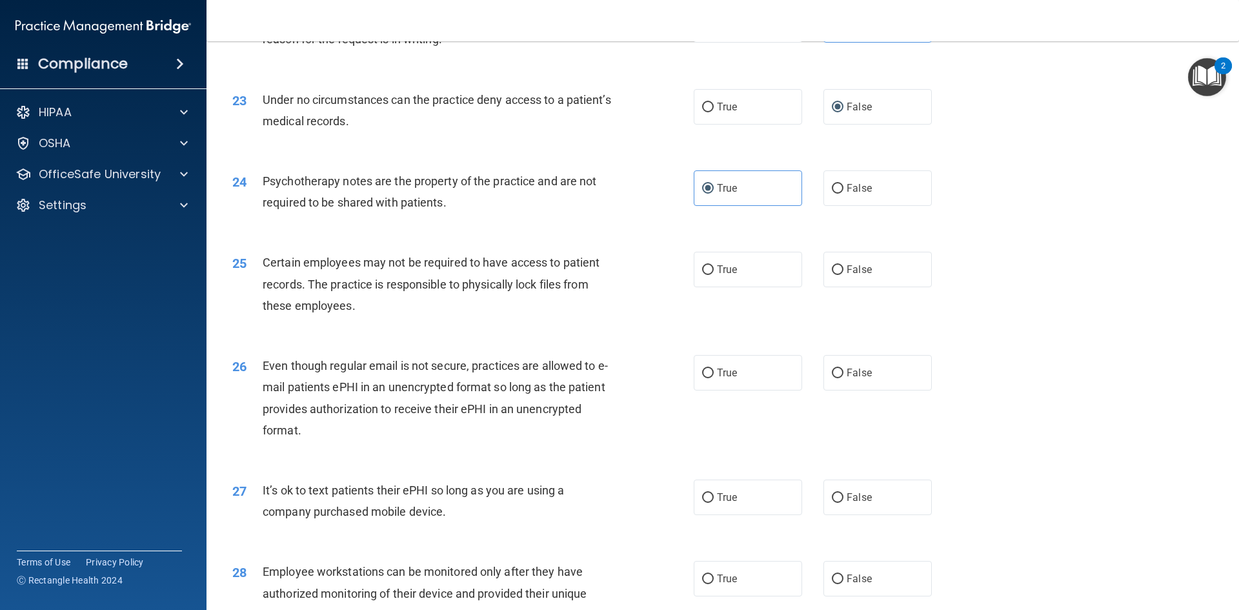
click at [343, 236] on div "24 Psychotherapy notes are the property of the practice and are not required to…" at bounding box center [723, 194] width 1000 height 81
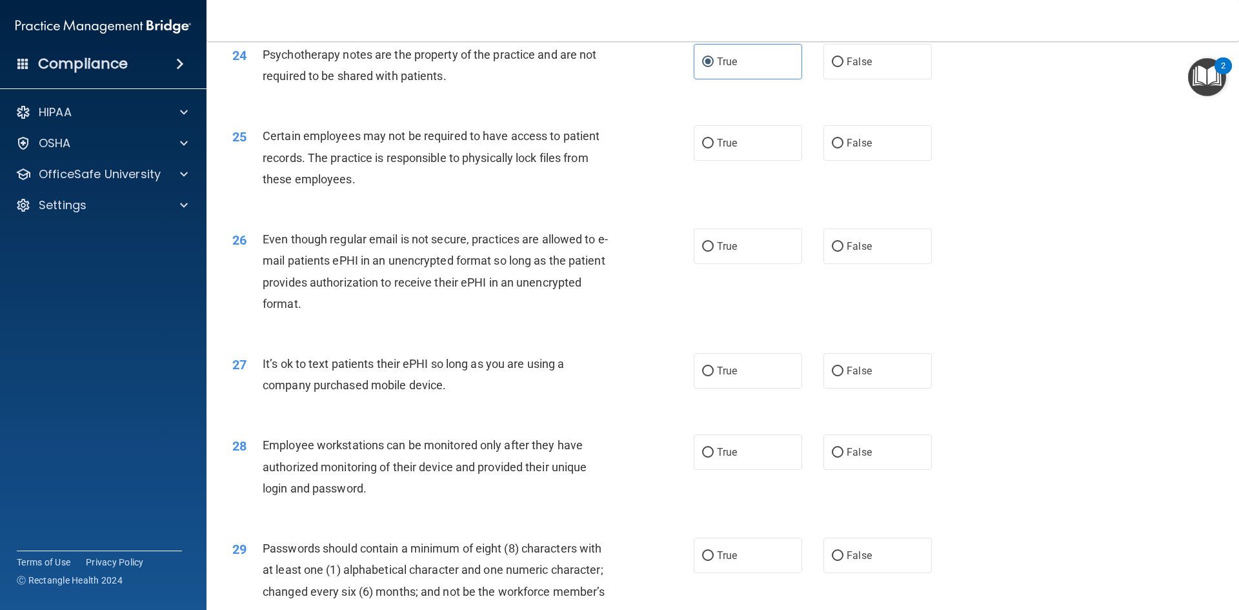
scroll to position [2388, 0]
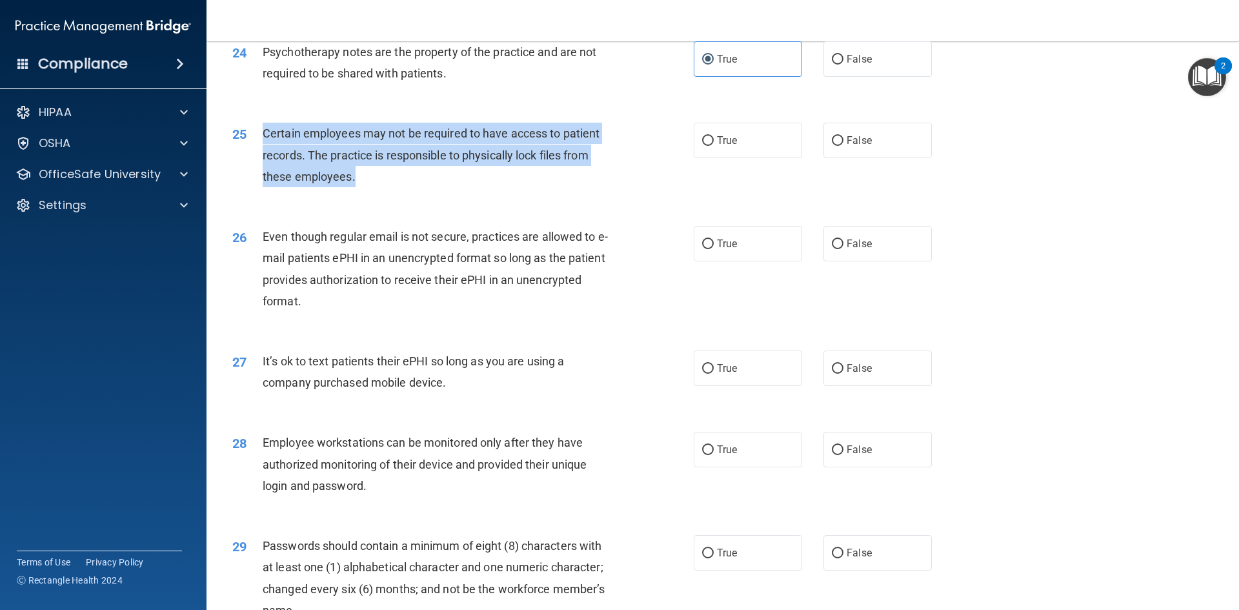
drag, startPoint x: 266, startPoint y: 155, endPoint x: 363, endPoint y: 190, distance: 102.9
click at [363, 187] on div "Certain employees may not be required to have access to patient records. The pr…" at bounding box center [443, 155] width 361 height 65
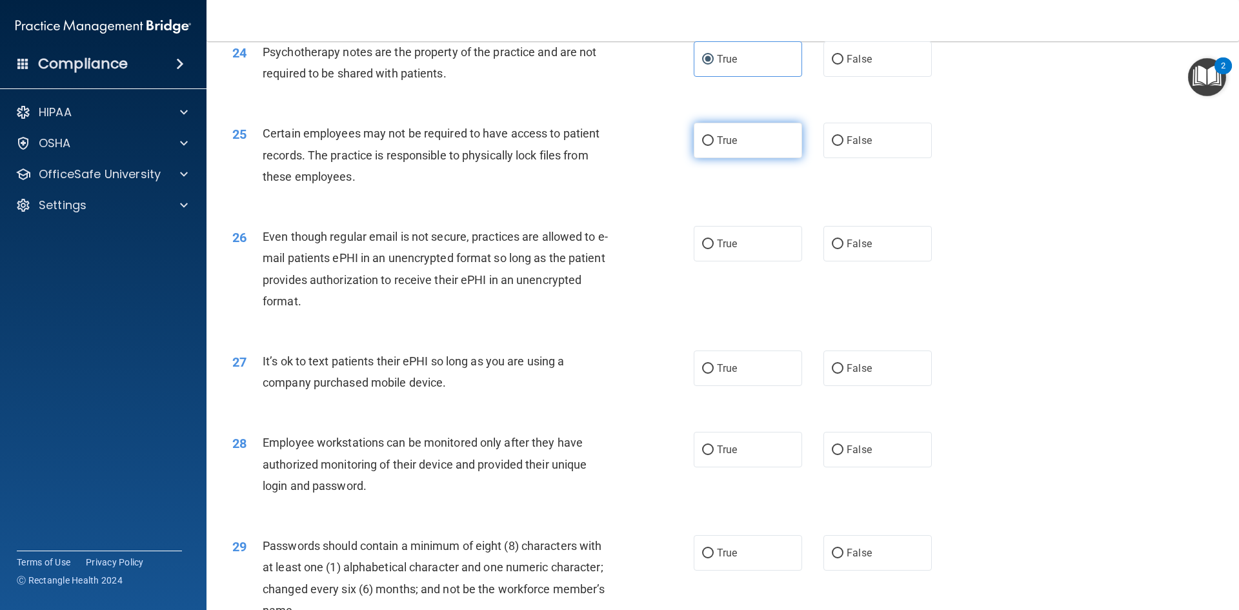
click at [722, 146] on span "True" at bounding box center [727, 140] width 20 height 12
click at [714, 146] on input "True" at bounding box center [708, 141] width 12 height 10
radio input "true"
drag, startPoint x: 307, startPoint y: 319, endPoint x: 306, endPoint y: 331, distance: 12.3
click at [306, 312] on div "Even though regular email is not secure, practices are allowed to e-mail patien…" at bounding box center [443, 269] width 361 height 86
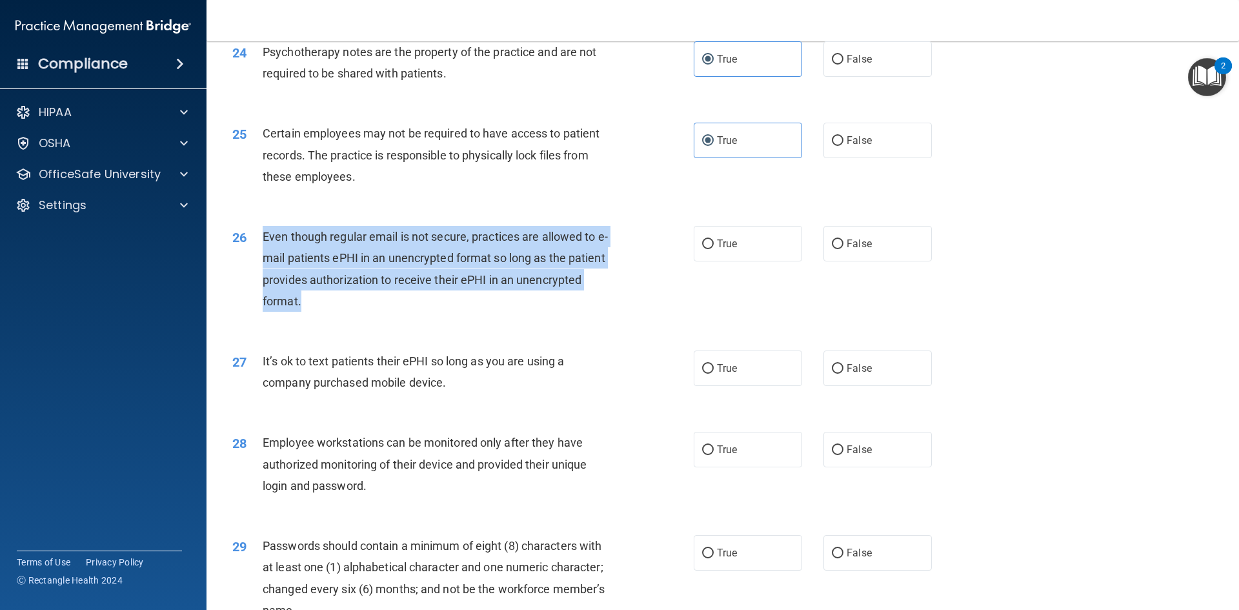
drag, startPoint x: 312, startPoint y: 323, endPoint x: 259, endPoint y: 259, distance: 83.5
click at [259, 259] on div "26 Even though regular email is not secure, practices are allowed to e-mail pat…" at bounding box center [463, 272] width 500 height 92
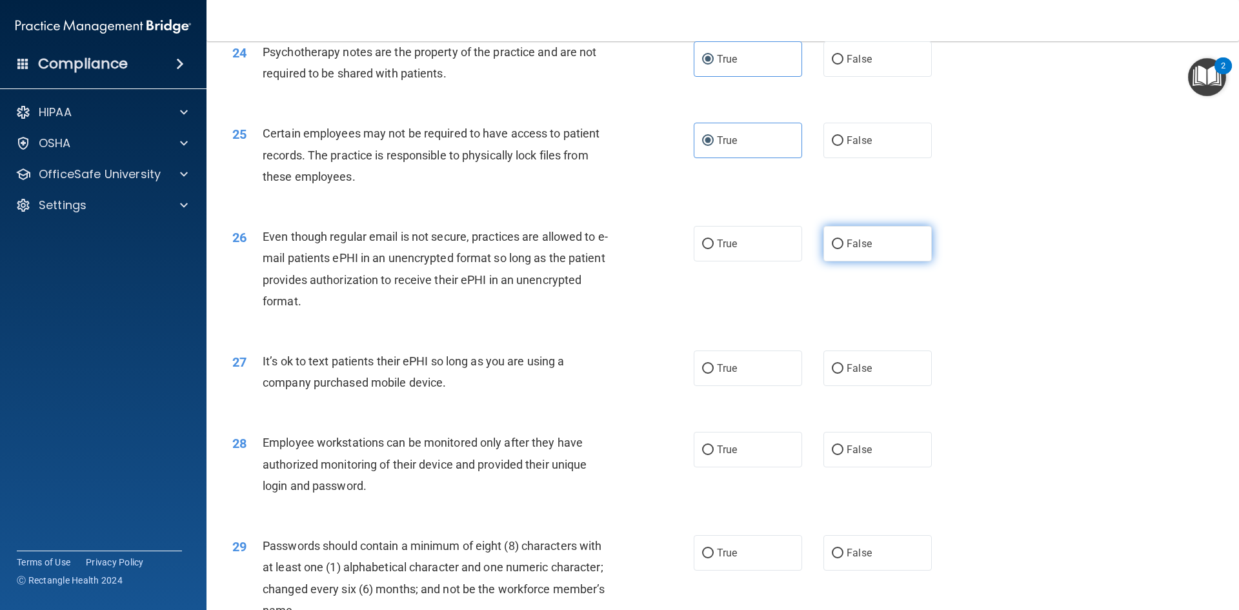
click at [869, 261] on label "False" at bounding box center [877, 243] width 108 height 35
click at [843, 249] on input "False" at bounding box center [838, 244] width 12 height 10
radio input "true"
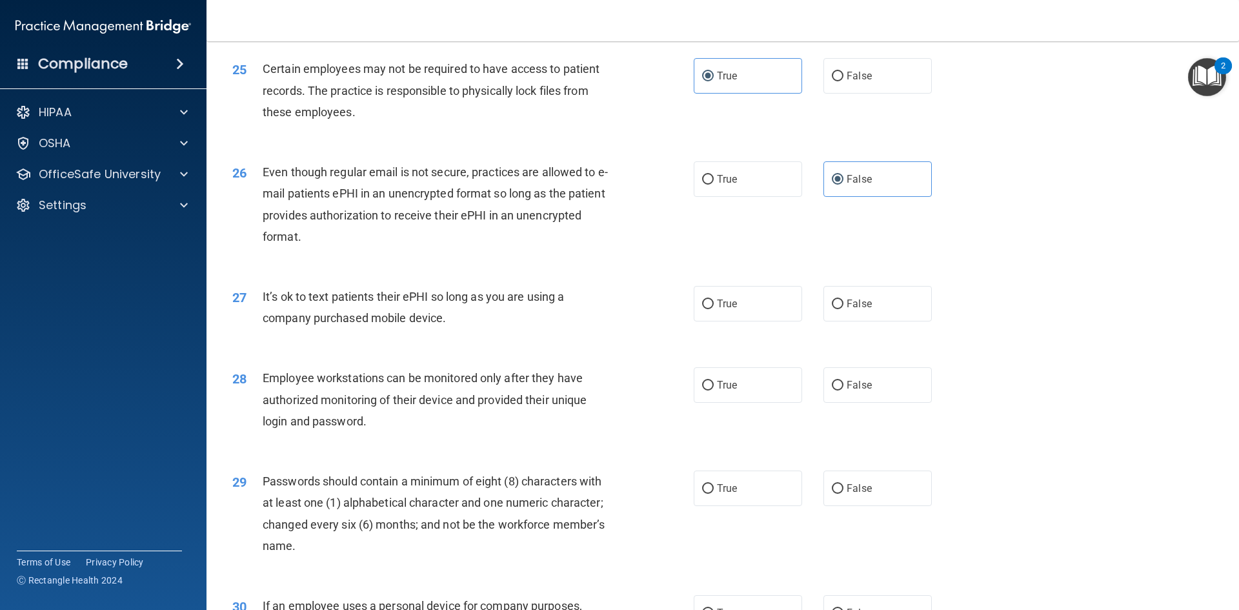
scroll to position [2517, 0]
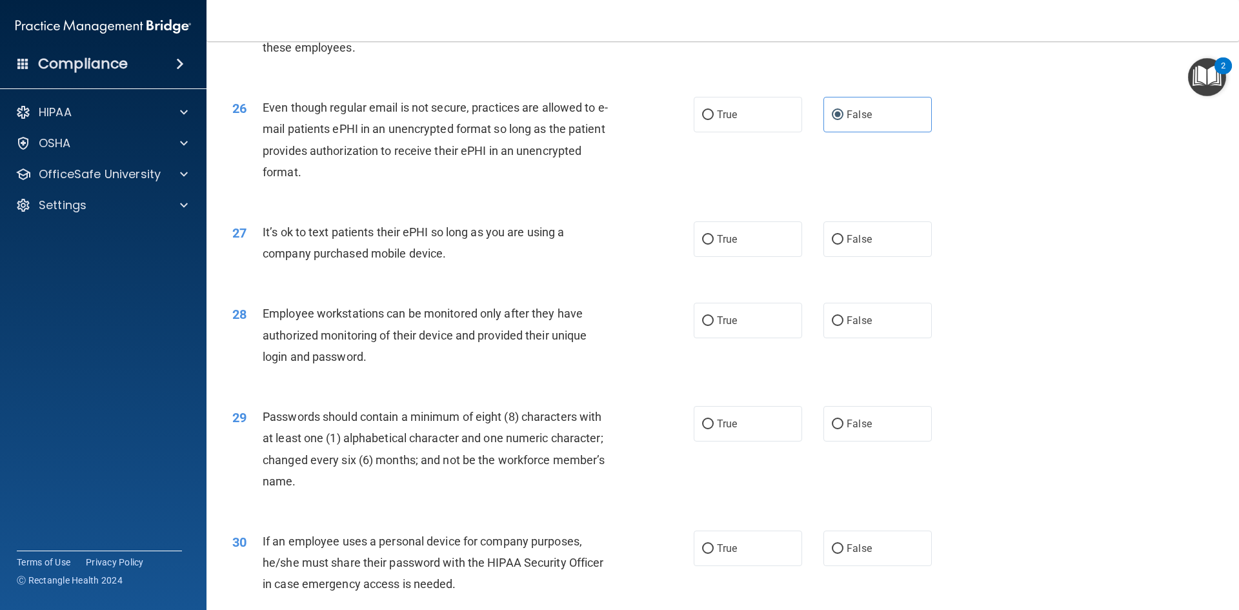
drag, startPoint x: 452, startPoint y: 277, endPoint x: 256, endPoint y: 261, distance: 197.5
click at [256, 261] on div "27 It’s ok to text patients their ePHI so long as you are using a company purch…" at bounding box center [463, 245] width 500 height 49
click at [524, 270] on div "27 It’s ok to text patients their ePHI so long as you are using a company purch…" at bounding box center [463, 245] width 500 height 49
click at [841, 257] on label "False" at bounding box center [877, 238] width 108 height 35
click at [841, 245] on input "False" at bounding box center [838, 240] width 12 height 10
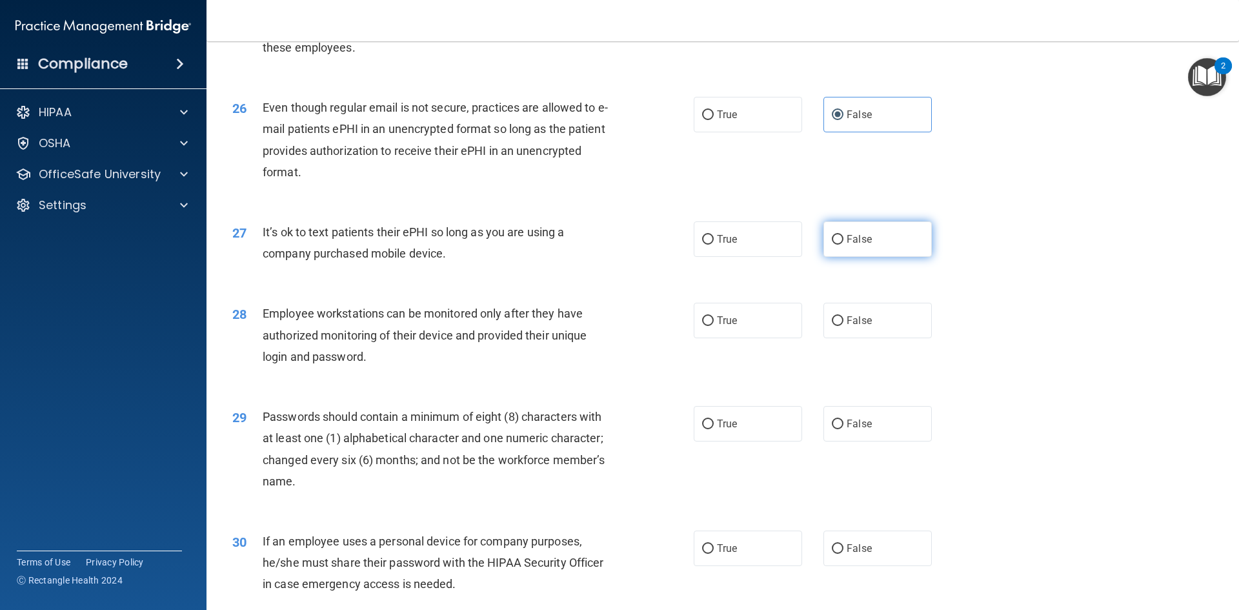
radio input "true"
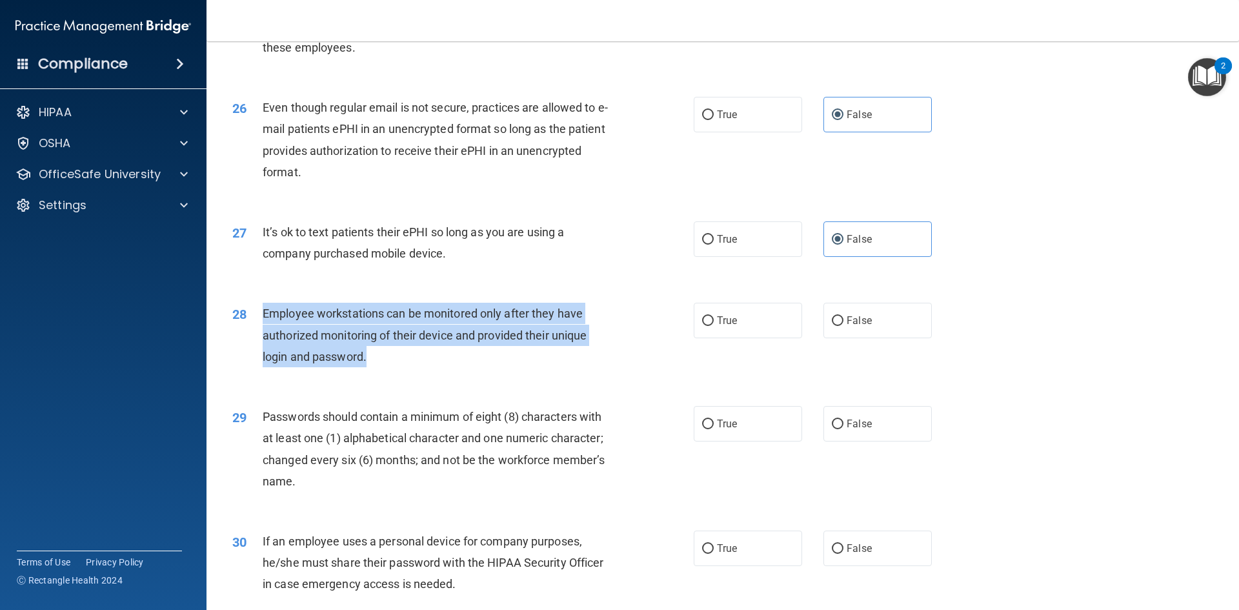
drag, startPoint x: 389, startPoint y: 379, endPoint x: 259, endPoint y: 341, distance: 136.0
click at [259, 341] on div "28 Employee workstations can be monitored only after they have authorized monit…" at bounding box center [463, 338] width 500 height 71
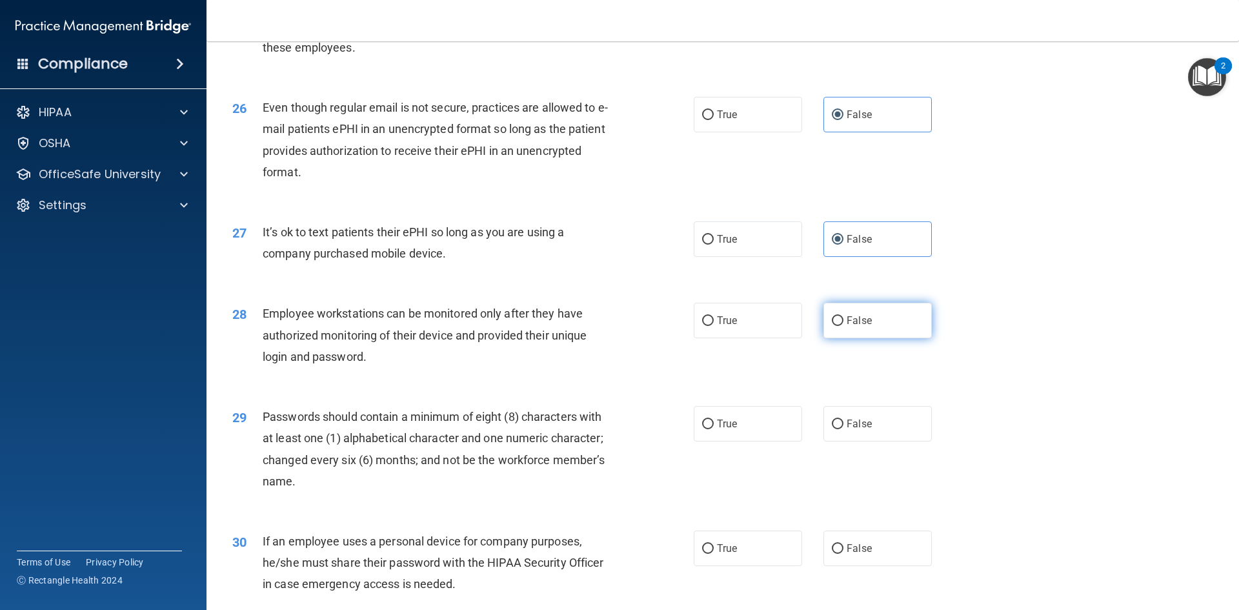
click at [847, 327] on span "False" at bounding box center [859, 320] width 25 height 12
click at [843, 326] on input "False" at bounding box center [838, 321] width 12 height 10
radio input "true"
click at [558, 264] on div "It’s ok to text patients their ePHI so long as you are using a company purchase…" at bounding box center [443, 242] width 361 height 43
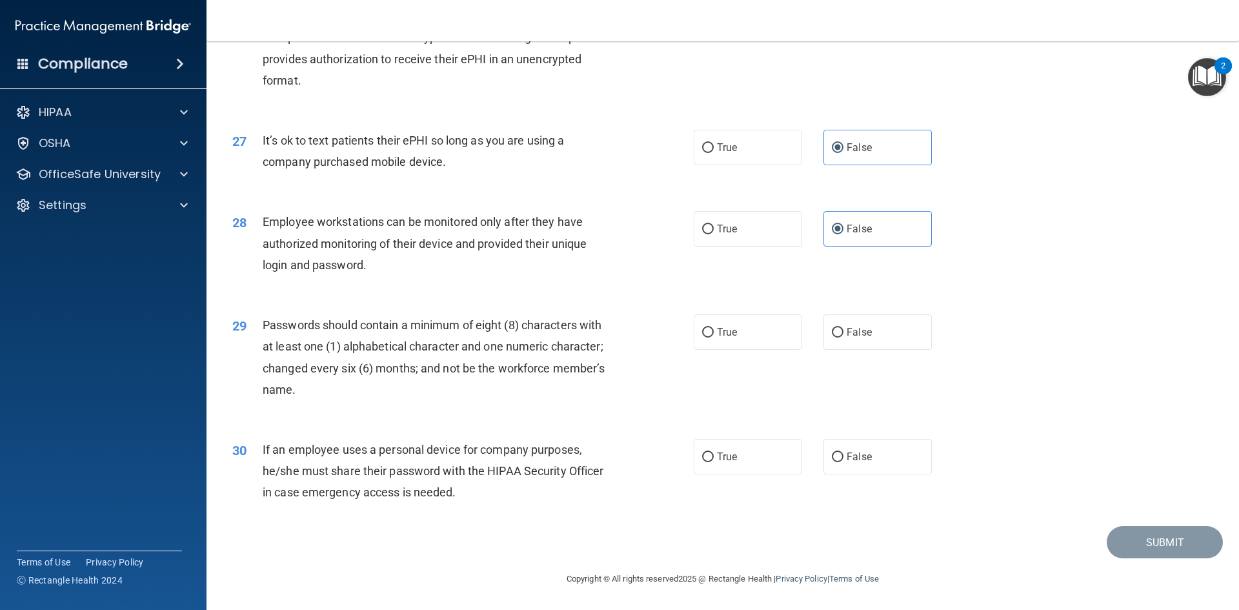
scroll to position [2630, 0]
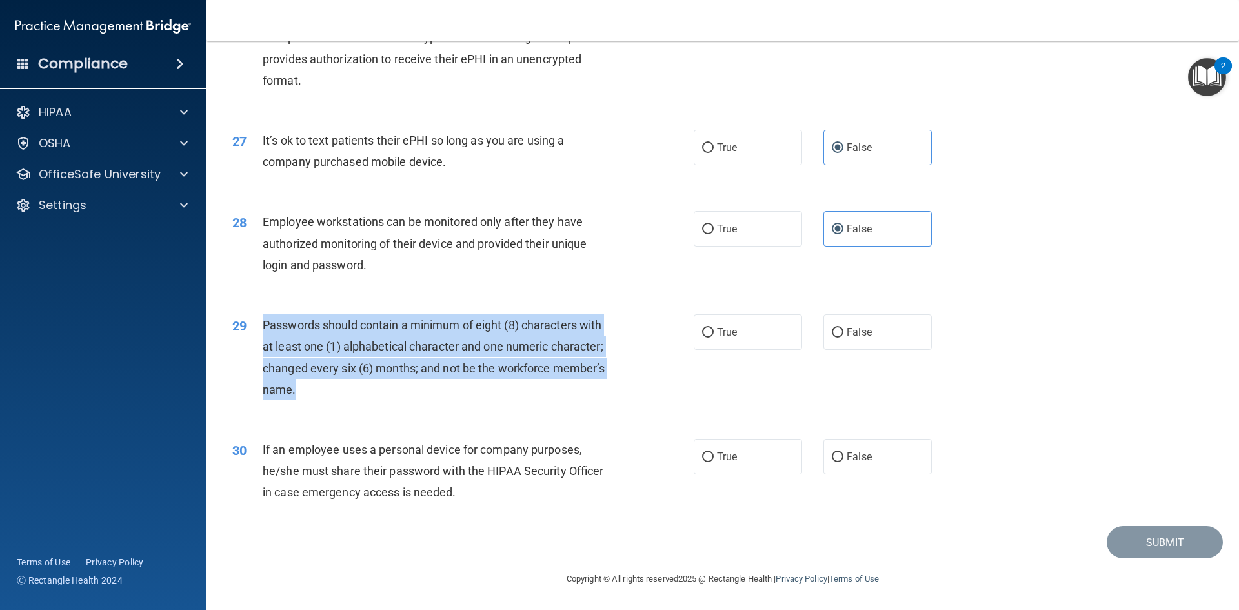
drag, startPoint x: 355, startPoint y: 385, endPoint x: 252, endPoint y: 322, distance: 120.2
click at [252, 322] on div "29 Passwords should contain a minimum of eight (8) characters with at least one…" at bounding box center [463, 360] width 500 height 92
click at [707, 336] on input "True" at bounding box center [708, 333] width 12 height 10
radio input "true"
click at [384, 396] on div "Passwords should contain a minimum of eight (8) characters with at least one (1…" at bounding box center [443, 357] width 361 height 86
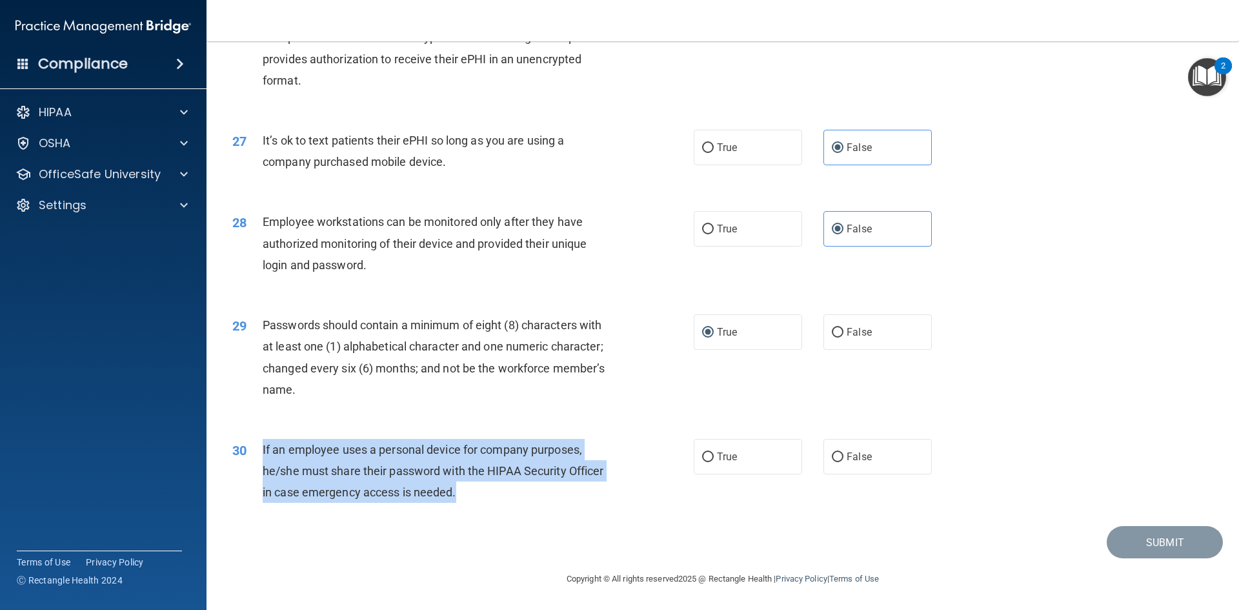
drag, startPoint x: 463, startPoint y: 503, endPoint x: 261, endPoint y: 450, distance: 208.8
click at [261, 450] on div "30 If an employee uses a personal device for company purposes, he/she must shar…" at bounding box center [463, 474] width 500 height 71
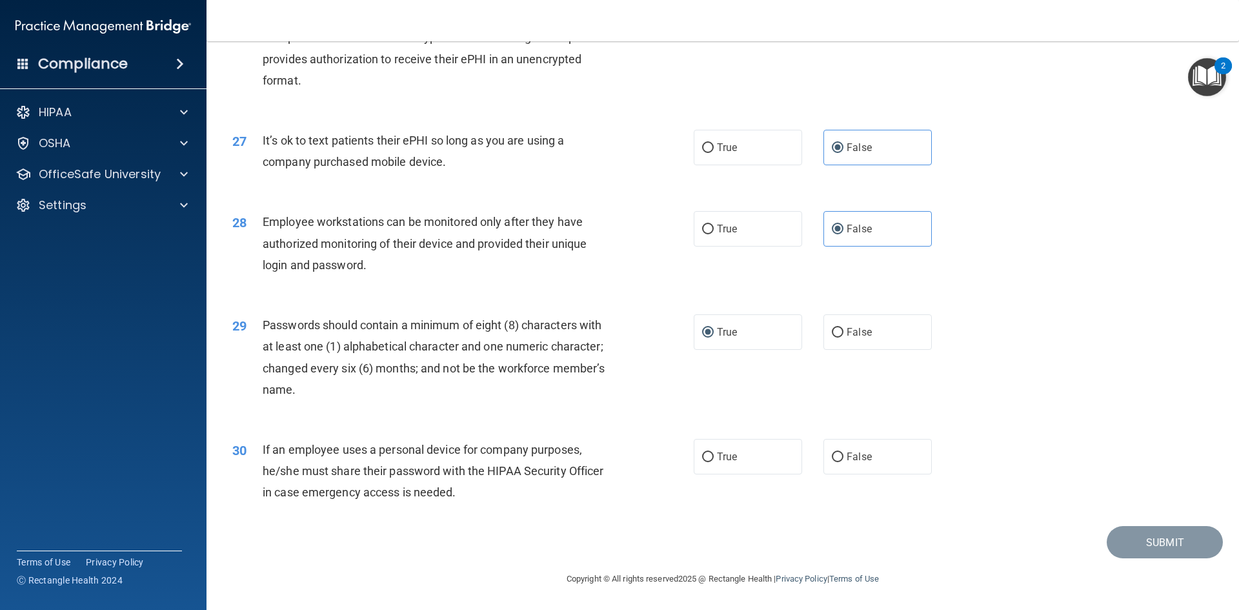
drag, startPoint x: 479, startPoint y: 444, endPoint x: 489, endPoint y: 511, distance: 67.8
click at [489, 511] on div "30 If an employee uses a personal device for company purposes, he/she must shar…" at bounding box center [723, 474] width 1000 height 103
click at [847, 461] on span "False" at bounding box center [859, 456] width 25 height 12
click at [841, 461] on input "False" at bounding box center [838, 457] width 12 height 10
radio input "true"
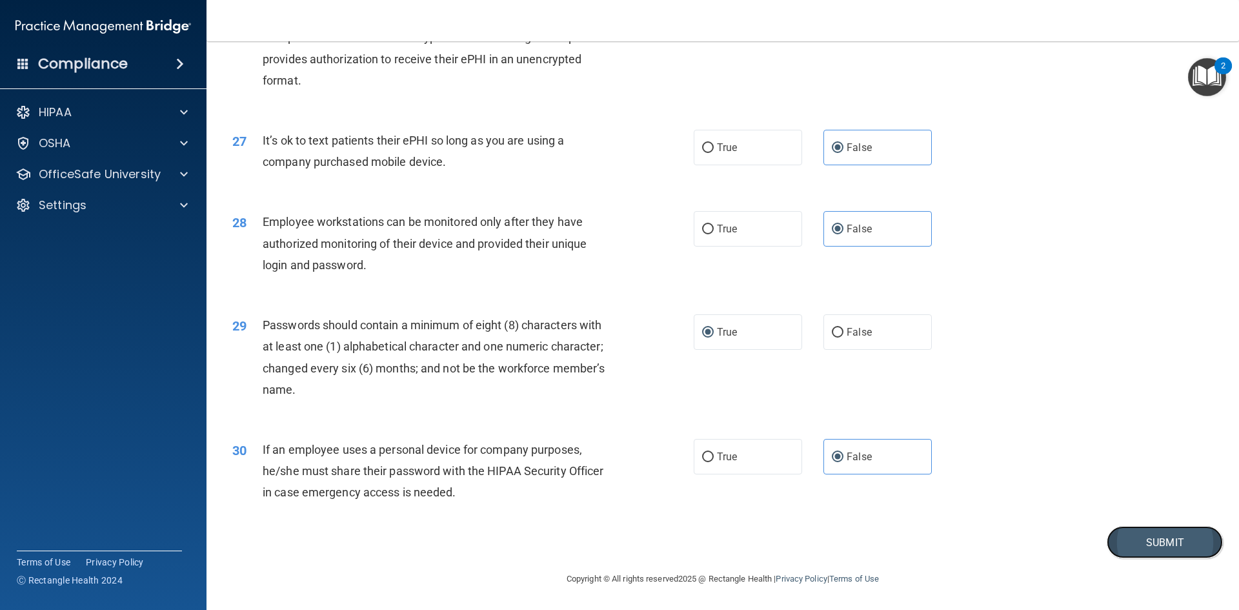
click at [1125, 539] on button "Submit" at bounding box center [1165, 542] width 116 height 33
drag, startPoint x: 1037, startPoint y: 406, endPoint x: 1031, endPoint y: 469, distance: 62.9
click at [1031, 469] on div "30 If an employee uses a personal device for company purposes, he/she must shar…" at bounding box center [723, 474] width 1000 height 103
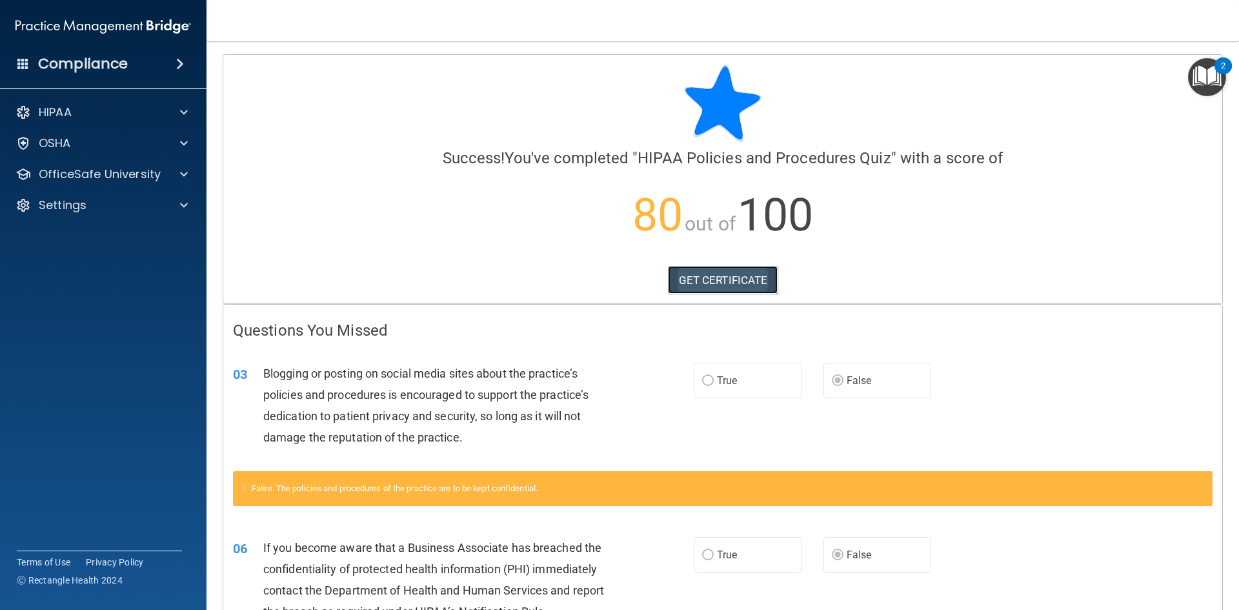
click at [690, 274] on link "GET CERTIFICATE" at bounding box center [723, 280] width 110 height 28
click at [103, 172] on p "OfficeSafe University" at bounding box center [100, 173] width 122 height 15
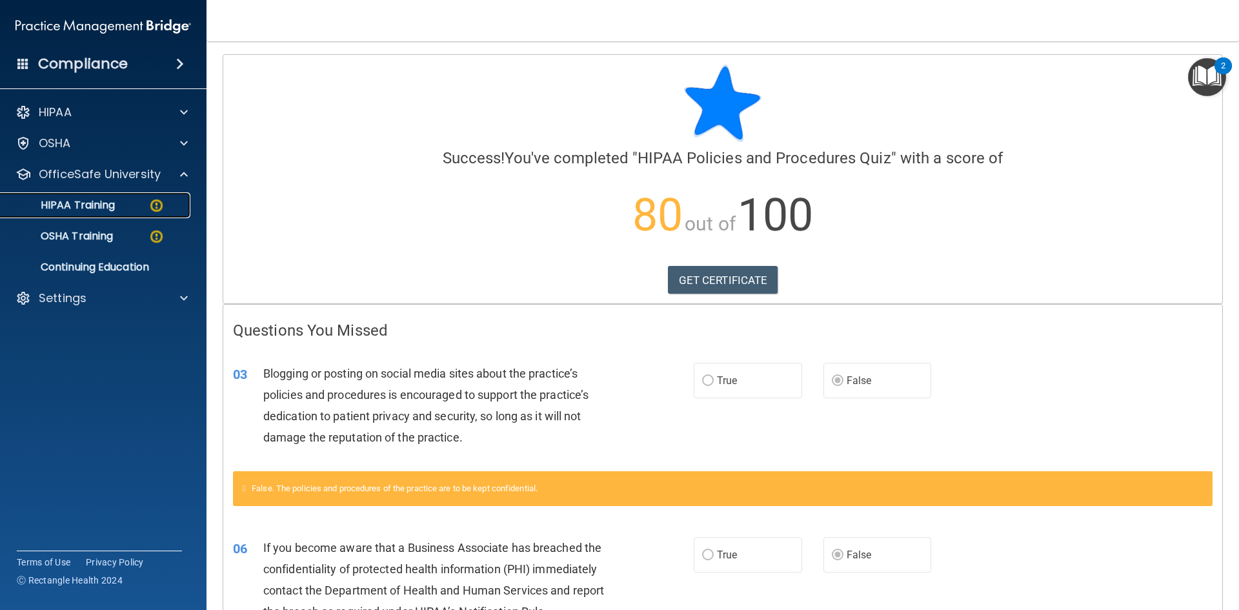
click at [106, 212] on p "HIPAA Training" at bounding box center [61, 205] width 106 height 13
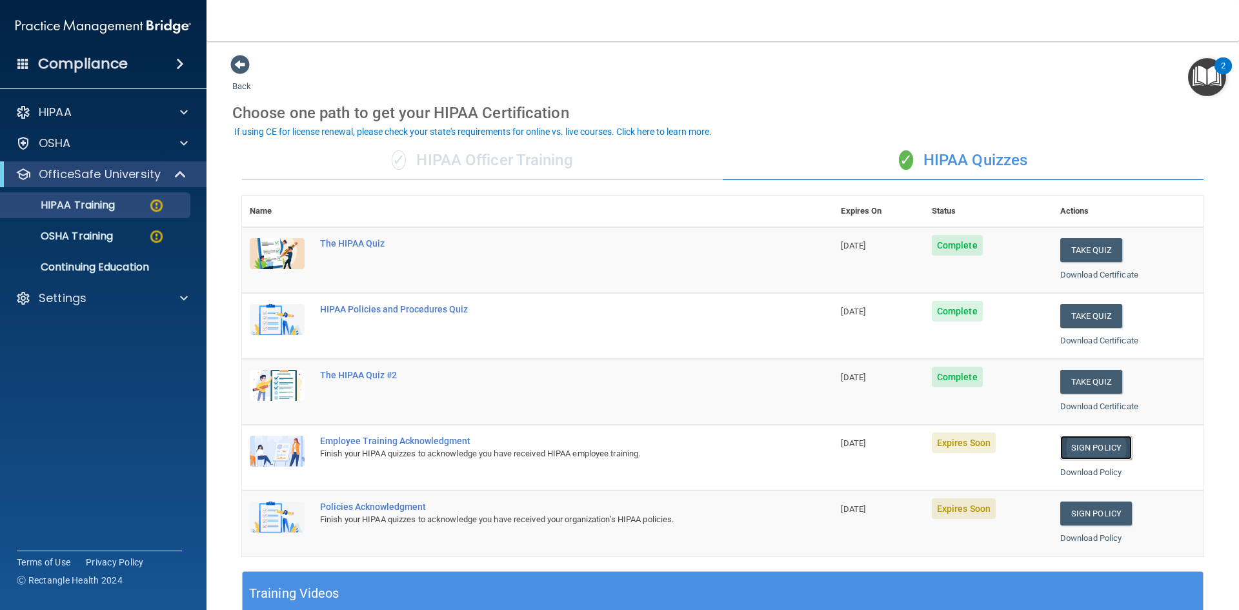
click at [1098, 452] on link "Sign Policy" at bounding box center [1096, 448] width 72 height 24
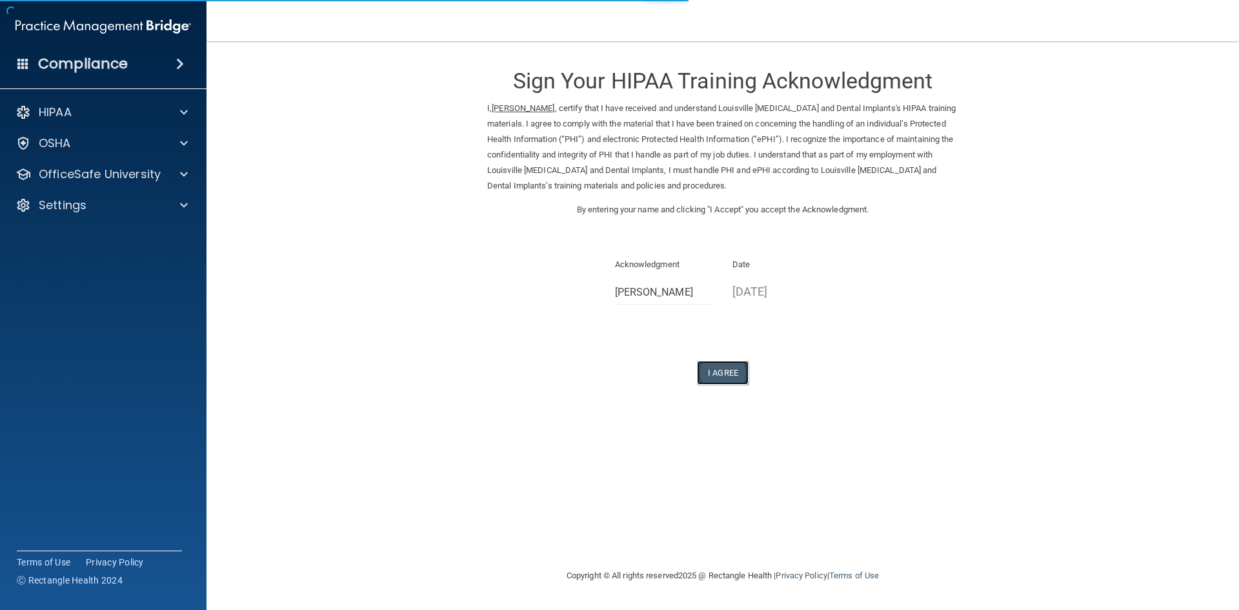
click at [719, 365] on button "I Agree" at bounding box center [723, 373] width 52 height 24
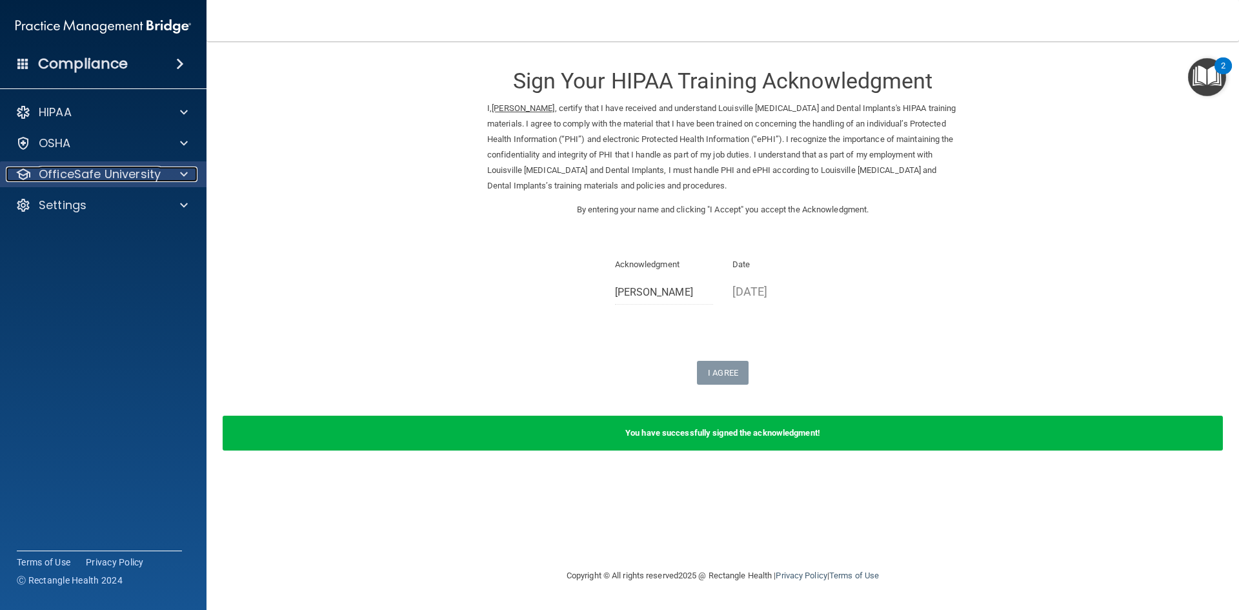
click at [81, 176] on p "OfficeSafe University" at bounding box center [100, 173] width 122 height 15
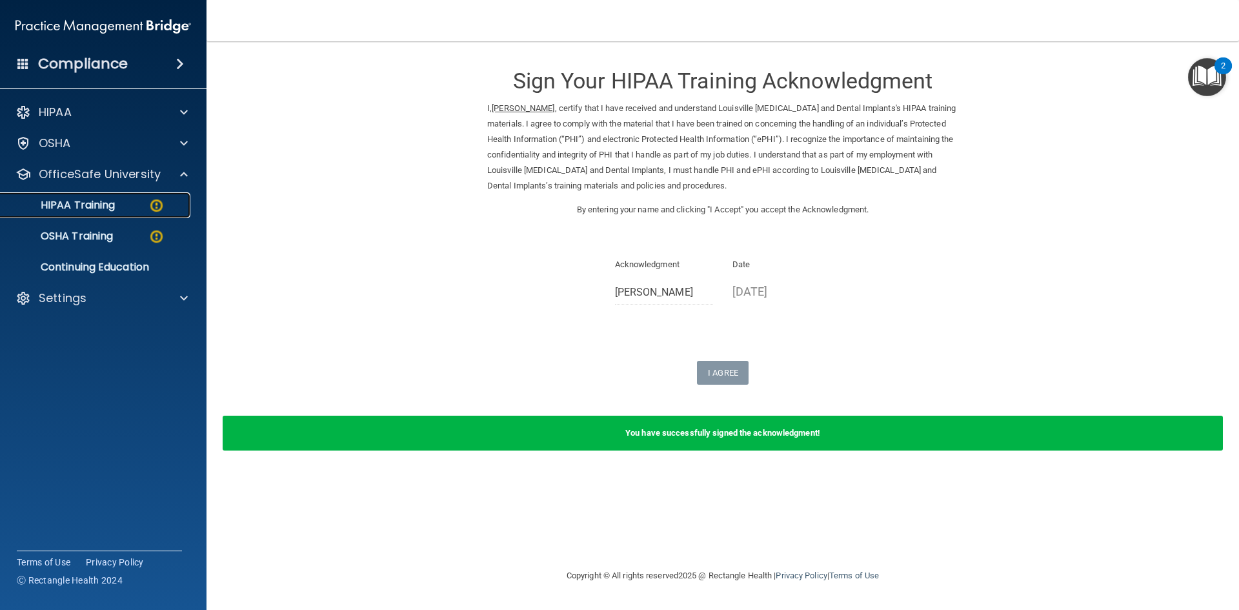
click at [95, 212] on p "HIPAA Training" at bounding box center [61, 205] width 106 height 13
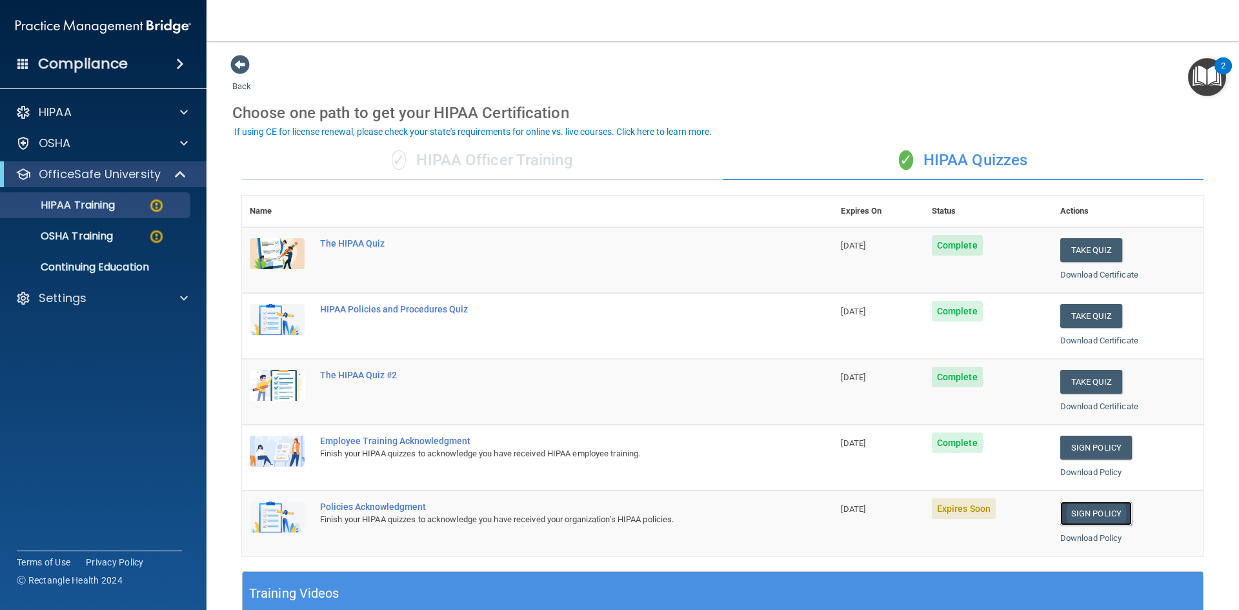
click at [1082, 513] on link "Sign Policy" at bounding box center [1096, 513] width 72 height 24
click at [82, 232] on p "OSHA Training" at bounding box center [60, 236] width 105 height 13
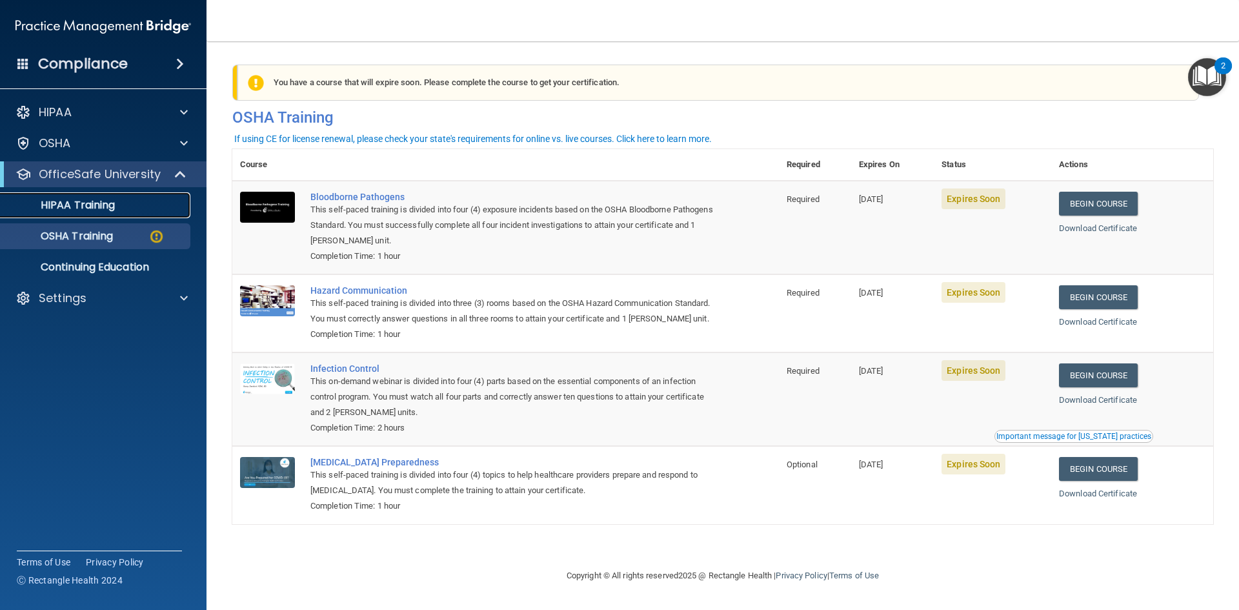
click at [65, 199] on p "HIPAA Training" at bounding box center [61, 205] width 106 height 13
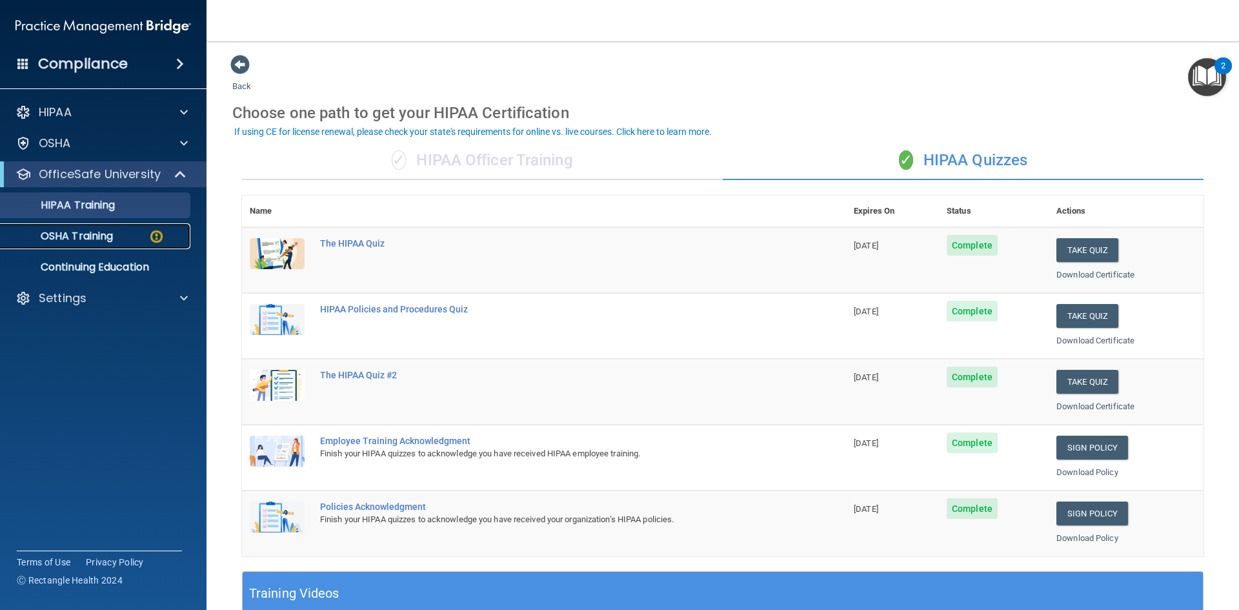
click at [94, 239] on p "OSHA Training" at bounding box center [60, 236] width 105 height 13
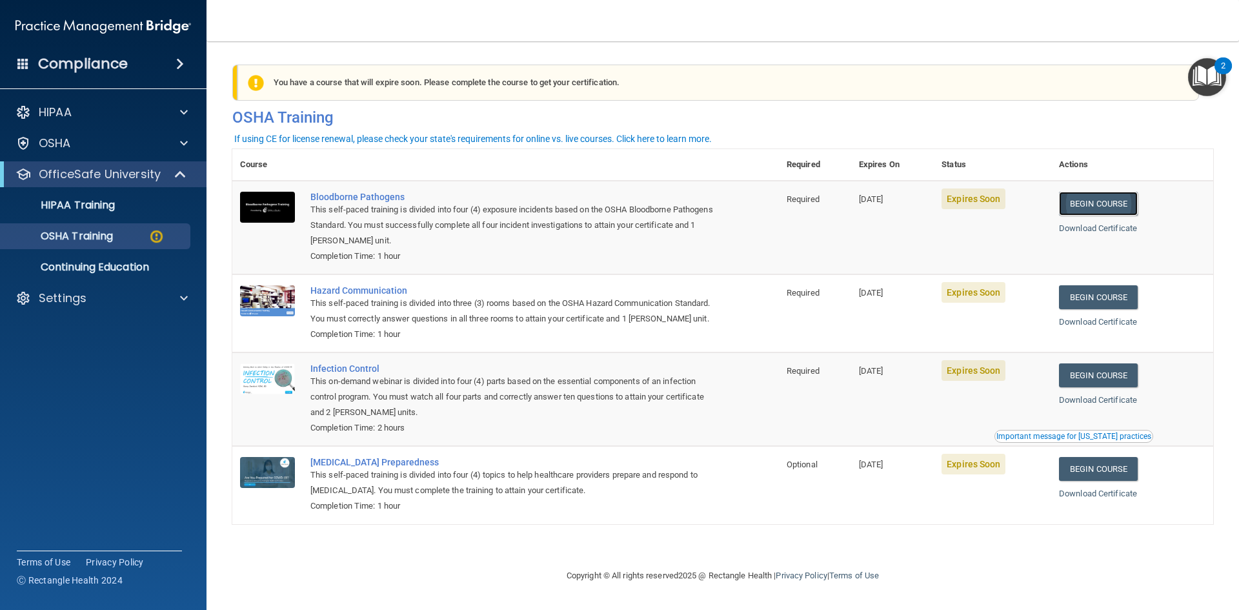
click at [1106, 199] on link "Begin Course" at bounding box center [1098, 204] width 79 height 24
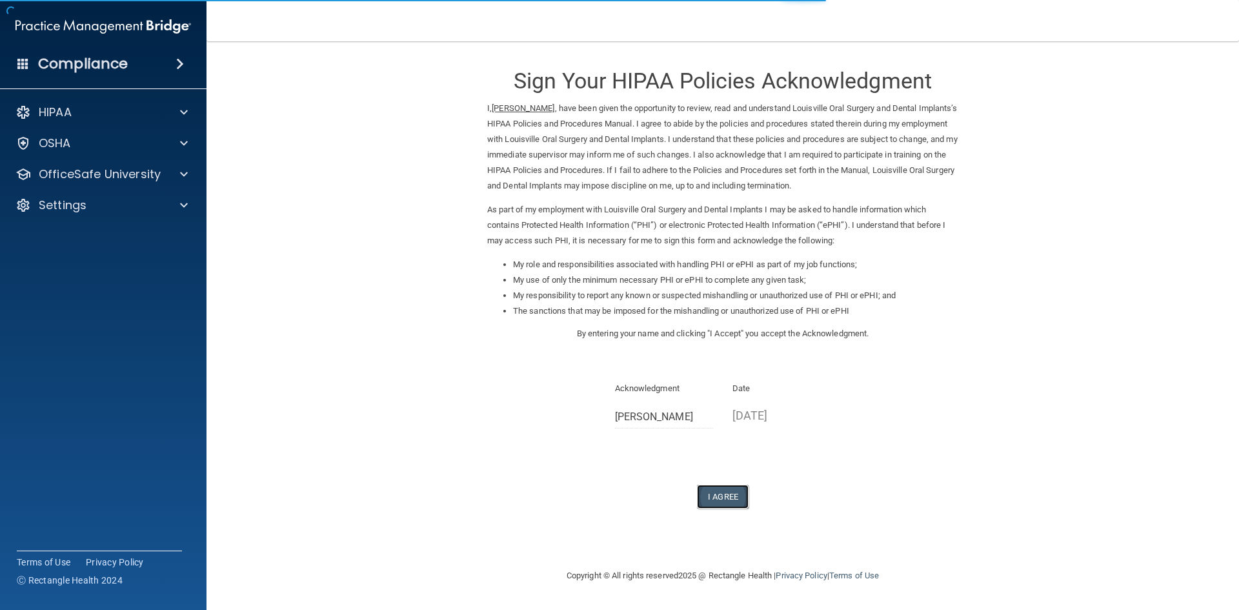
click at [719, 491] on button "I Agree" at bounding box center [723, 497] width 52 height 24
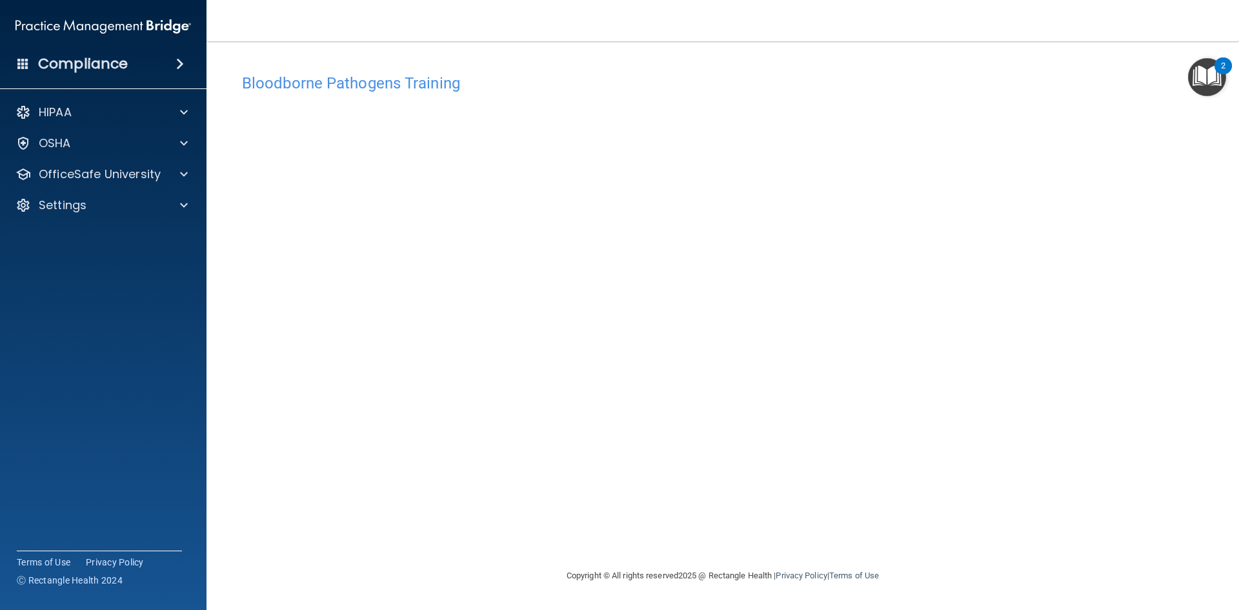
click at [520, 524] on div "Bloodborne Pathogens Training This course doesn’t expire until [DATE]. Are you …" at bounding box center [722, 317] width 981 height 501
click at [485, 550] on div "Bloodborne Pathogens Training This course doesn’t expire until [DATE]. Are you …" at bounding box center [722, 317] width 981 height 501
click at [91, 168] on p "OfficeSafe University" at bounding box center [100, 173] width 122 height 15
click at [80, 233] on p "OSHA Training" at bounding box center [60, 236] width 105 height 13
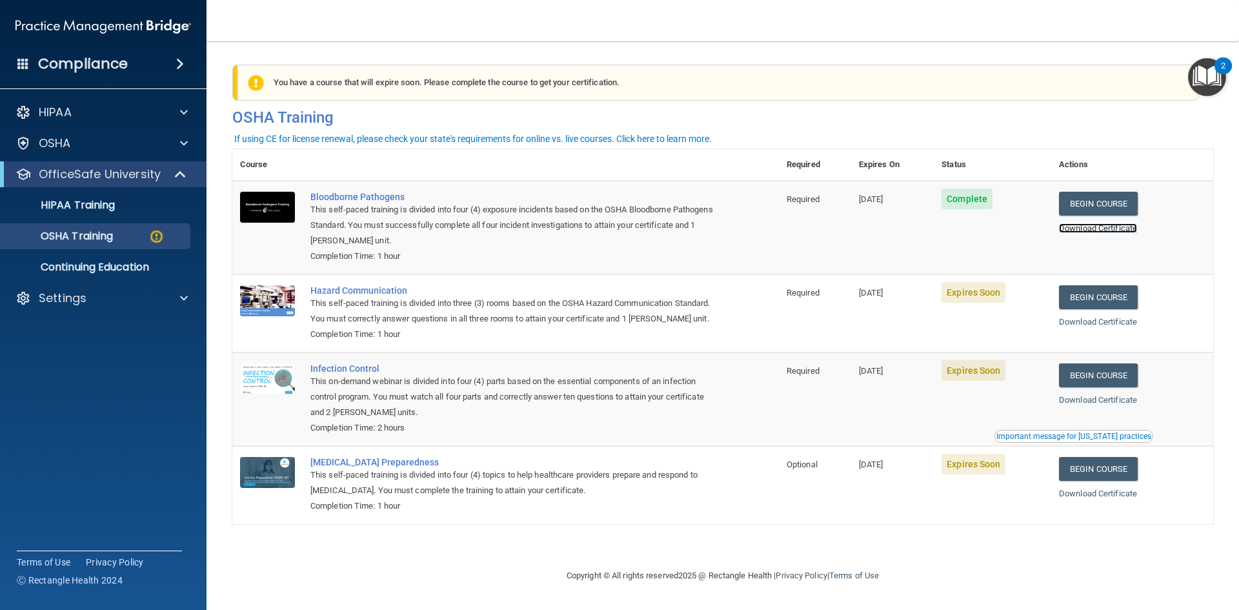
click at [1091, 231] on link "Download Certificate" at bounding box center [1098, 228] width 78 height 10
click at [1114, 305] on link "Begin Course" at bounding box center [1098, 297] width 79 height 24
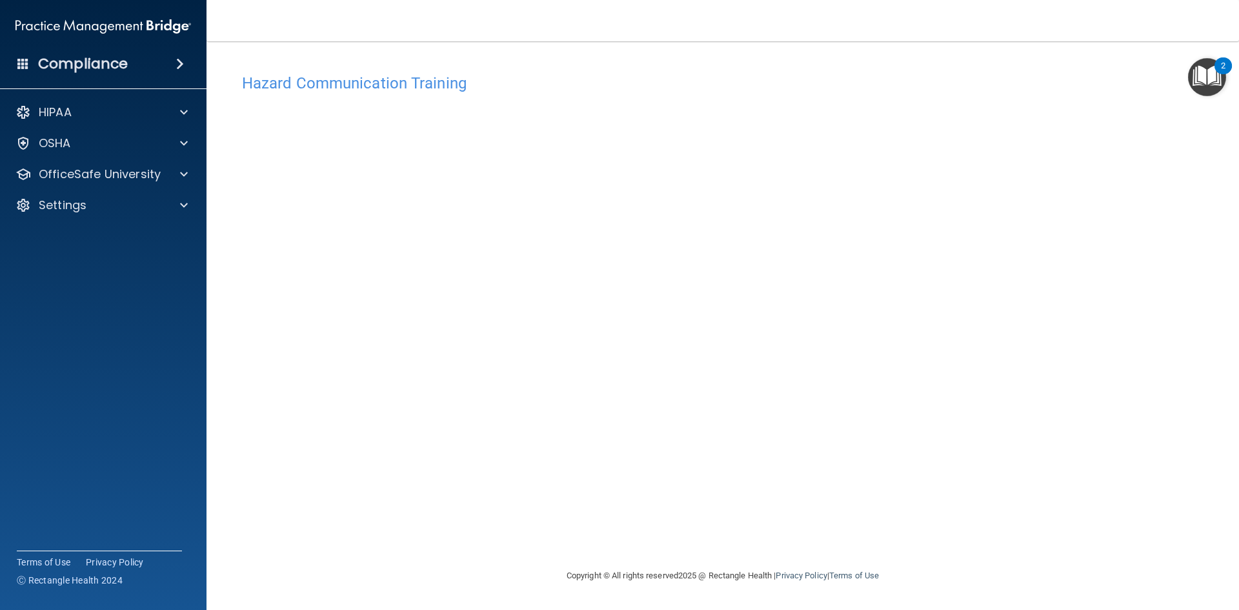
drag, startPoint x: 858, startPoint y: 528, endPoint x: 1069, endPoint y: 100, distance: 477.1
click at [1069, 100] on div "Hazard Communication Training This course doesn’t expire until [DATE]. Are you …" at bounding box center [722, 317] width 981 height 501
drag, startPoint x: 962, startPoint y: 505, endPoint x: 641, endPoint y: 533, distance: 322.6
click at [643, 533] on div "Hazard Communication Training This course doesn’t expire until [DATE]. Are you …" at bounding box center [722, 317] width 981 height 501
click at [164, 175] on div "OfficeSafe University" at bounding box center [86, 173] width 160 height 15
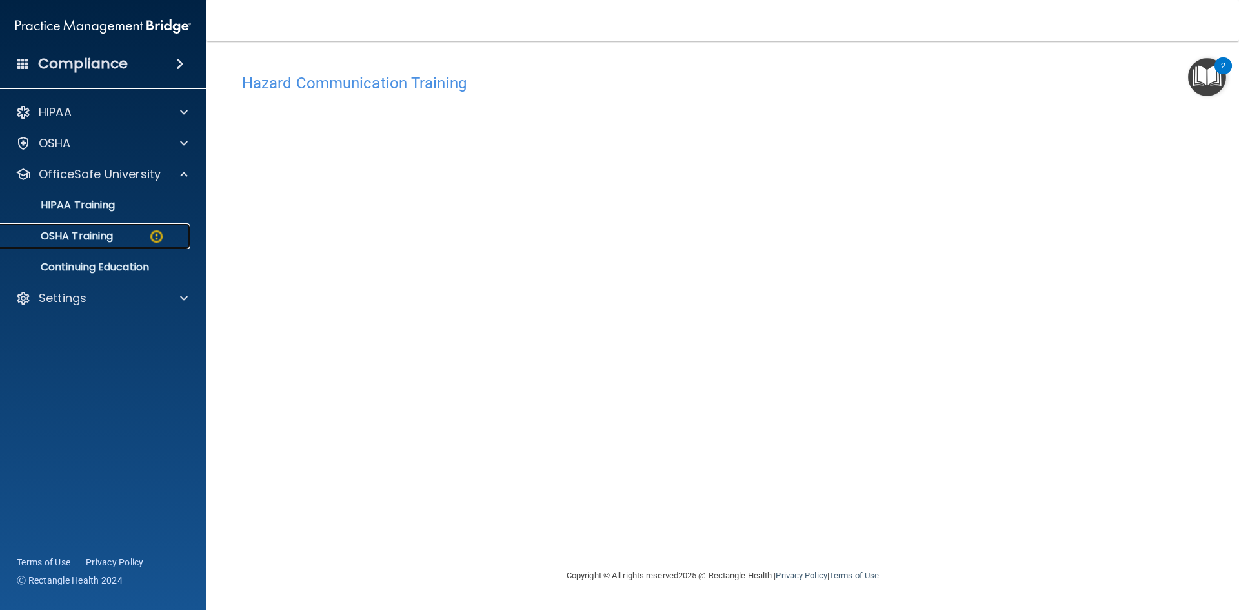
click at [118, 232] on div "OSHA Training" at bounding box center [96, 236] width 176 height 13
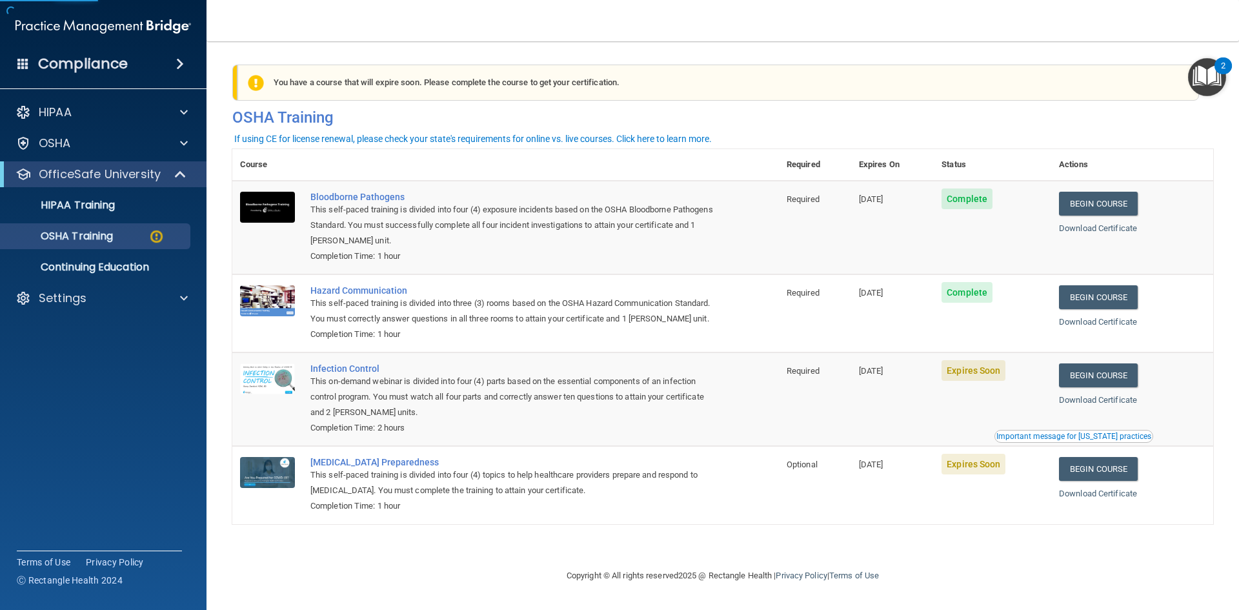
drag, startPoint x: 218, startPoint y: 259, endPoint x: 493, endPoint y: 547, distance: 397.5
click at [493, 547] on div "You have a course that has expired or is incomplete. Please complete the course…" at bounding box center [722, 304] width 981 height 501
click at [1096, 319] on link "Download Certificate" at bounding box center [1098, 322] width 78 height 10
click at [1090, 387] on link "Begin Course" at bounding box center [1098, 375] width 79 height 24
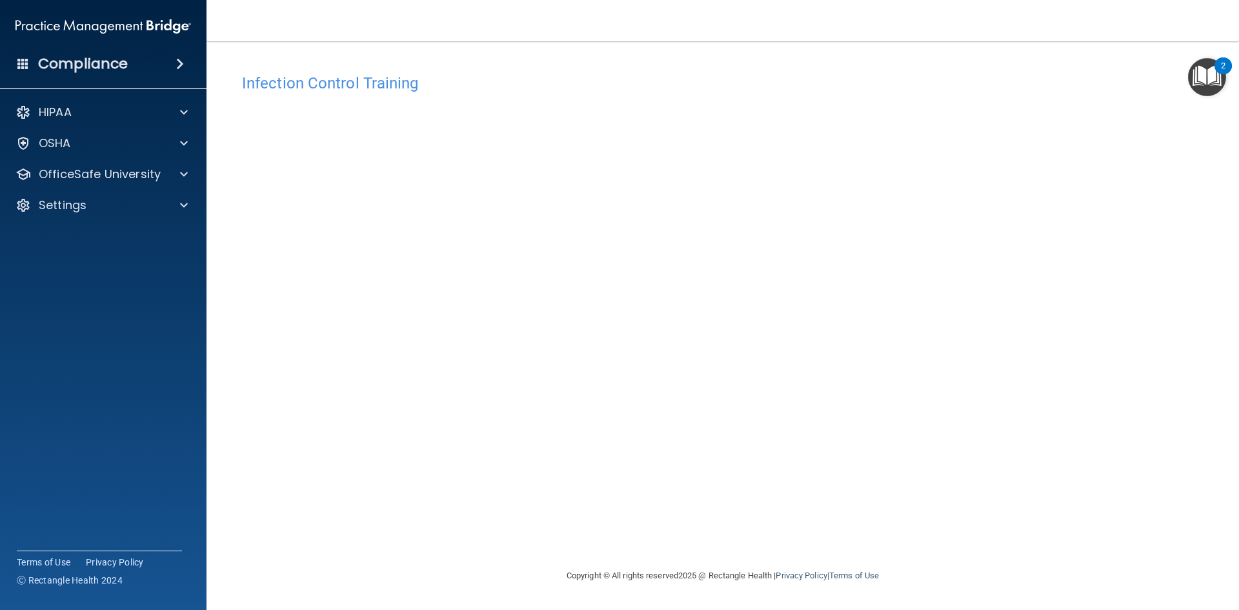
click at [487, 503] on div "Infection Control Training This course doesn’t expire until [DATE]. Are you sur…" at bounding box center [722, 317] width 981 height 501
click at [519, 502] on div "Infection Control Training This course doesn’t expire until [DATE]. Are you sur…" at bounding box center [722, 317] width 981 height 501
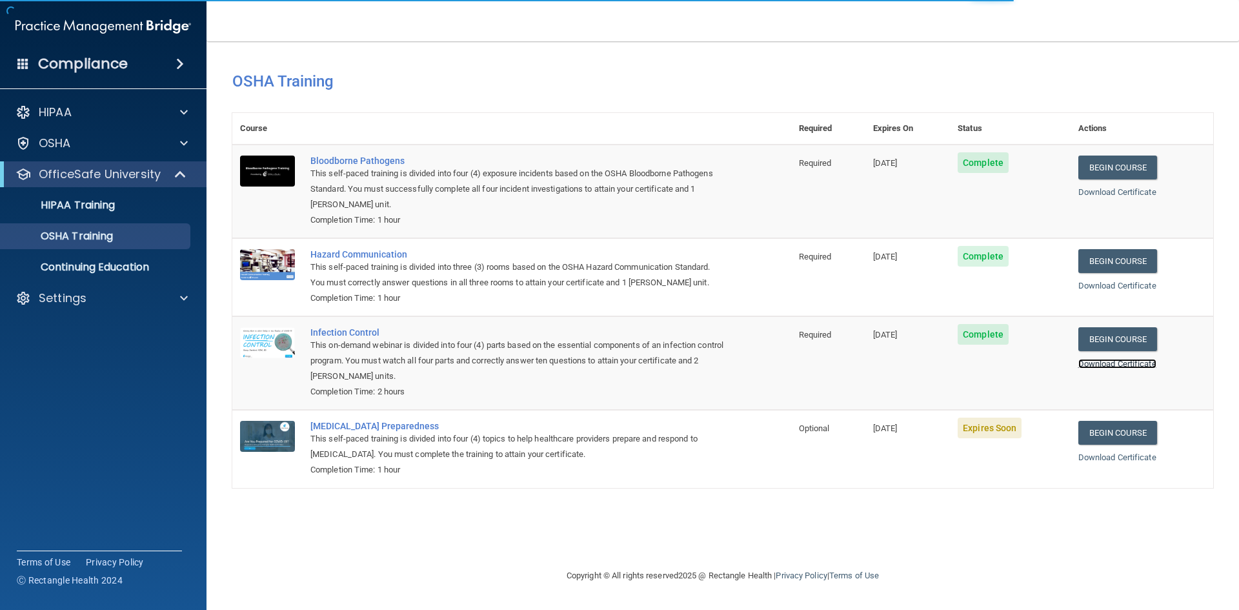
click at [1107, 368] on link "Download Certificate" at bounding box center [1117, 364] width 78 height 10
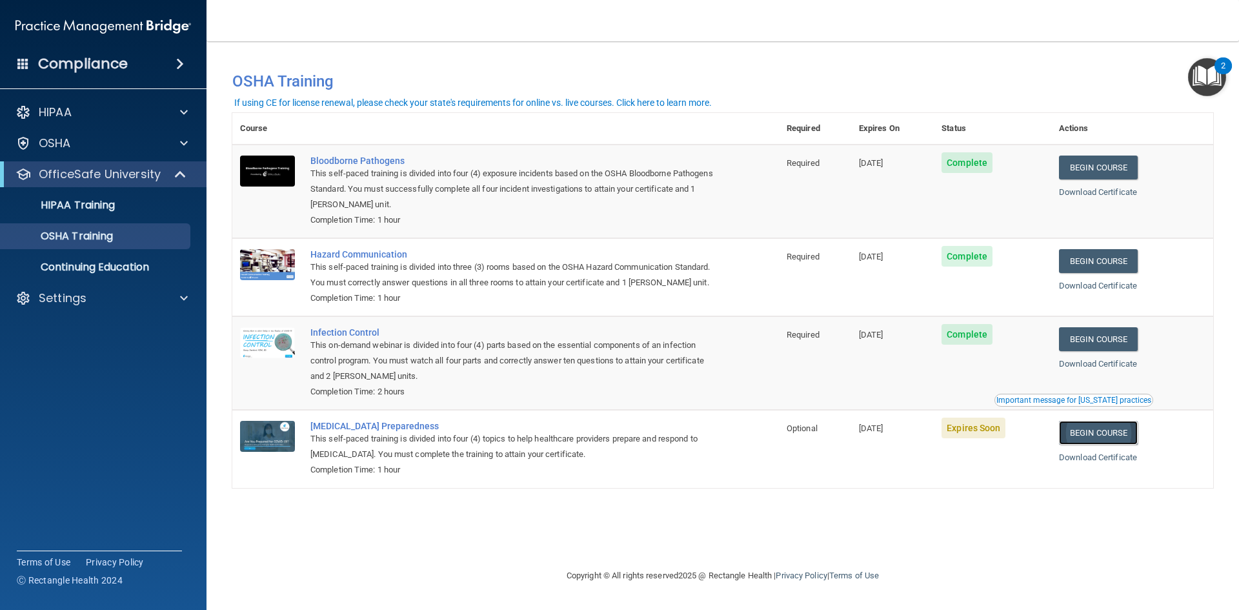
click at [1096, 445] on link "Begin Course" at bounding box center [1098, 433] width 79 height 24
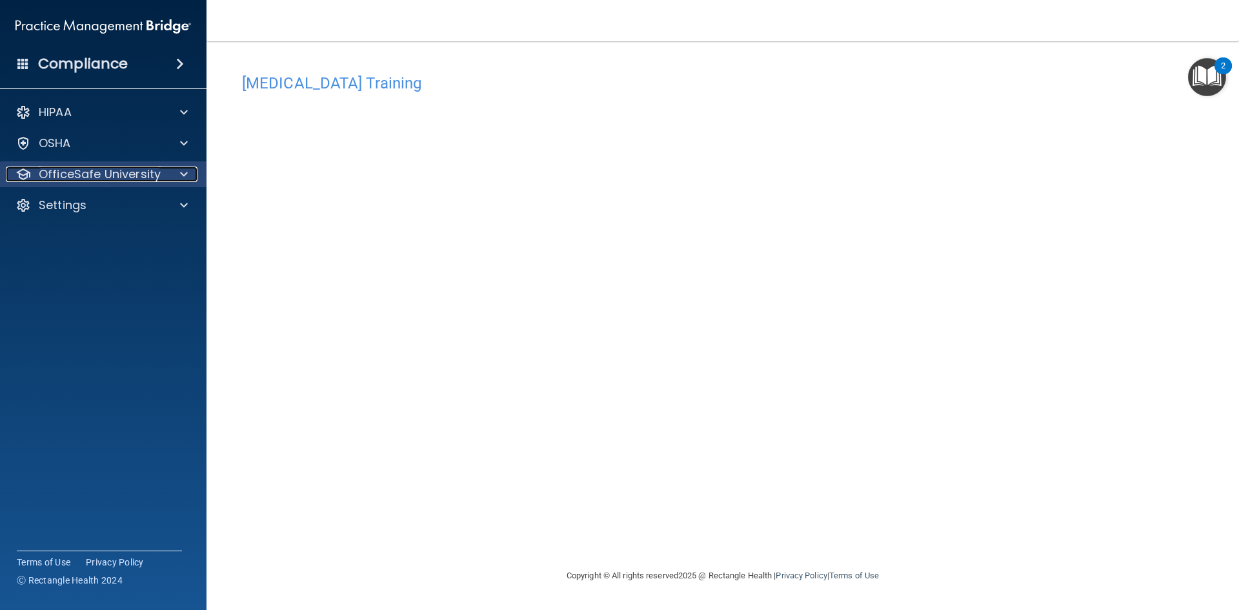
click at [162, 168] on div "OfficeSafe University" at bounding box center [86, 173] width 160 height 15
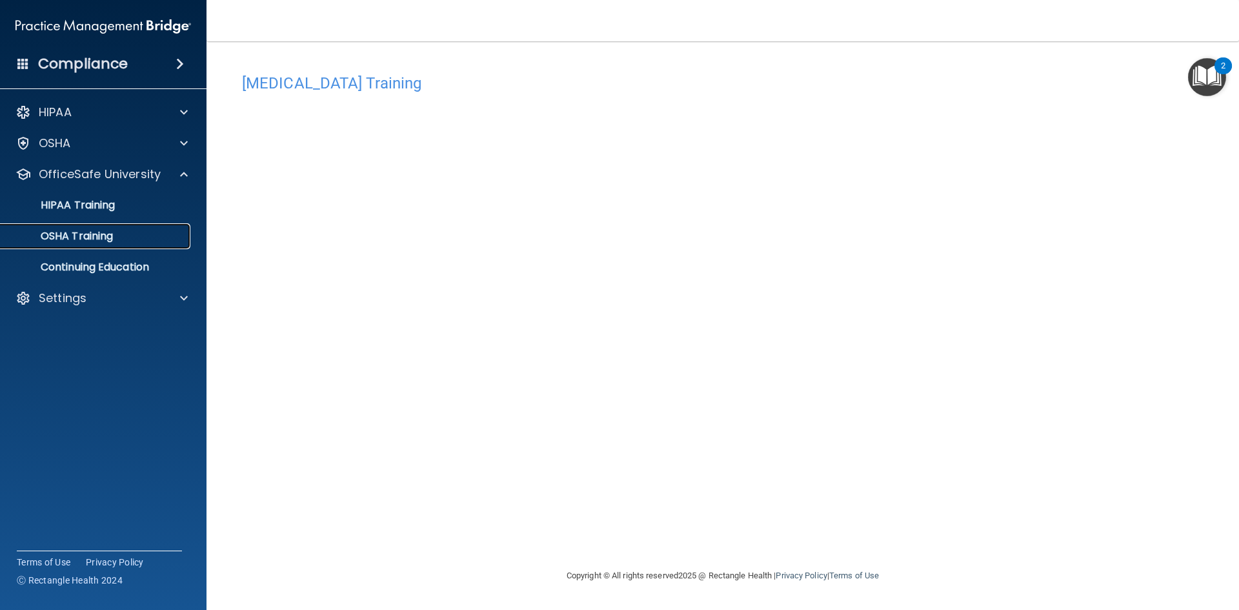
click at [124, 239] on div "OSHA Training" at bounding box center [96, 236] width 176 height 13
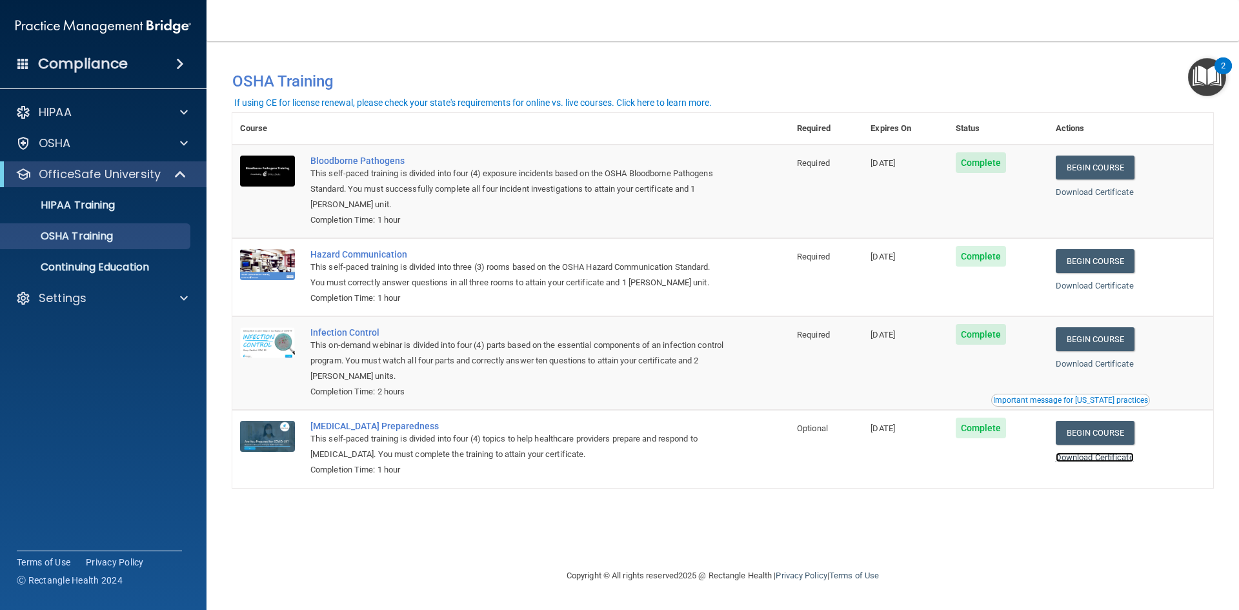
click at [1131, 456] on link "Download Certificate" at bounding box center [1095, 457] width 78 height 10
click at [72, 263] on p "Continuing Education" at bounding box center [96, 267] width 176 height 13
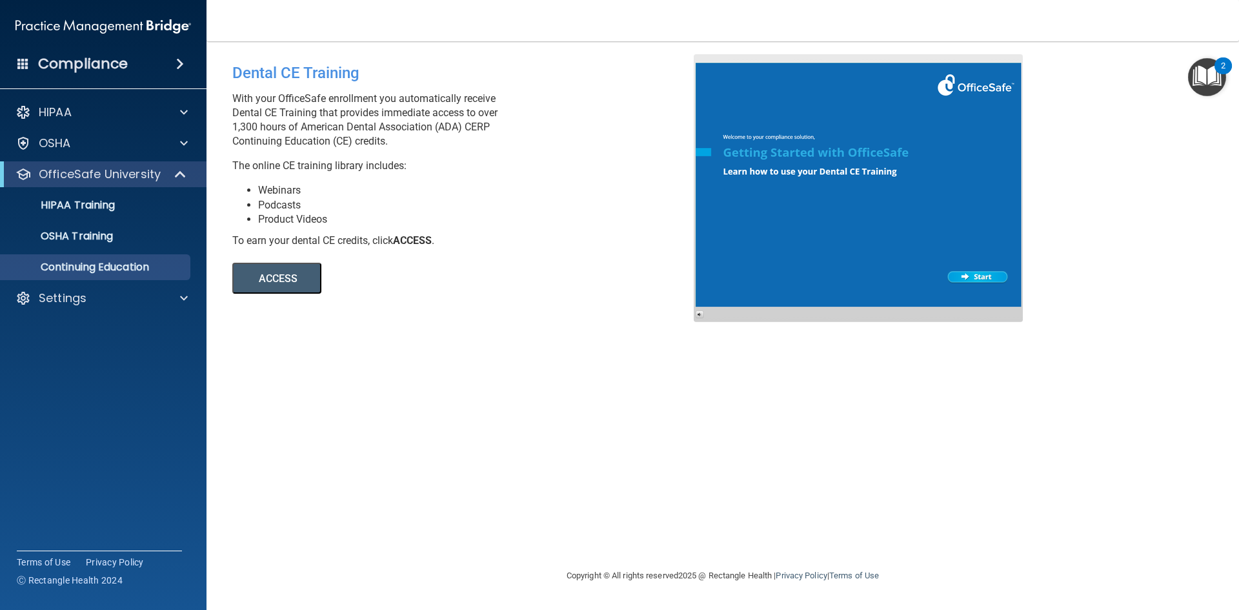
click at [293, 277] on button "ACCESS" at bounding box center [276, 278] width 89 height 31
